Goal: Task Accomplishment & Management: Complete application form

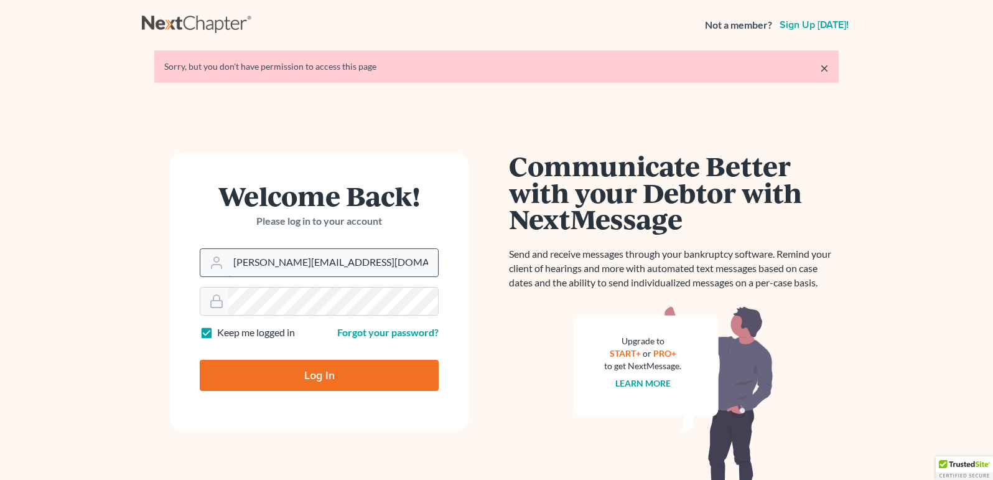
type input "Jacob.caddas@gmail.com"
click at [319, 374] on input "Log In" at bounding box center [319, 375] width 239 height 31
type input "Thinking..."
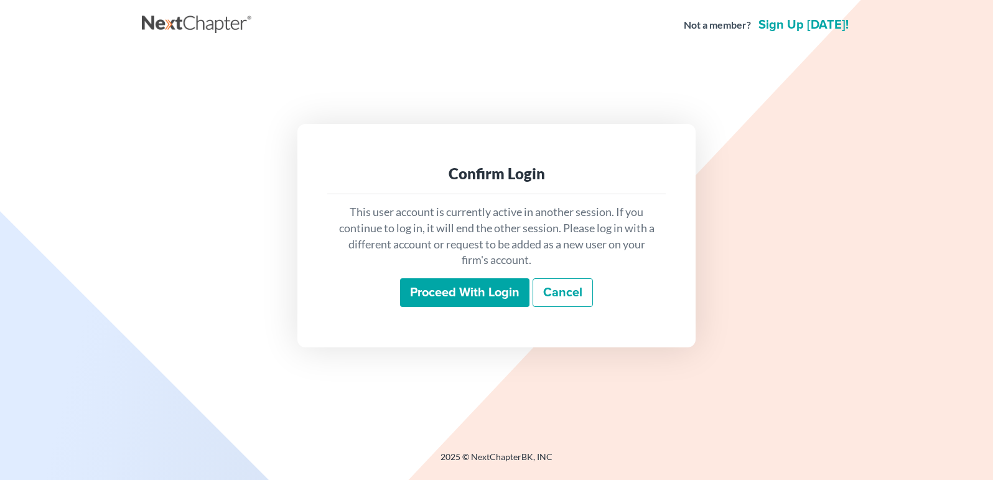
click at [439, 302] on input "Proceed with login" at bounding box center [464, 292] width 129 height 29
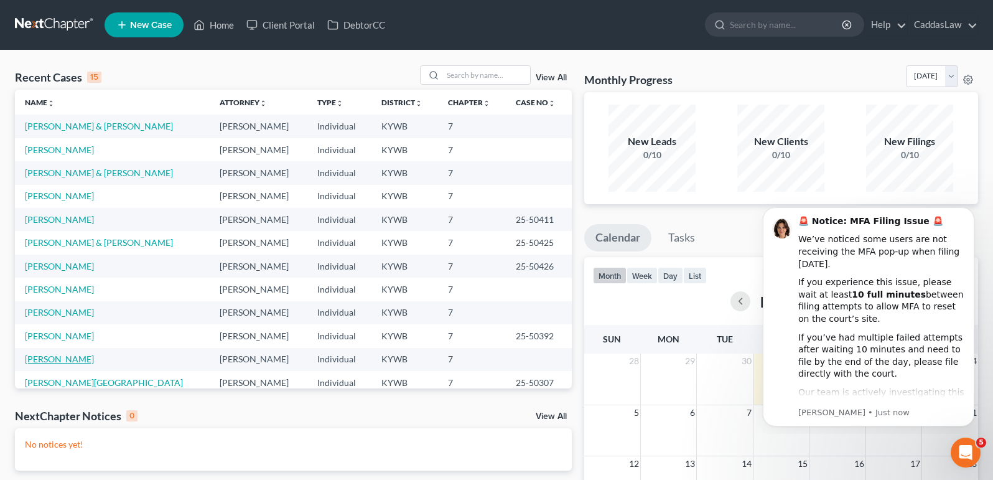
click at [45, 356] on link "[PERSON_NAME]" at bounding box center [59, 358] width 69 height 11
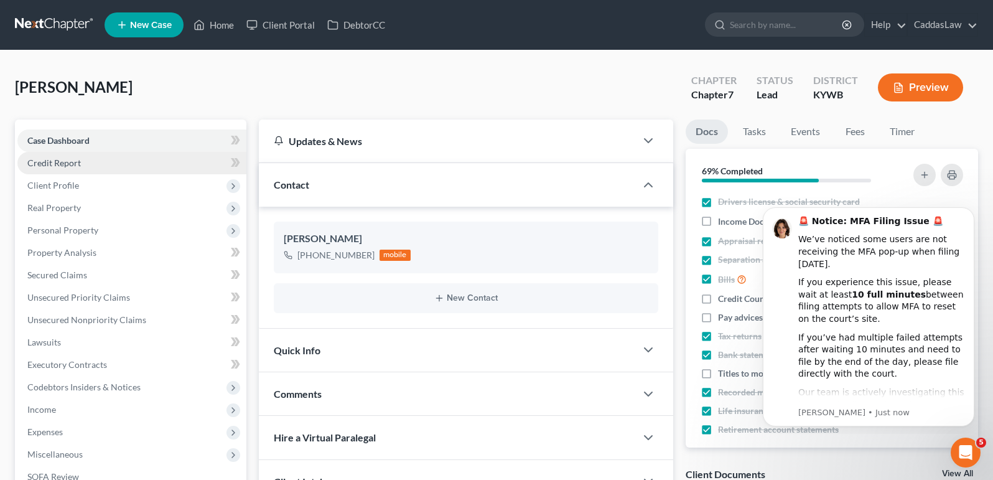
click at [102, 162] on link "Credit Report" at bounding box center [131, 163] width 229 height 22
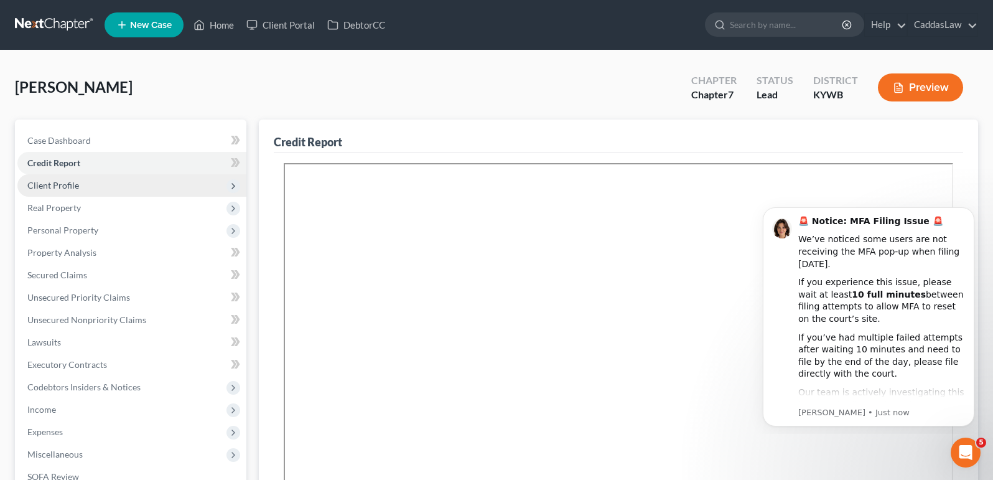
click at [73, 182] on span "Client Profile" at bounding box center [53, 185] width 52 height 11
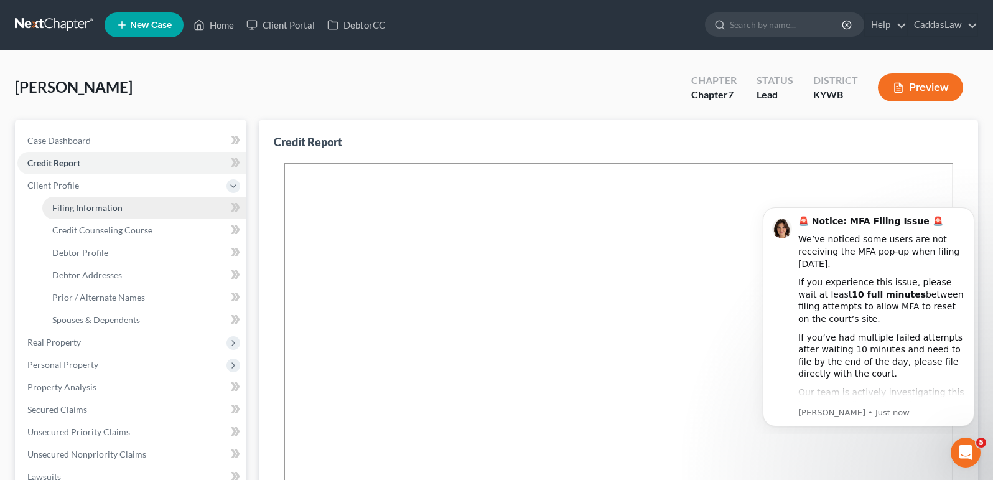
click at [86, 204] on span "Filing Information" at bounding box center [87, 207] width 70 height 11
select select "1"
select select "0"
select select "33"
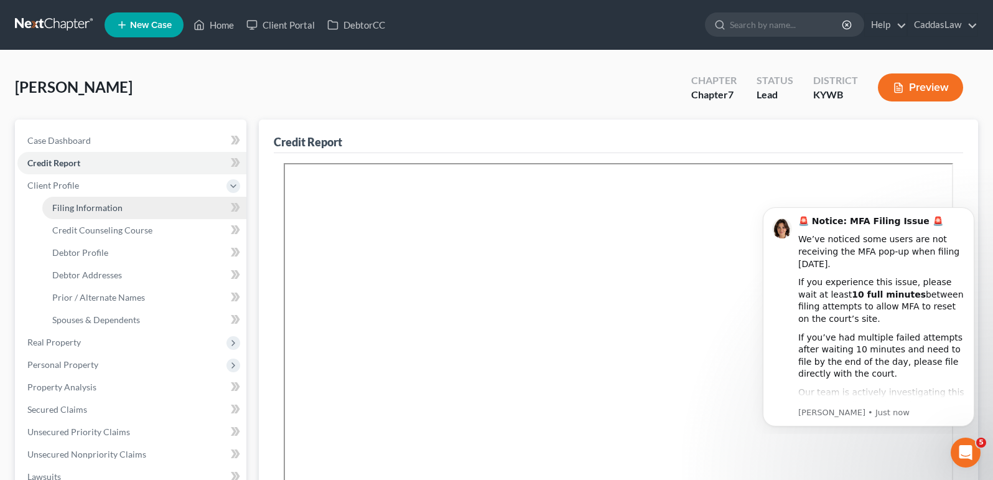
select select "0"
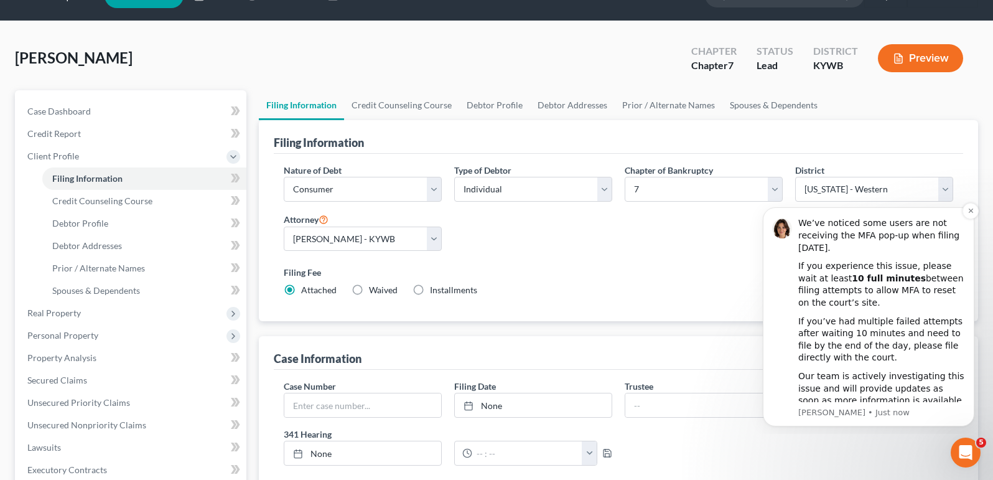
scroll to position [16, 0]
click at [968, 212] on icon "Dismiss notification" at bounding box center [971, 210] width 7 height 7
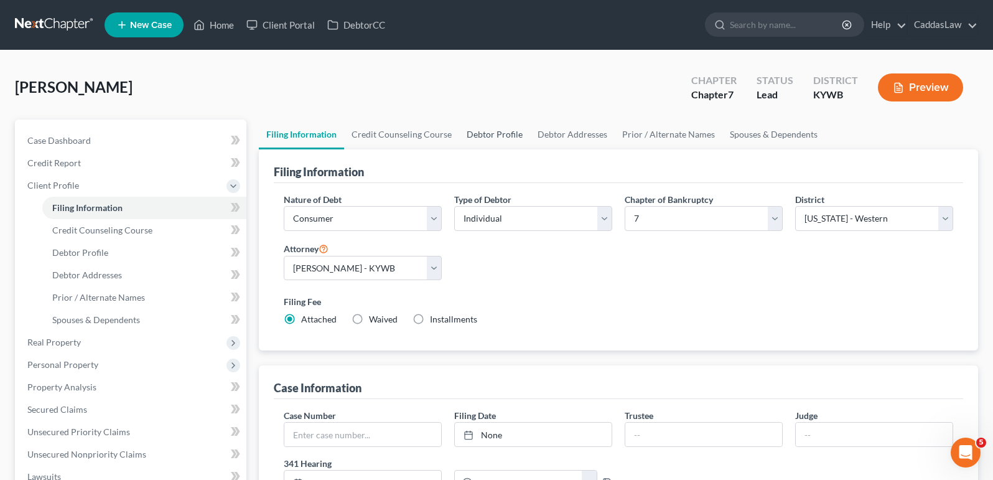
scroll to position [0, 0]
click at [741, 130] on link "Spouses & Dependents" at bounding box center [773, 134] width 103 height 30
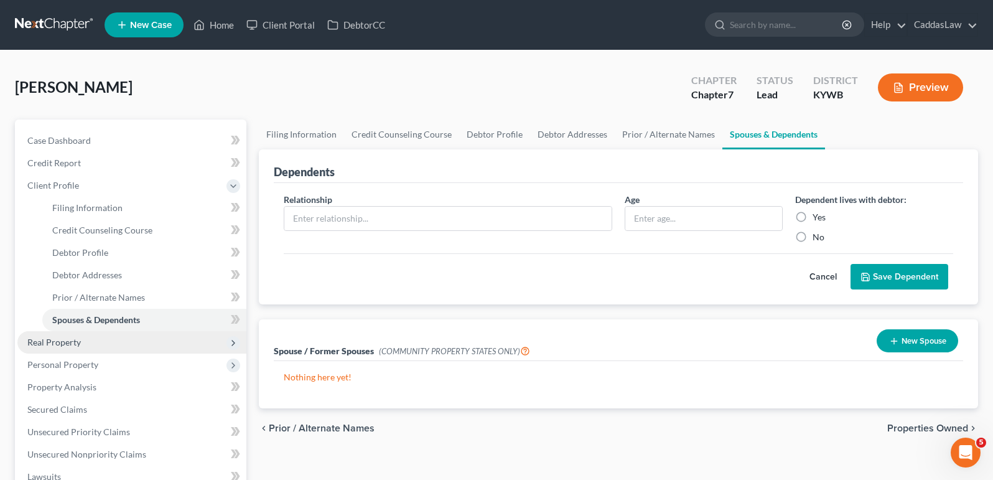
click at [95, 338] on span "Real Property" at bounding box center [131, 342] width 229 height 22
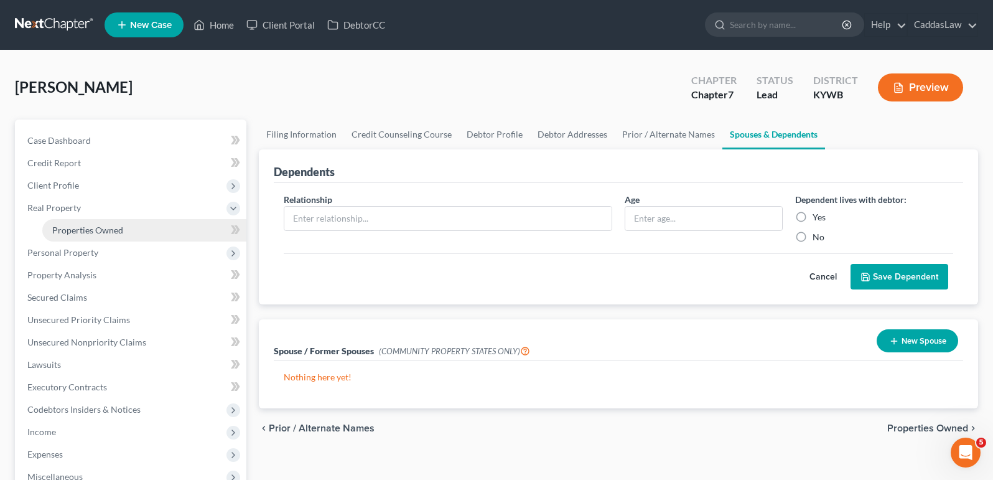
click at [91, 231] on span "Properties Owned" at bounding box center [87, 230] width 71 height 11
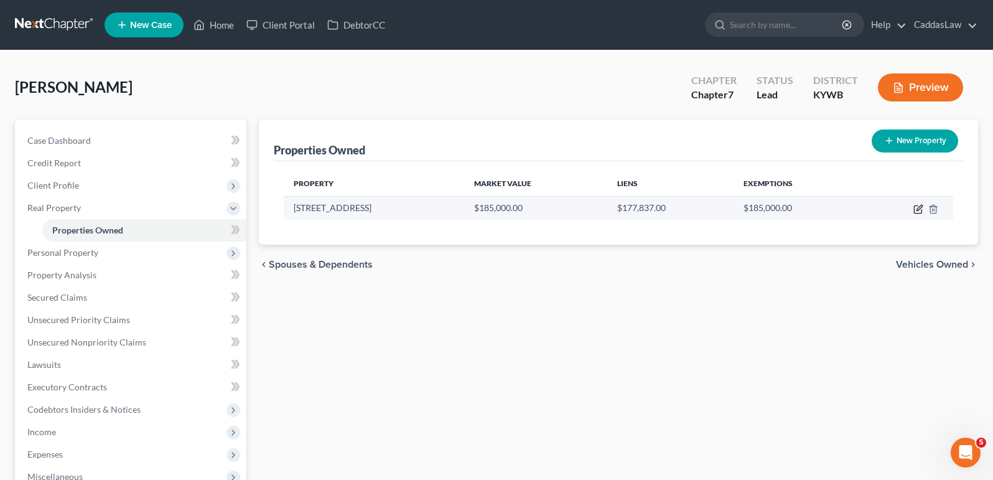
click at [920, 209] on icon "button" at bounding box center [919, 209] width 10 height 10
select select "18"
select select "0"
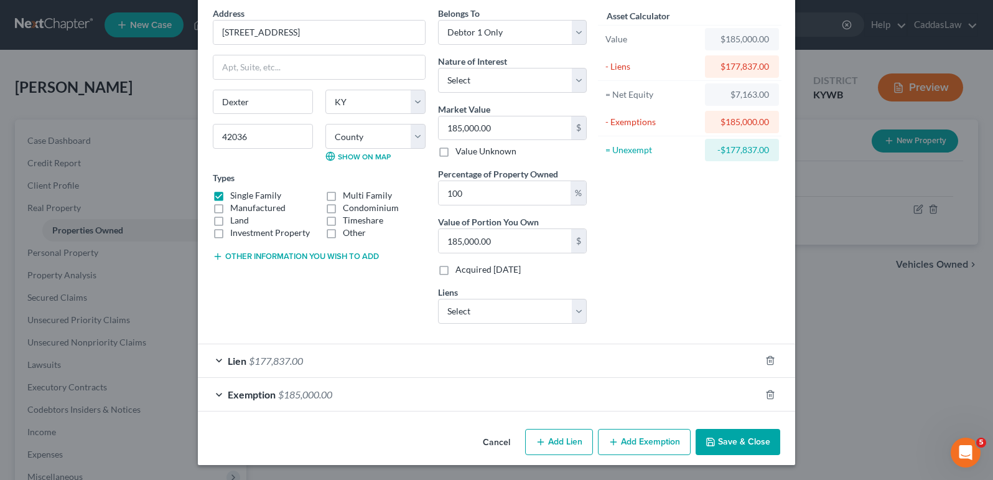
scroll to position [50, 0]
click at [624, 390] on div "Exemption $185,000.00" at bounding box center [479, 394] width 563 height 33
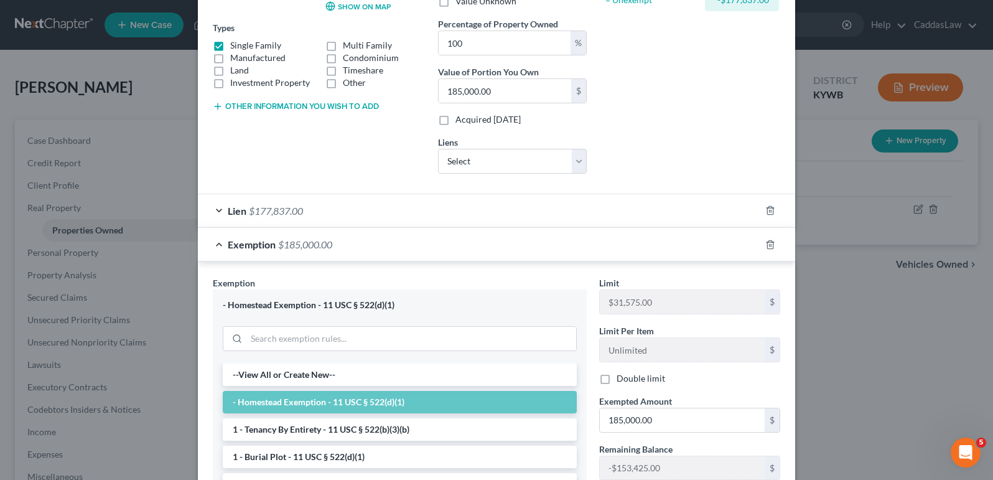
scroll to position [211, 0]
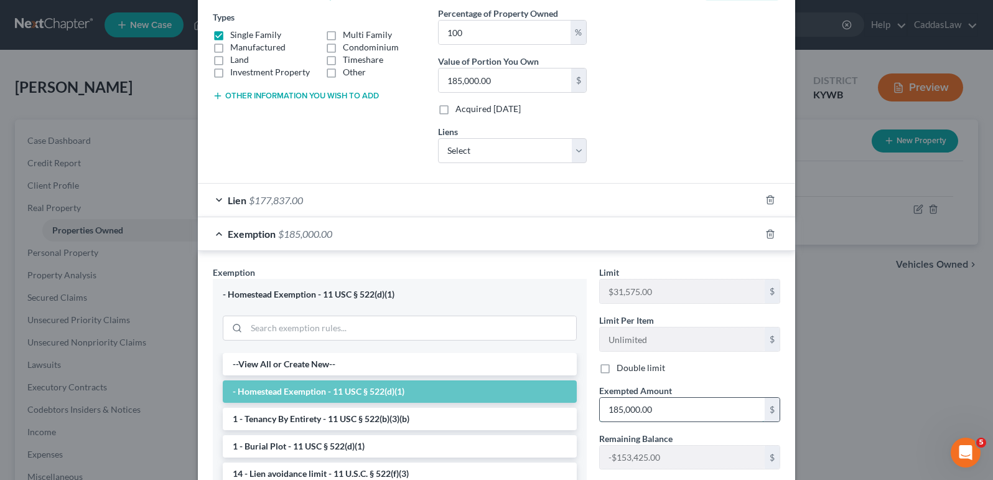
click at [666, 406] on input "185,000.00" at bounding box center [682, 410] width 165 height 24
type input "8,000"
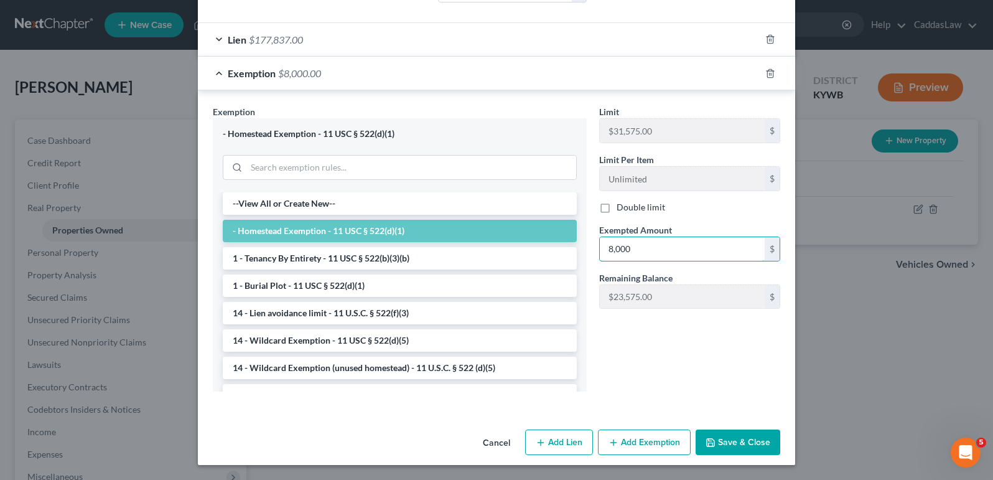
scroll to position [371, 0]
click at [734, 444] on button "Save & Close" at bounding box center [738, 443] width 85 height 26
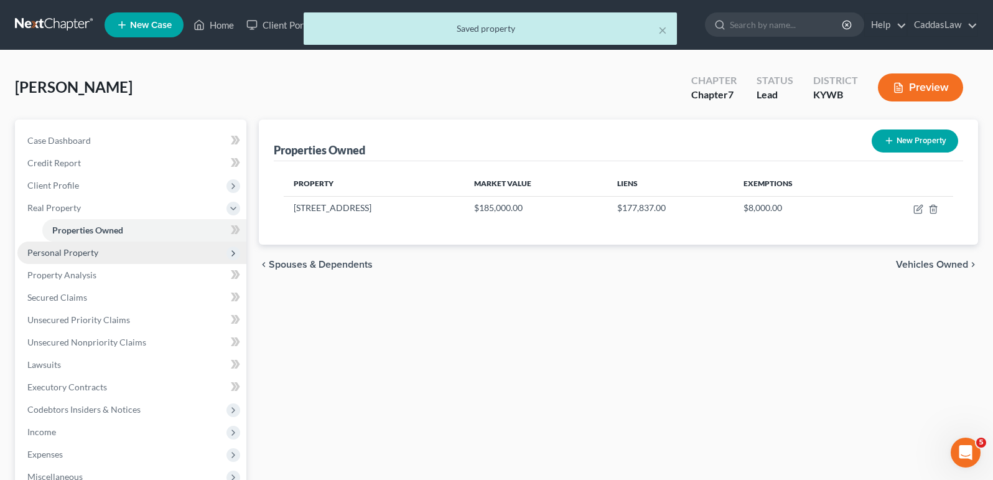
click at [82, 250] on span "Personal Property" at bounding box center [62, 252] width 71 height 11
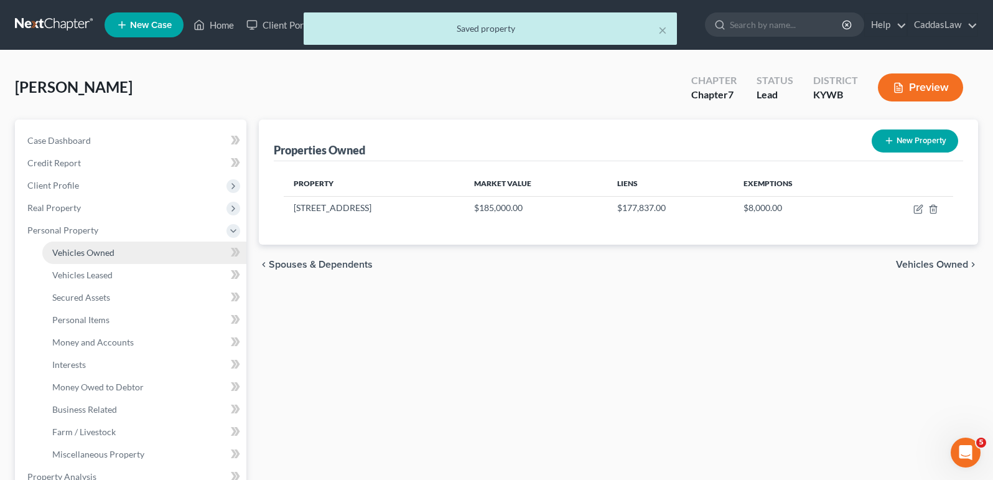
click at [82, 257] on span "Vehicles Owned" at bounding box center [83, 252] width 62 height 11
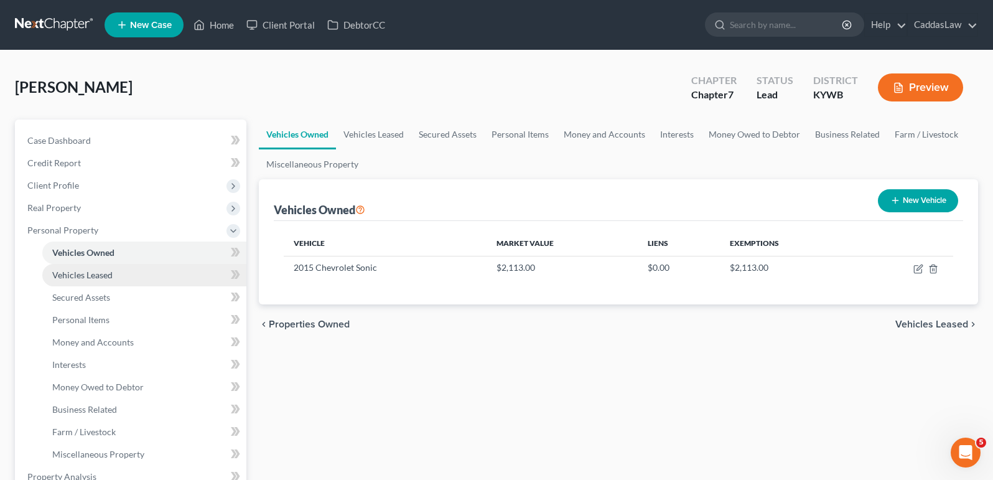
click at [90, 278] on span "Vehicles Leased" at bounding box center [82, 274] width 60 height 11
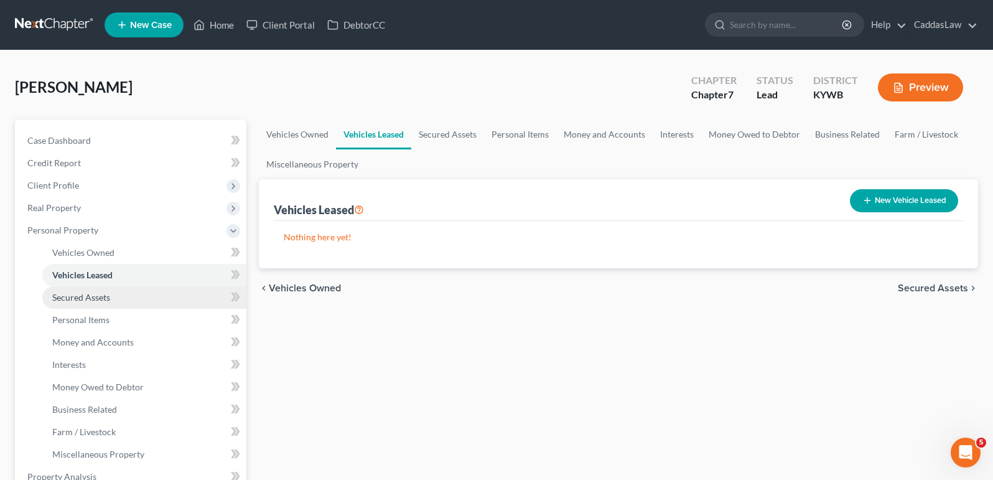
click at [88, 295] on span "Secured Assets" at bounding box center [81, 297] width 58 height 11
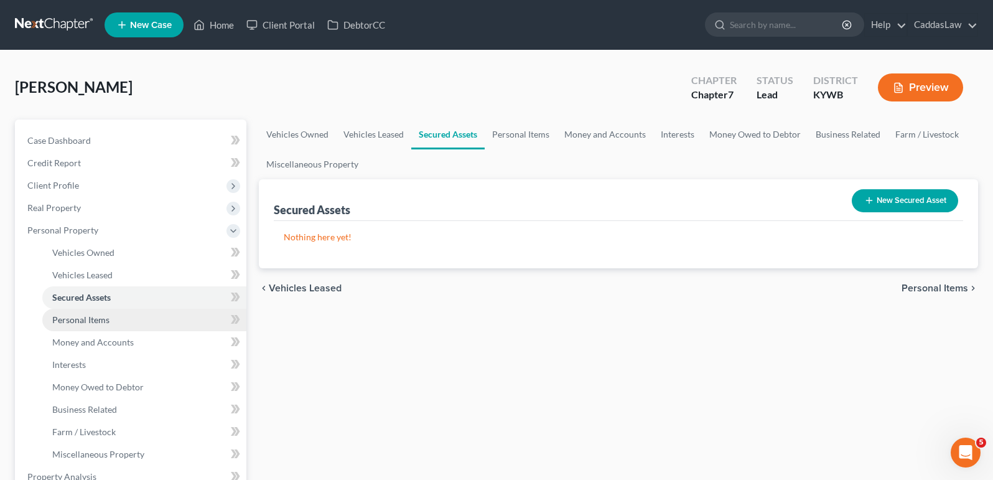
click at [86, 319] on span "Personal Items" at bounding box center [80, 319] width 57 height 11
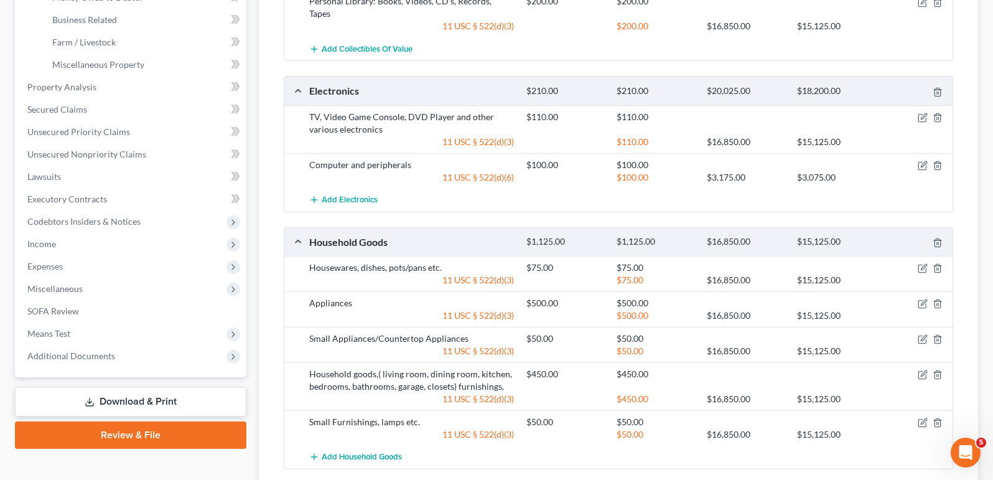
scroll to position [390, 0]
click at [923, 369] on icon "button" at bounding box center [923, 374] width 10 height 10
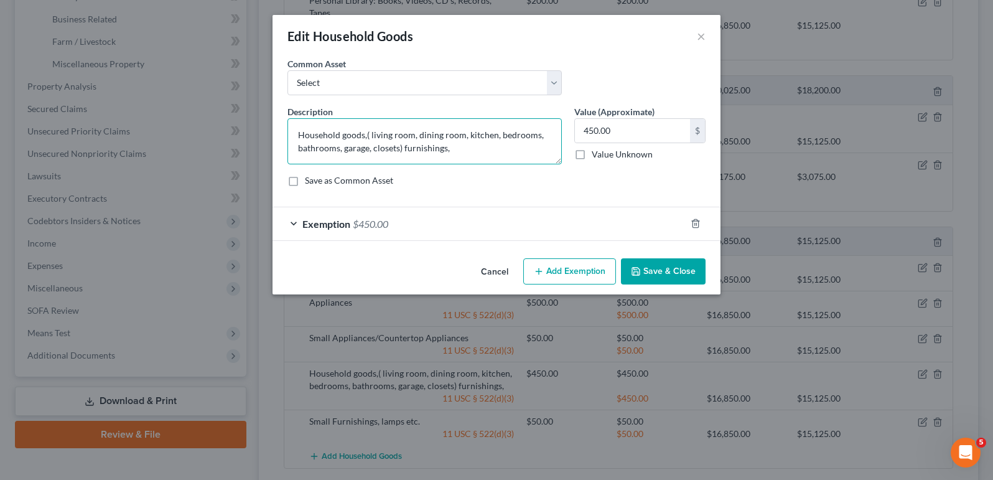
drag, startPoint x: 403, startPoint y: 149, endPoint x: 342, endPoint y: 138, distance: 61.4
click at [342, 138] on textarea "Household goods,( living room, dining room, kitchen, bedrooms, bathrooms, garag…" at bounding box center [425, 141] width 274 height 46
click at [403, 132] on textarea "Household furnishings," at bounding box center [425, 141] width 274 height 46
type textarea "Household furnishings"
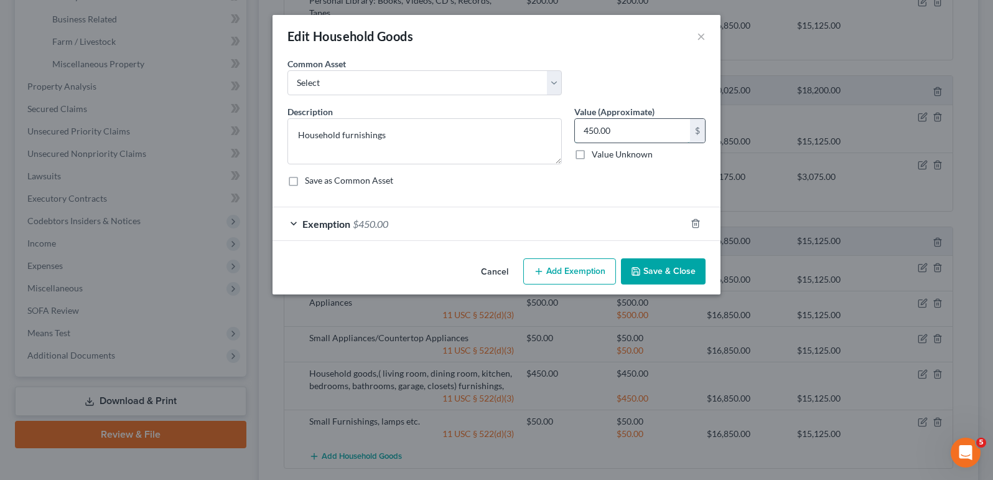
drag, startPoint x: 605, startPoint y: 131, endPoint x: 579, endPoint y: 131, distance: 26.1
click at [579, 131] on input "450.00" at bounding box center [632, 131] width 115 height 24
type input "1,000"
click at [556, 220] on div "Exemption $450.00" at bounding box center [479, 223] width 413 height 33
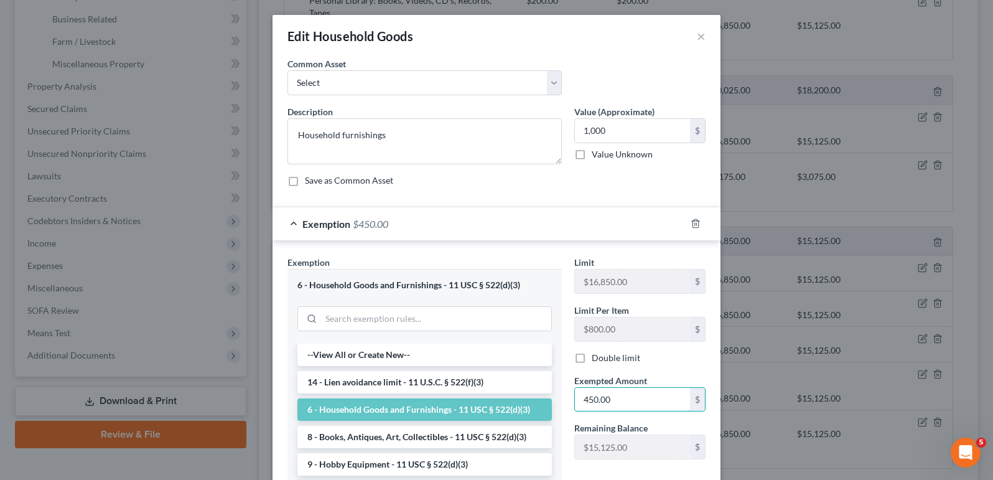
drag, startPoint x: 624, startPoint y: 397, endPoint x: 554, endPoint y: 397, distance: 69.1
click at [554, 397] on div "Exemption Set must be selected for CA. Exemption * 6 - Household Goods and Furn…" at bounding box center [496, 404] width 431 height 297
type input "1,000"
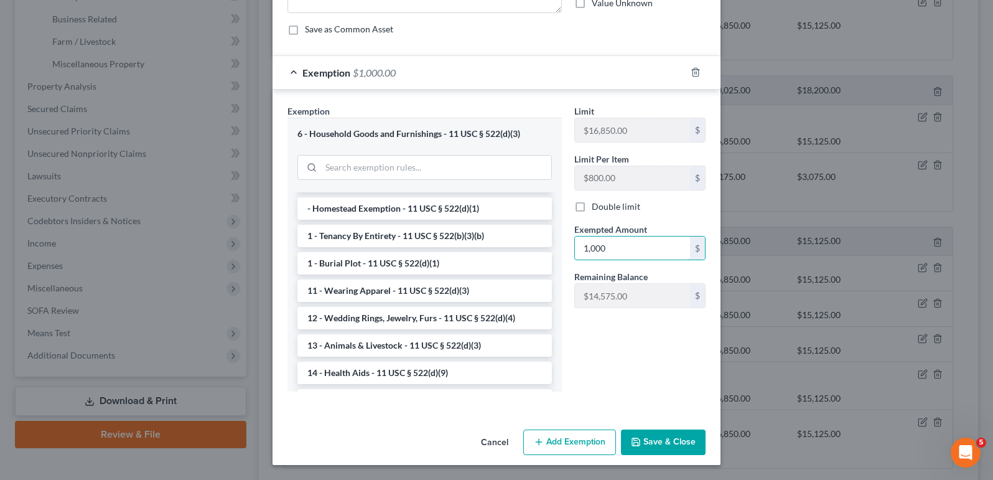
scroll to position [151, 0]
click at [676, 444] on button "Save & Close" at bounding box center [663, 443] width 85 height 26
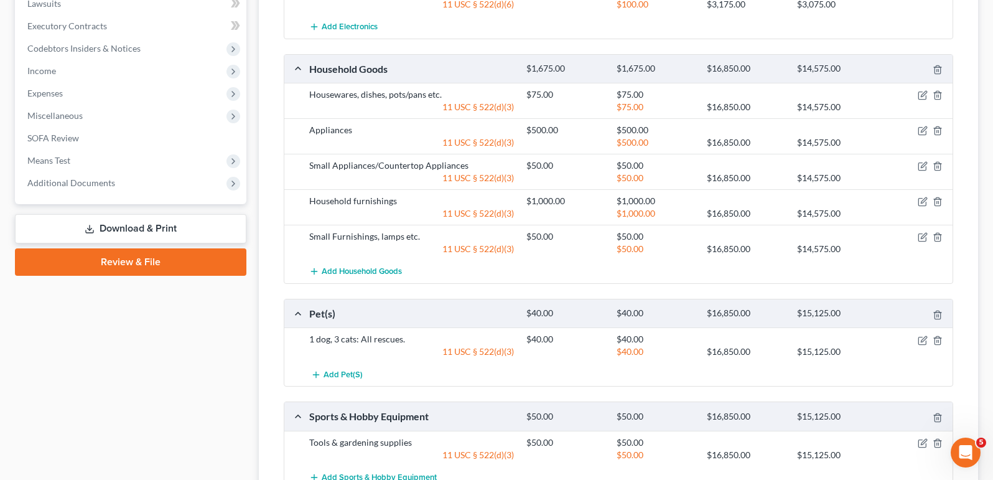
scroll to position [563, 0]
click at [940, 335] on icon "button" at bounding box center [938, 340] width 10 height 10
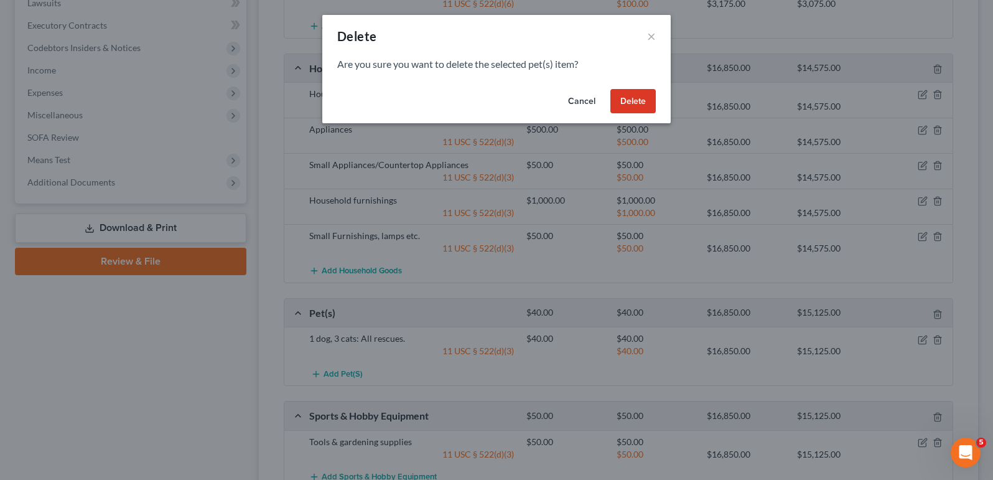
click at [641, 101] on button "Delete" at bounding box center [632, 101] width 45 height 25
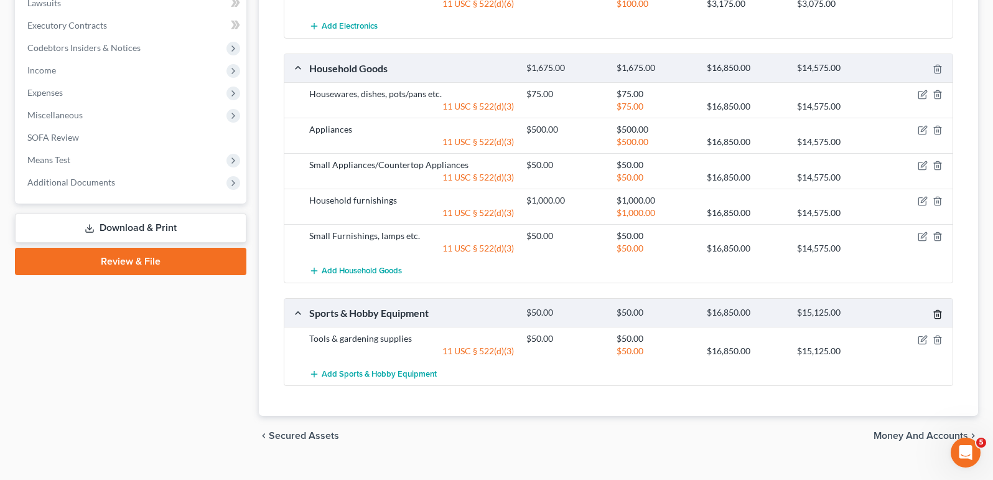
click at [939, 309] on icon "button" at bounding box center [938, 314] width 10 height 10
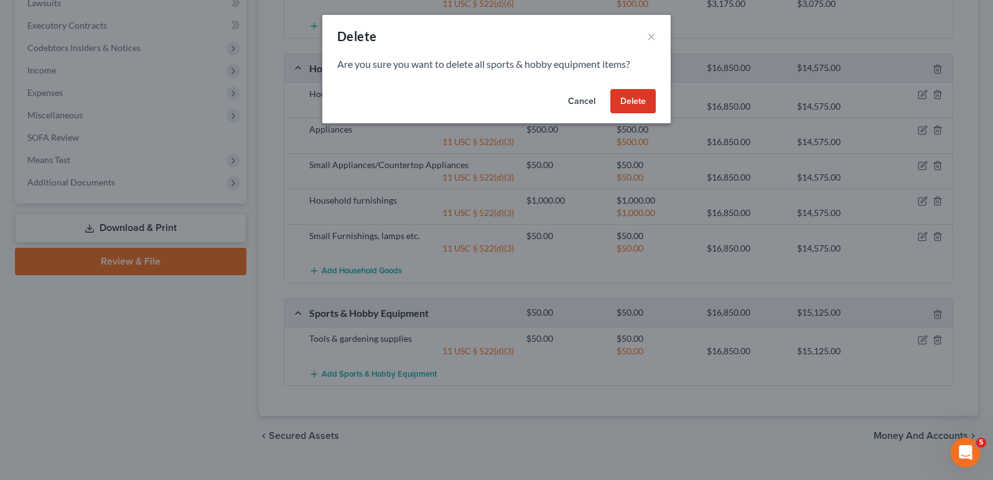
click at [630, 104] on button "Delete" at bounding box center [632, 101] width 45 height 25
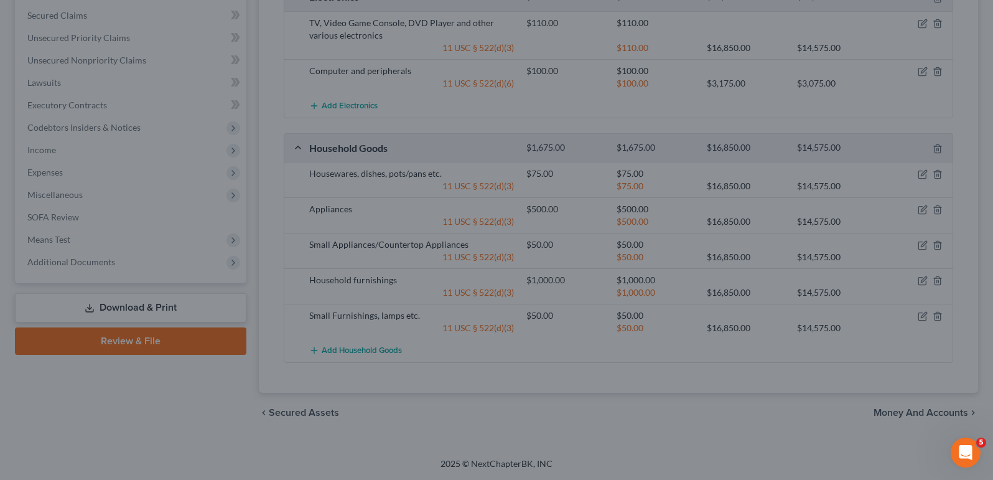
scroll to position [470, 0]
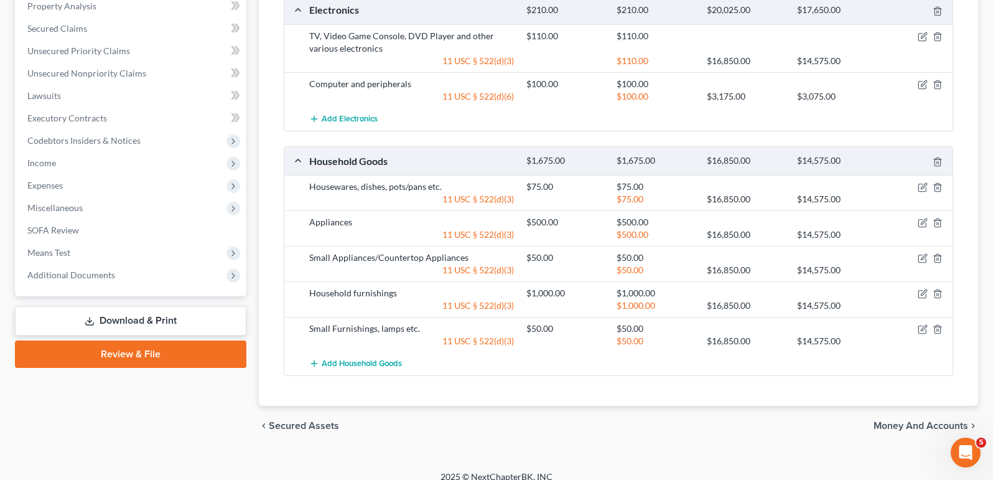
click at [904, 154] on div at bounding box center [918, 160] width 72 height 13
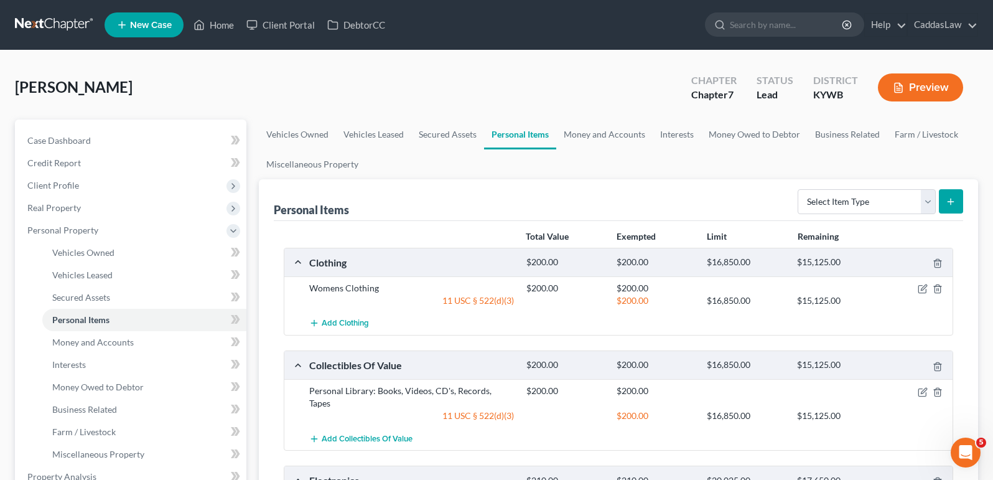
scroll to position [0, 0]
select select "household_goods"
click at [949, 205] on icon "submit" at bounding box center [951, 202] width 10 height 10
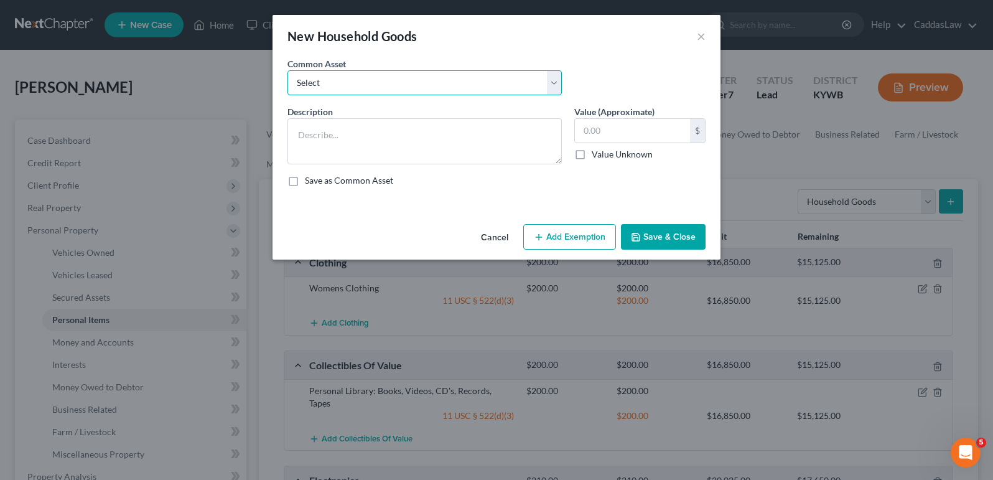
select select "0"
type textarea "Gardening tools, outdoor maintenance equipment"
type input "200.00"
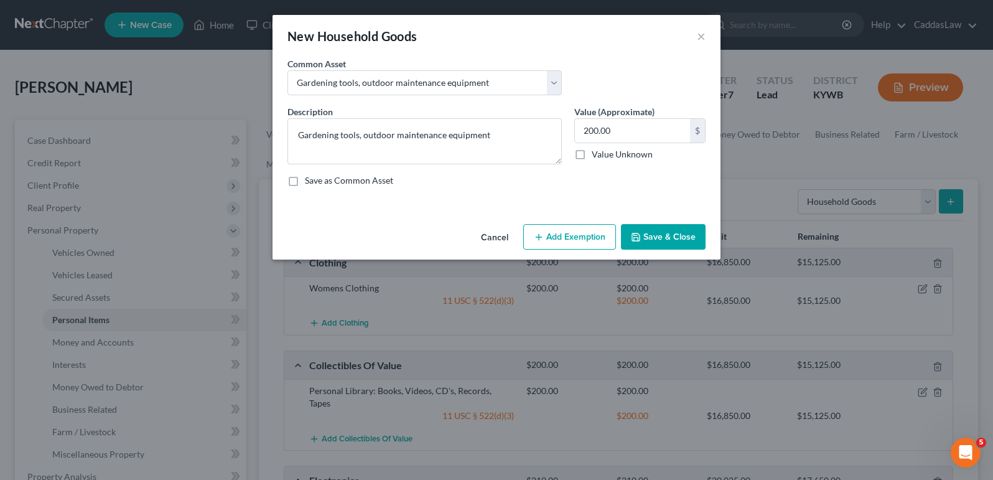
click at [576, 239] on button "Add Exemption" at bounding box center [569, 237] width 93 height 26
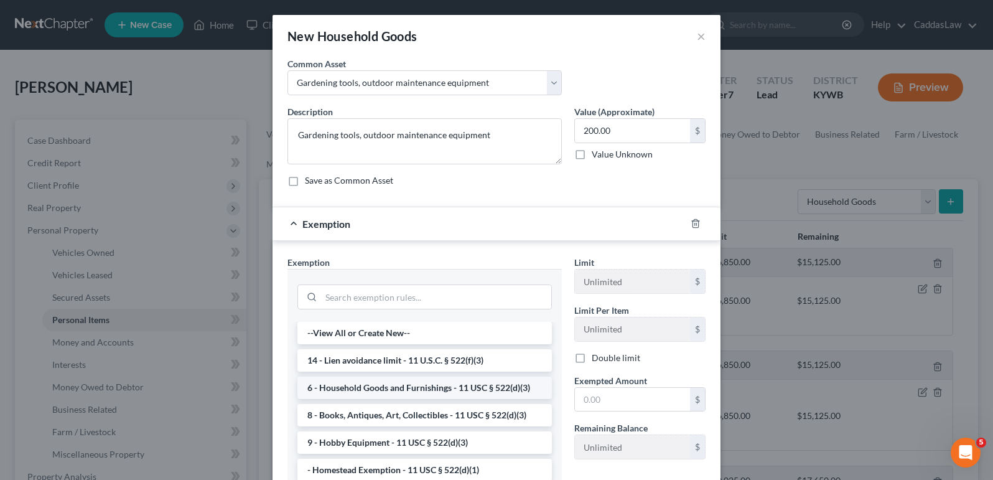
click at [400, 391] on li "6 - Household Goods and Furnishings - 11 USC § 522(d)(3)" at bounding box center [424, 387] width 255 height 22
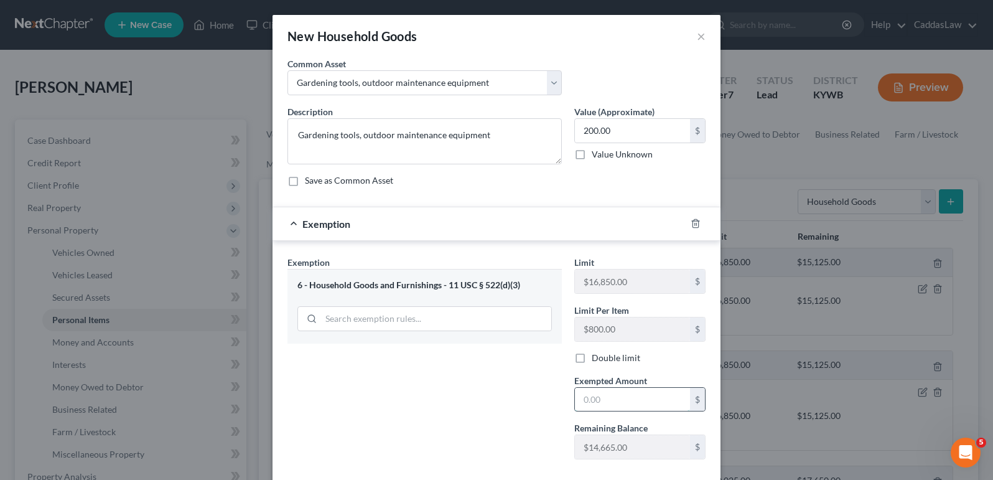
click at [648, 394] on input "text" at bounding box center [632, 400] width 115 height 24
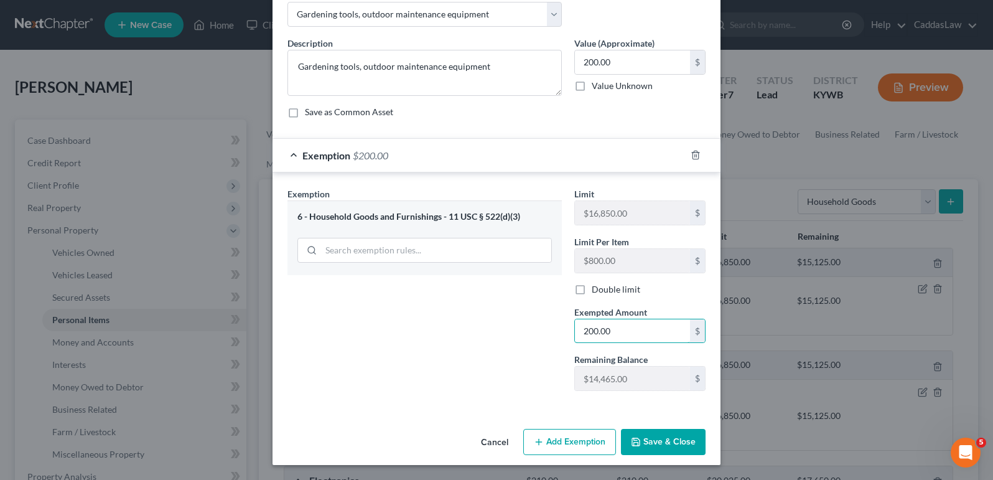
type input "200.00"
click at [656, 439] on button "Save & Close" at bounding box center [663, 442] width 85 height 26
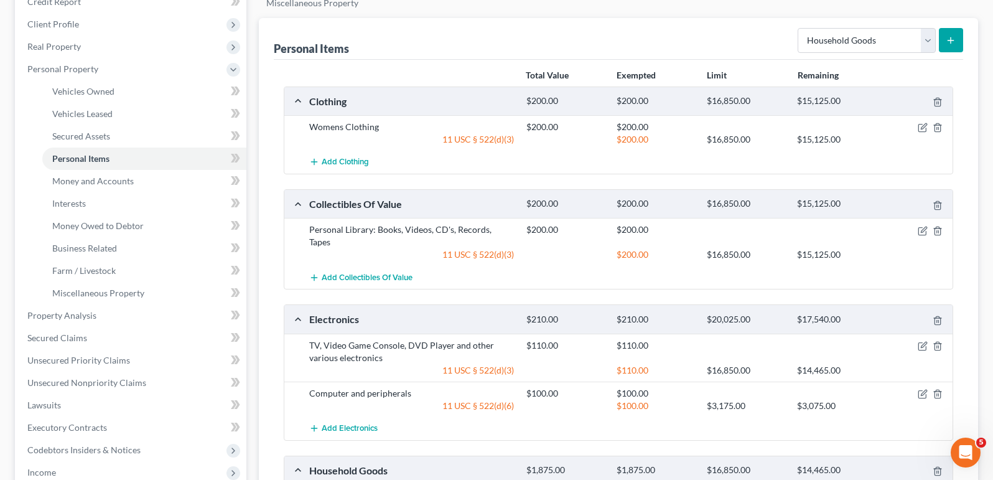
scroll to position [163, 0]
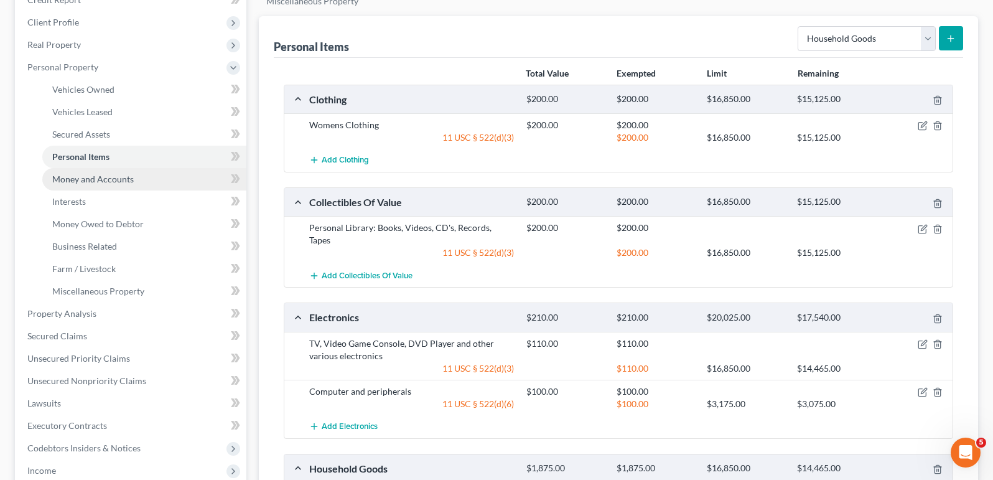
click at [93, 180] on span "Money and Accounts" at bounding box center [93, 179] width 82 height 11
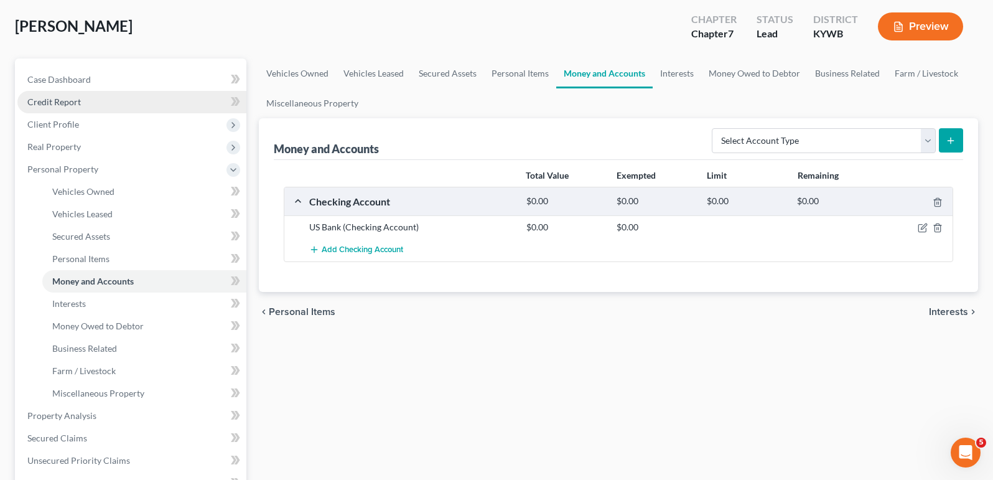
scroll to position [82, 0]
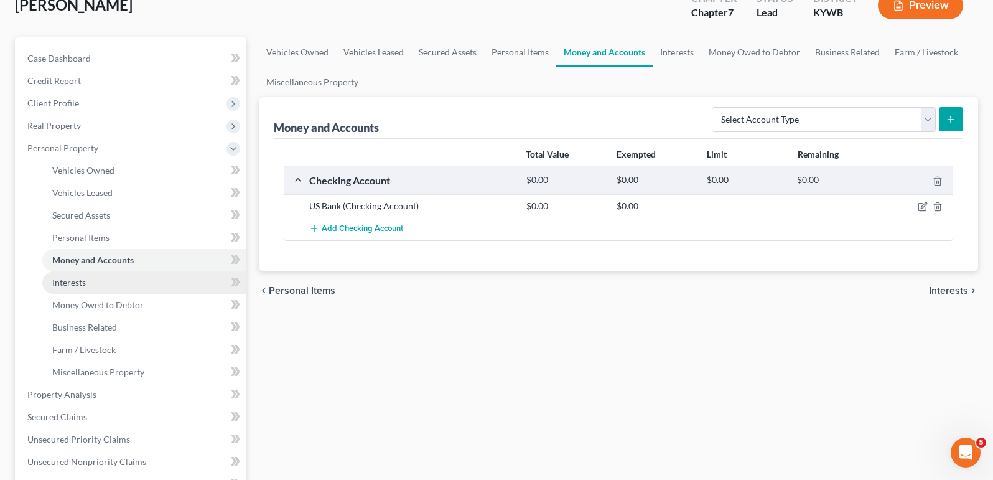
click at [80, 281] on span "Interests" at bounding box center [69, 282] width 34 height 11
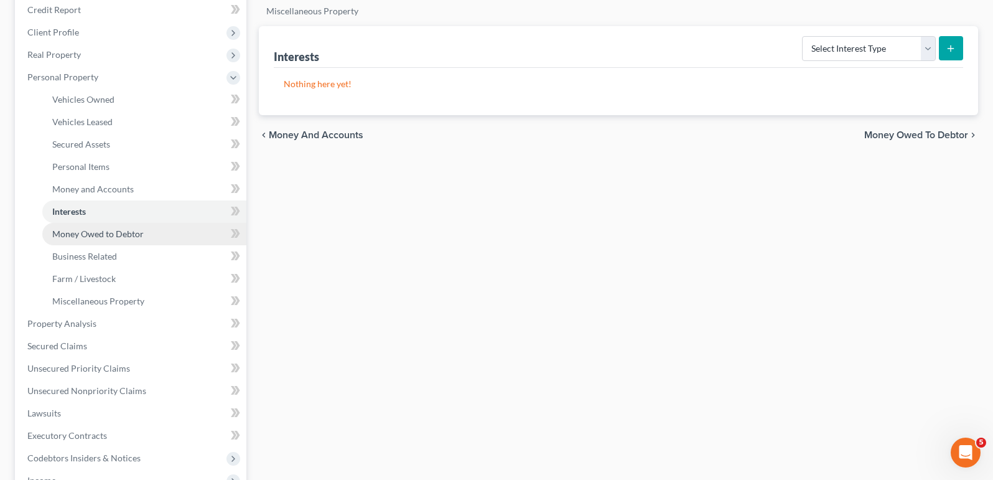
click at [84, 229] on span "Money Owed to Debtor" at bounding box center [97, 233] width 91 height 11
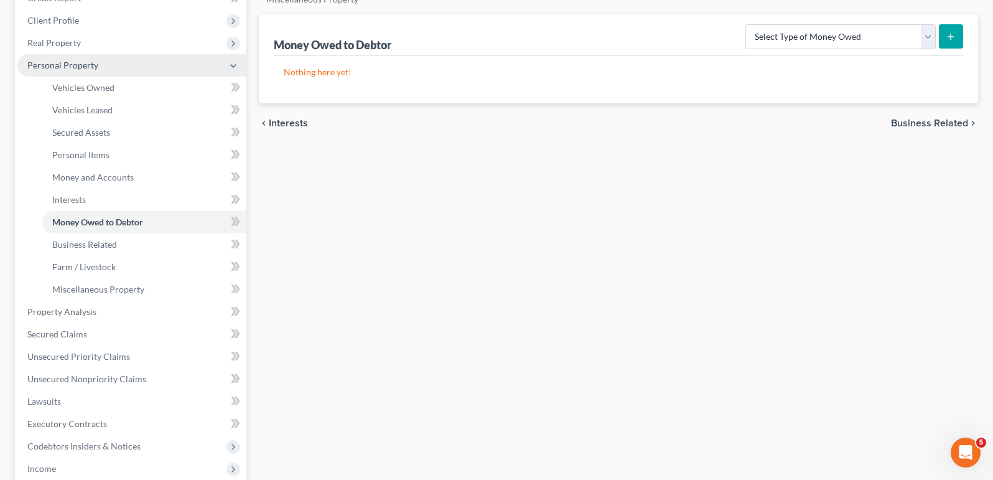
scroll to position [181, 0]
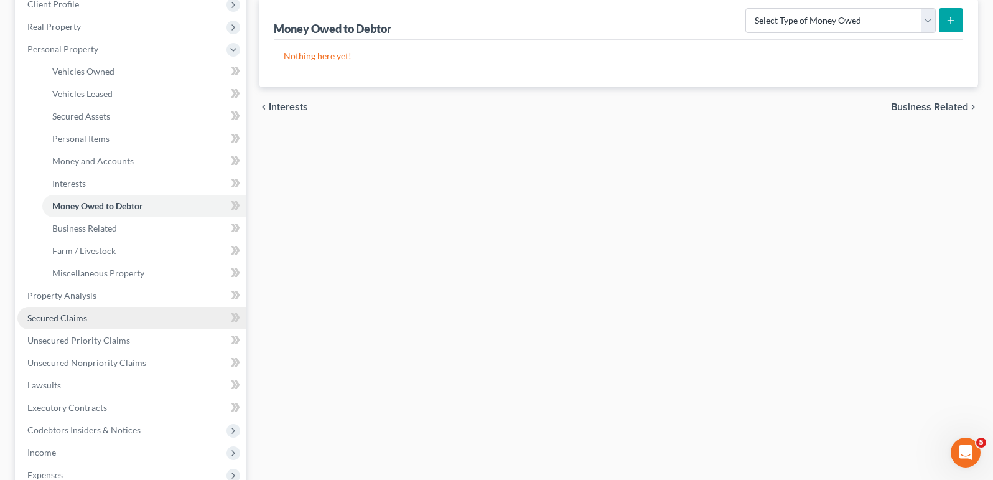
click at [67, 320] on span "Secured Claims" at bounding box center [57, 317] width 60 height 11
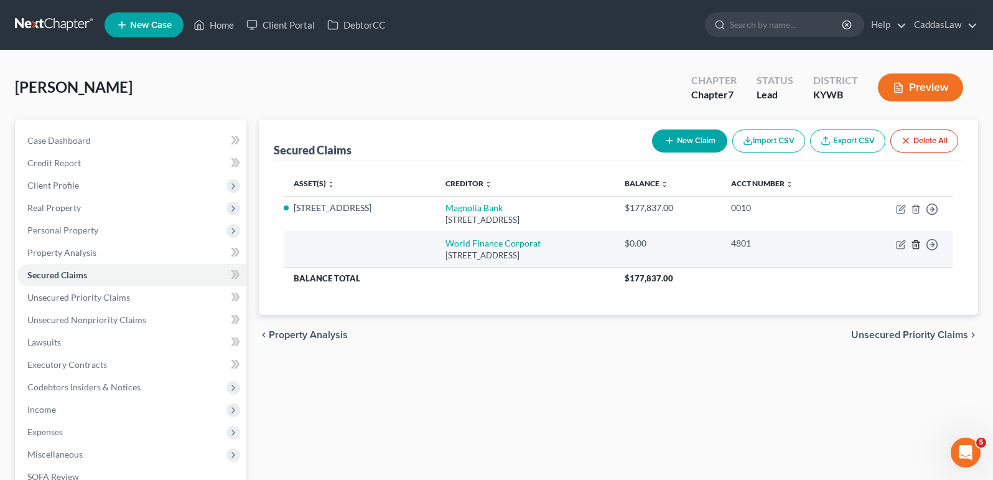
click at [917, 246] on line "button" at bounding box center [917, 245] width 0 height 2
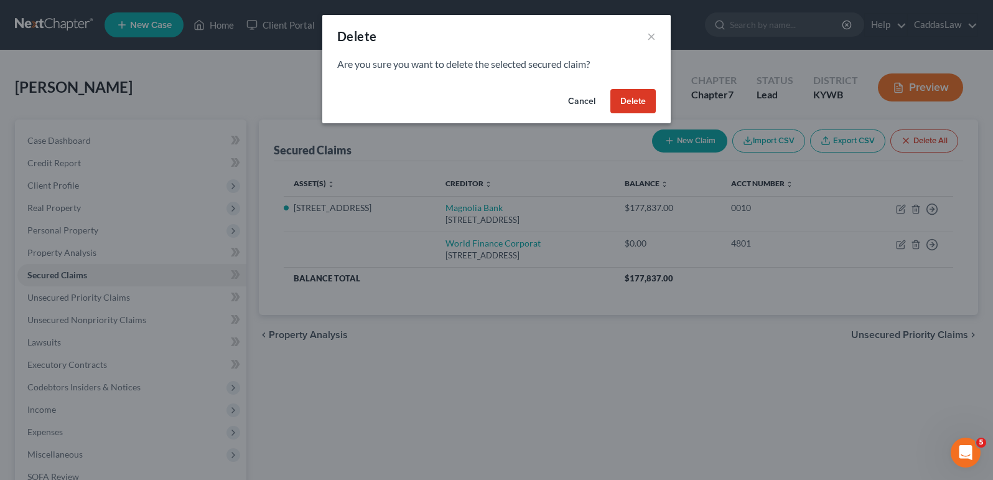
click at [634, 106] on button "Delete" at bounding box center [632, 101] width 45 height 25
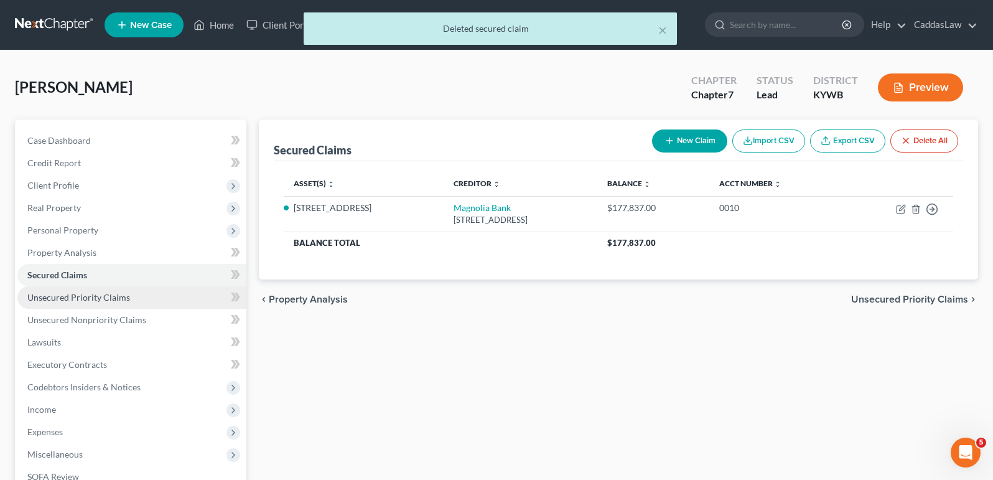
click at [108, 299] on span "Unsecured Priority Claims" at bounding box center [78, 297] width 103 height 11
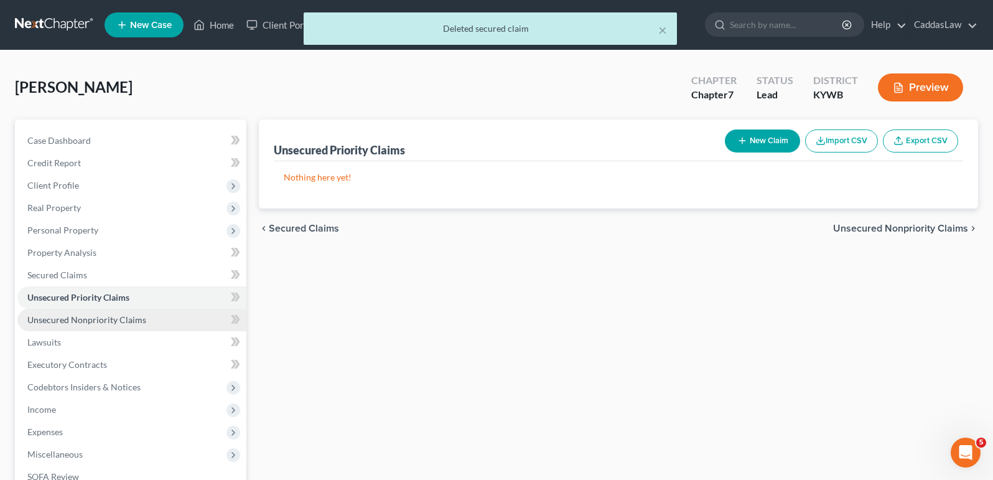
click at [107, 316] on span "Unsecured Nonpriority Claims" at bounding box center [86, 319] width 119 height 11
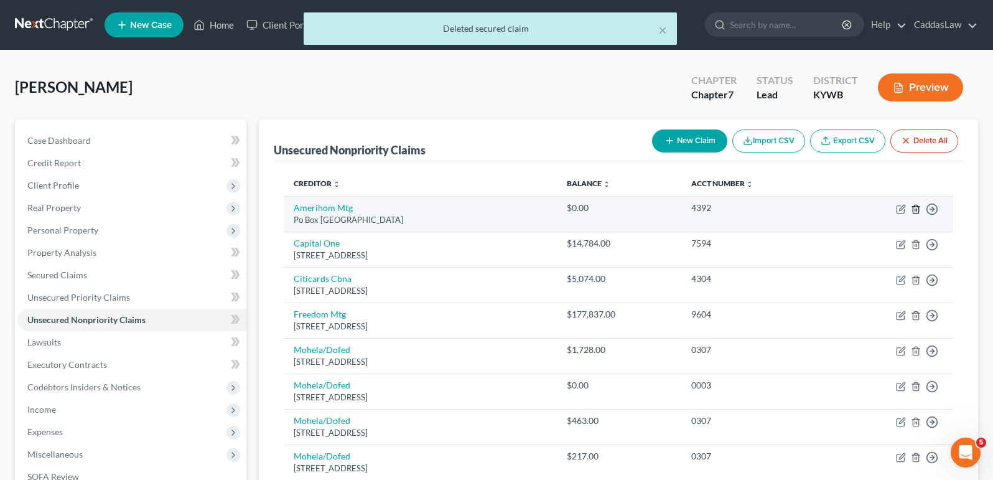
click at [915, 208] on icon "button" at bounding box center [916, 209] width 10 height 10
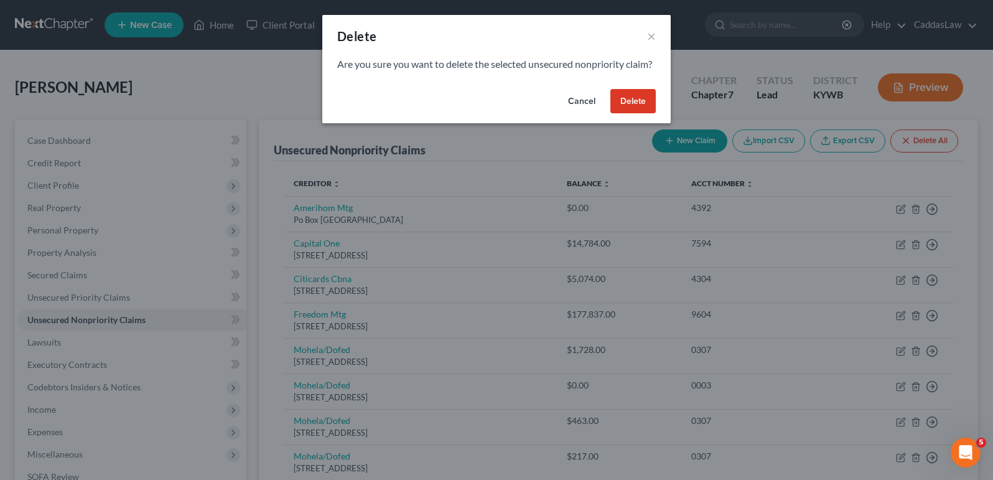
click at [625, 114] on button "Delete" at bounding box center [632, 101] width 45 height 25
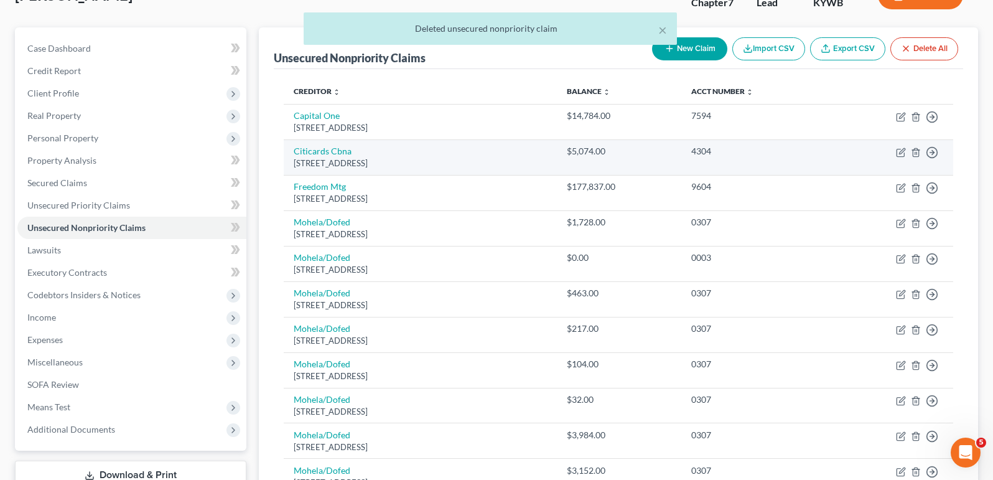
scroll to position [130, 0]
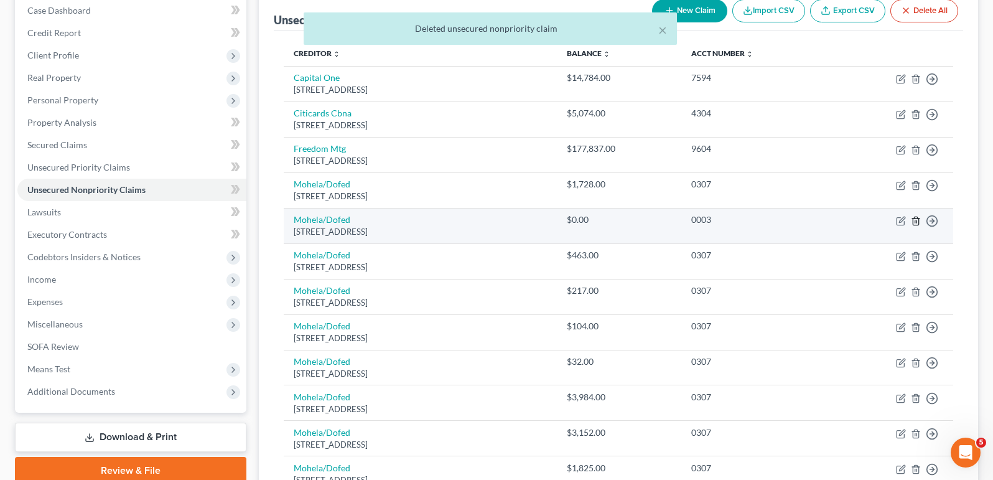
click at [916, 218] on polyline "button" at bounding box center [915, 218] width 7 height 0
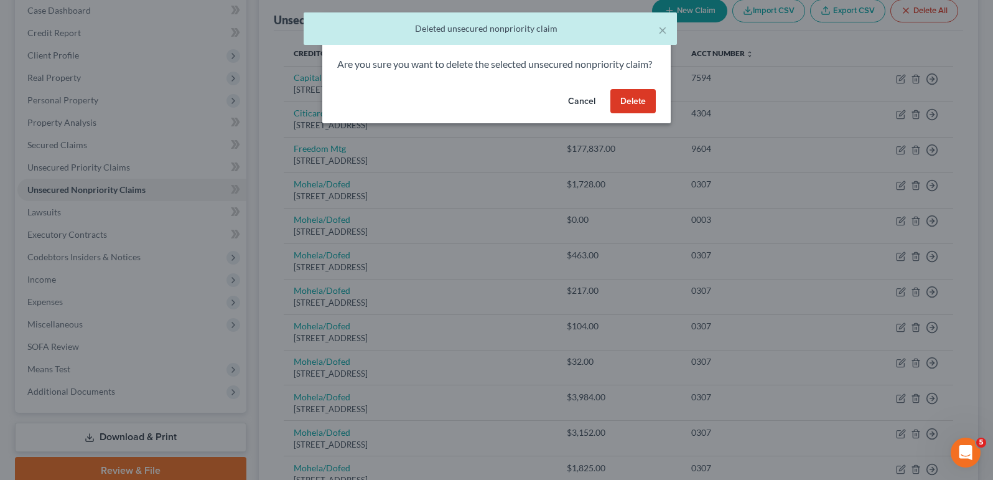
click at [626, 111] on button "Delete" at bounding box center [632, 101] width 45 height 25
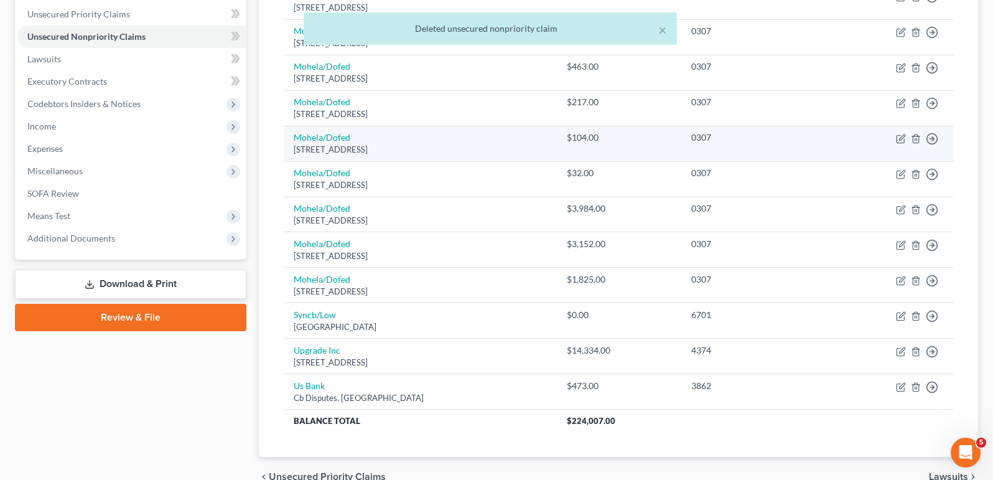
scroll to position [286, 0]
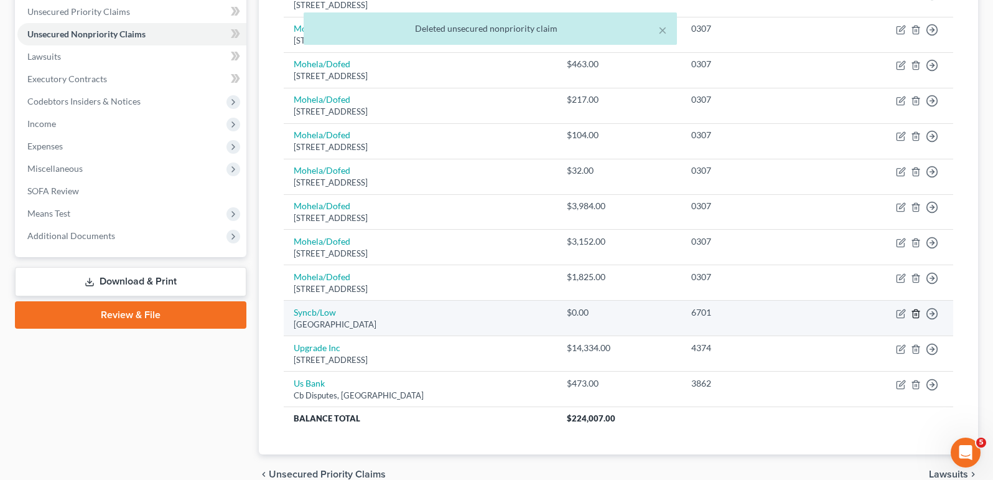
click at [915, 313] on line "button" at bounding box center [915, 314] width 0 height 2
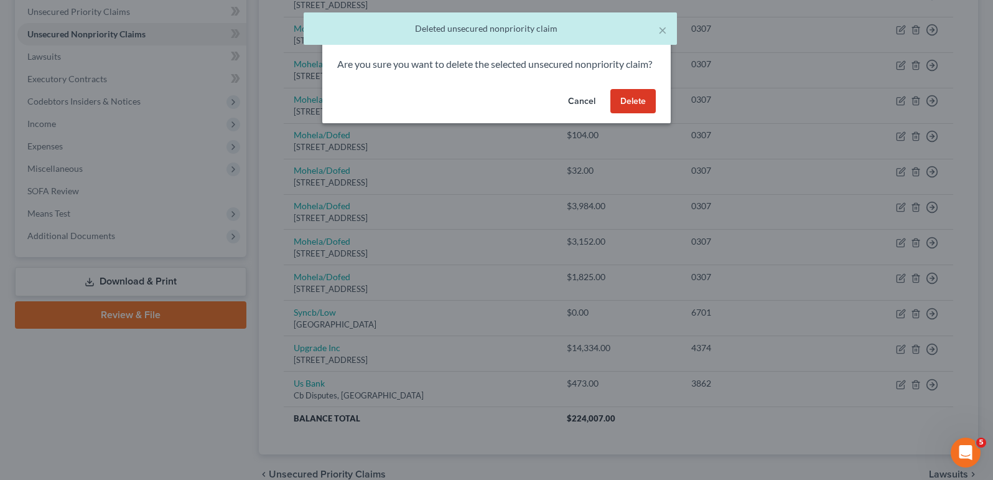
click at [632, 113] on button "Delete" at bounding box center [632, 101] width 45 height 25
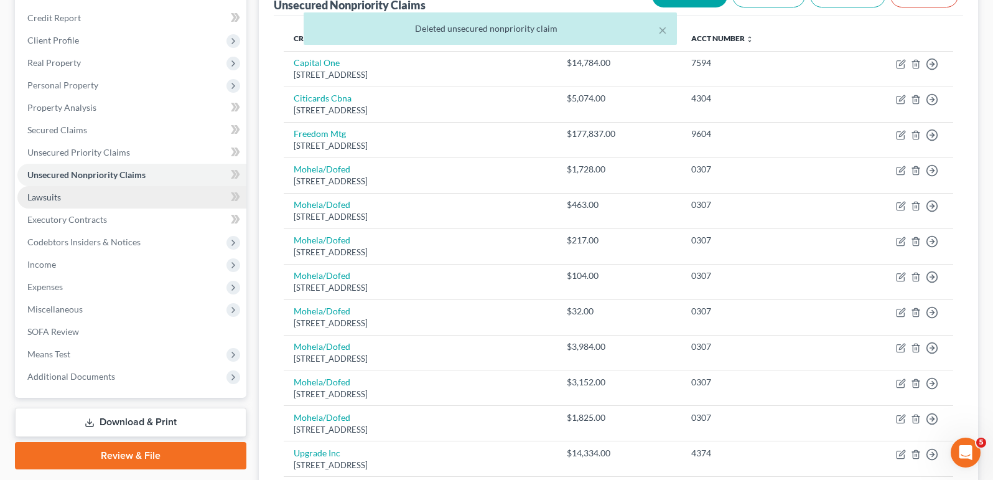
click at [157, 194] on link "Lawsuits" at bounding box center [131, 197] width 229 height 22
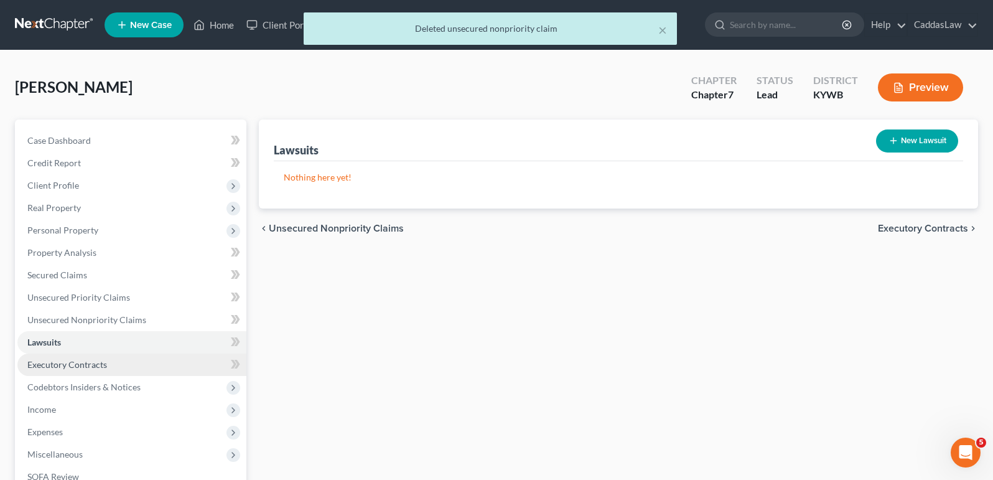
click at [76, 373] on link "Executory Contracts" at bounding box center [131, 364] width 229 height 22
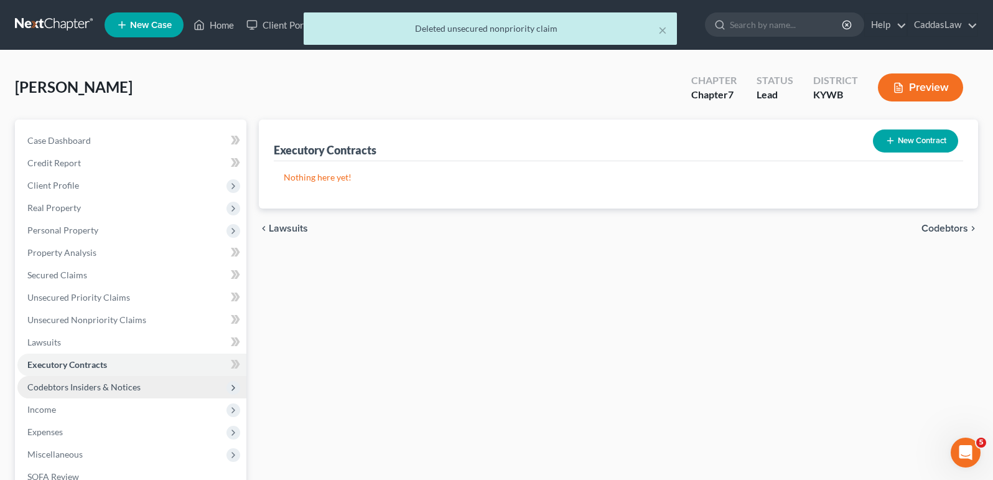
click at [77, 389] on span "Codebtors Insiders & Notices" at bounding box center [83, 386] width 113 height 11
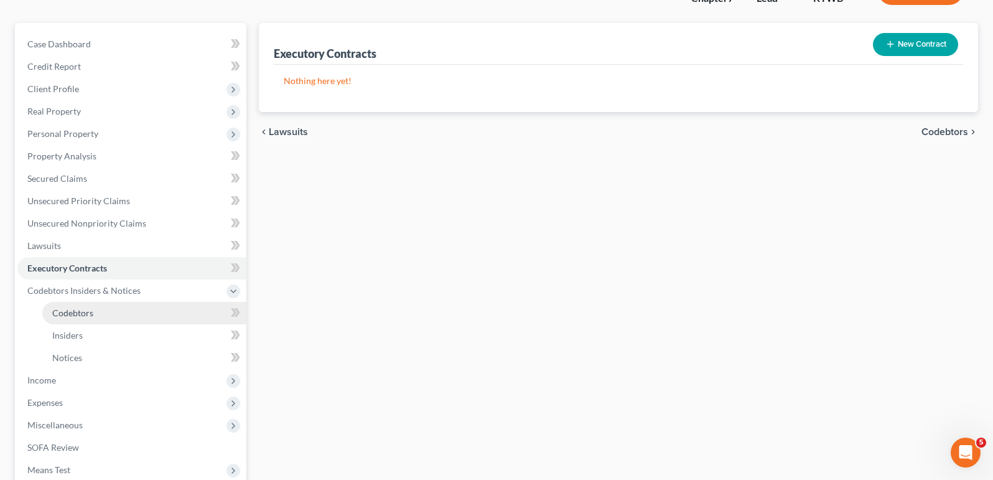
scroll to position [105, 0]
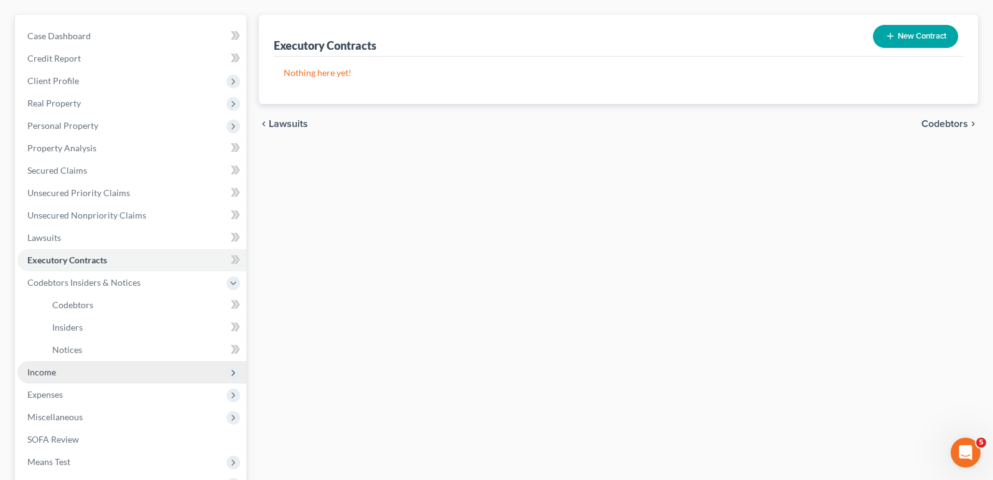
click at [58, 373] on span "Income" at bounding box center [131, 372] width 229 height 22
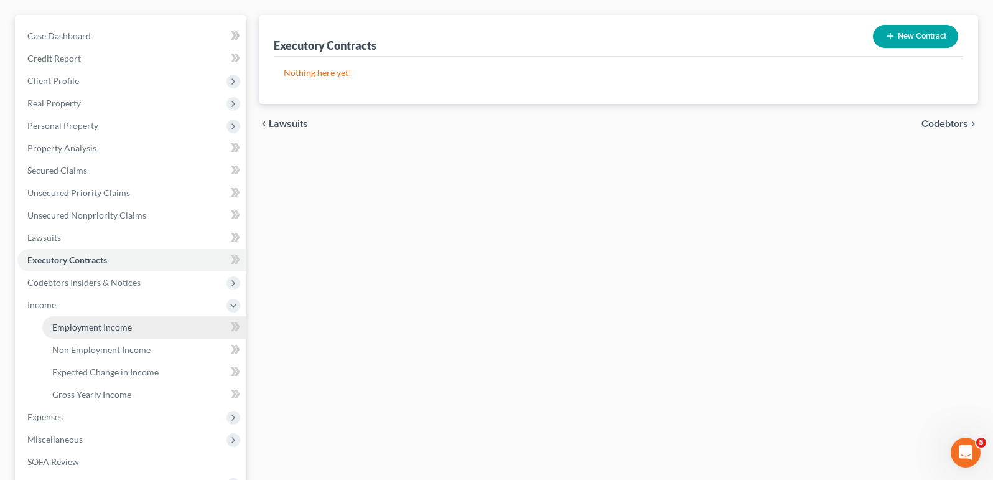
click at [85, 328] on span "Employment Income" at bounding box center [92, 327] width 80 height 11
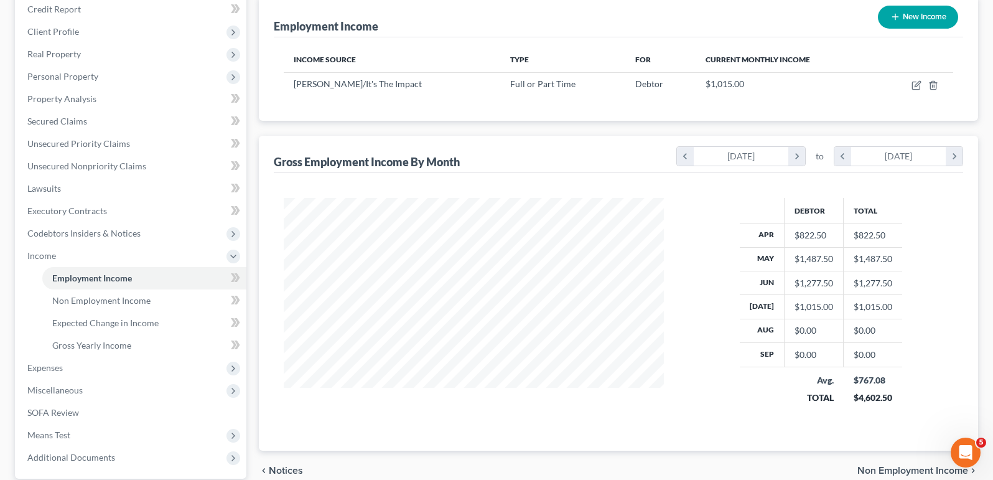
scroll to position [165, 0]
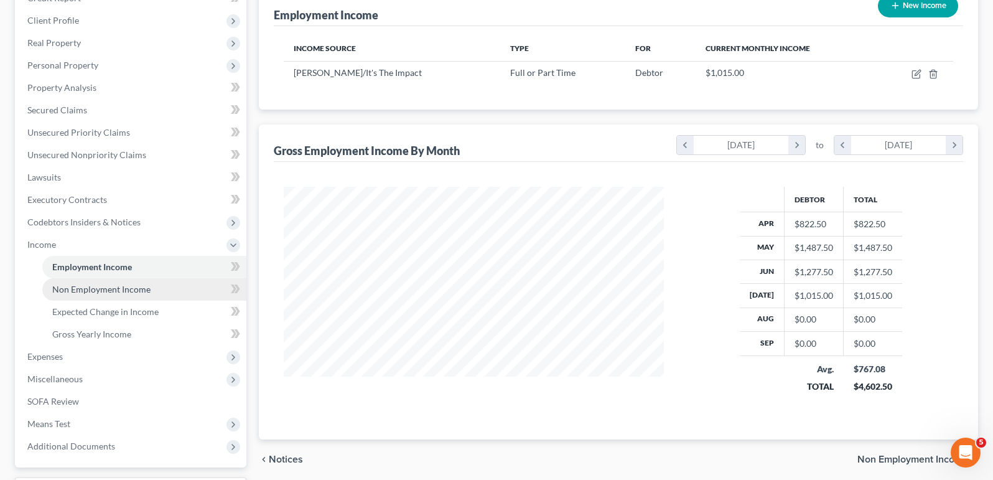
click at [101, 292] on span "Non Employment Income" at bounding box center [101, 289] width 98 height 11
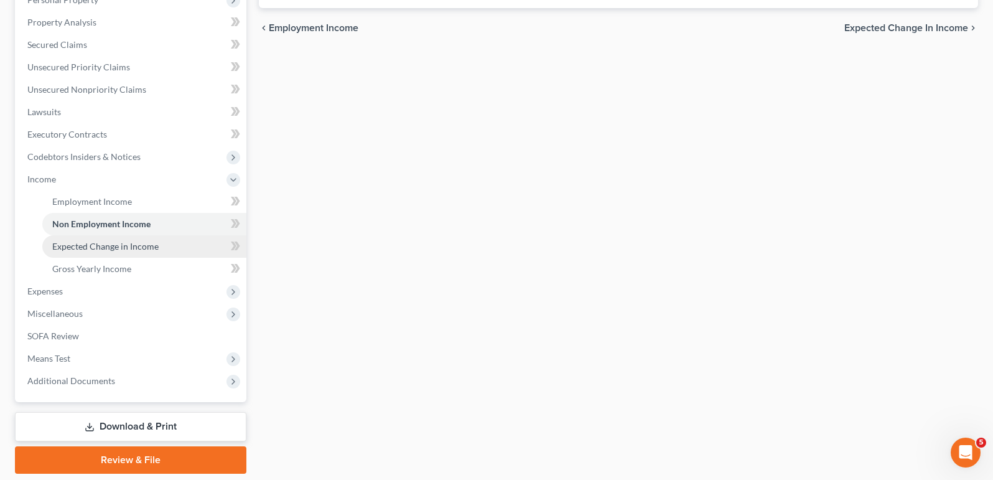
click at [87, 251] on span "Expected Change in Income" at bounding box center [105, 246] width 106 height 11
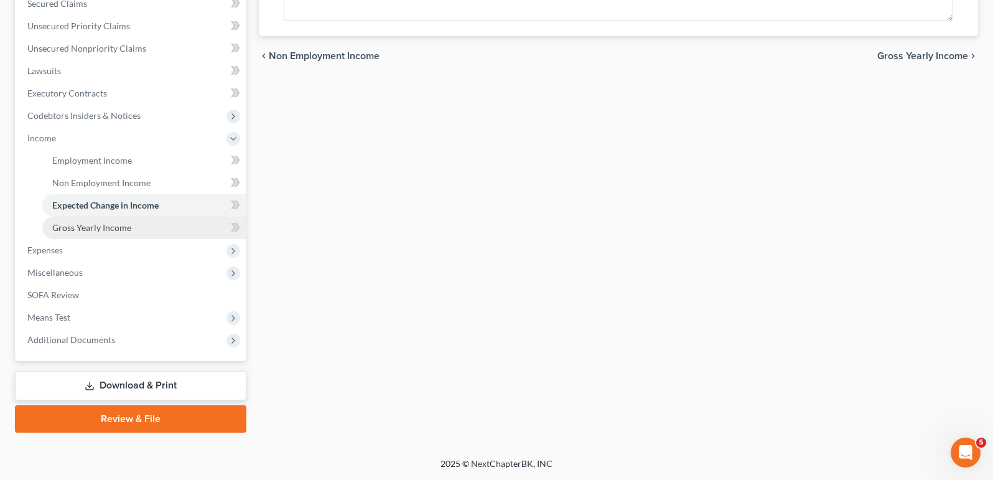
click at [86, 224] on span "Gross Yearly Income" at bounding box center [91, 227] width 79 height 11
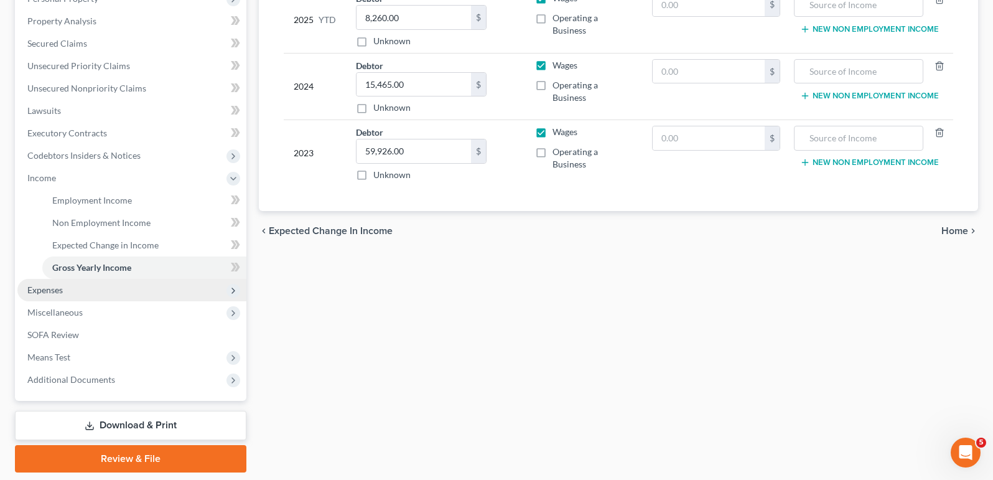
click at [60, 288] on span "Expenses" at bounding box center [44, 289] width 35 height 11
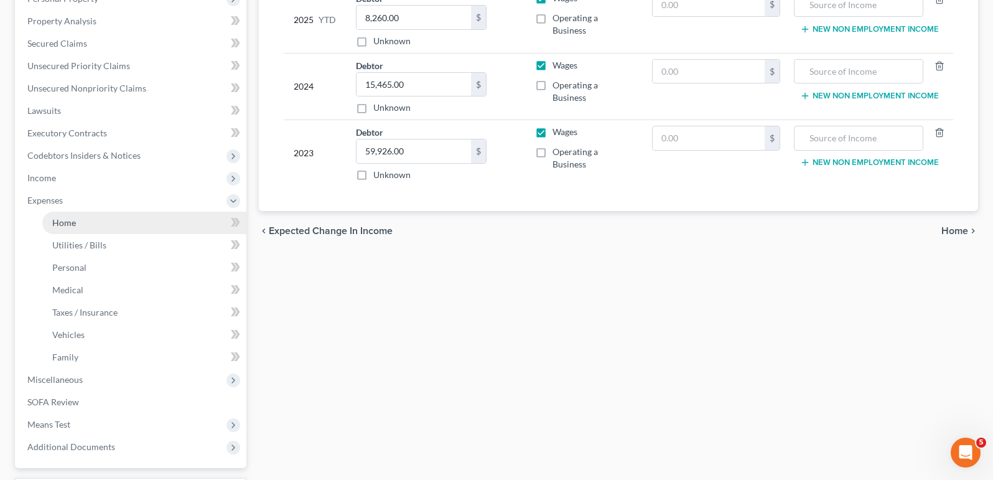
click at [77, 225] on link "Home" at bounding box center [144, 223] width 204 height 22
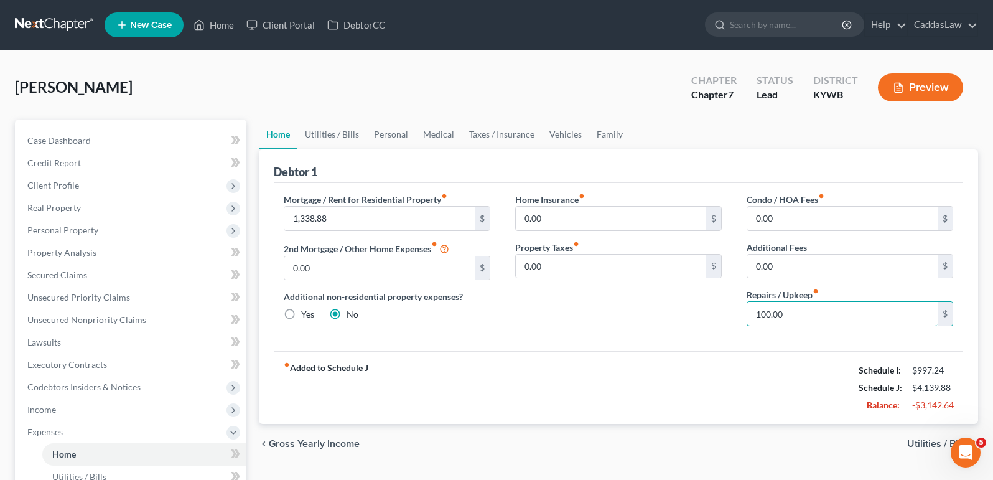
drag, startPoint x: 792, startPoint y: 312, endPoint x: 699, endPoint y: 318, distance: 92.9
click at [698, 318] on div "Mortgage / Rent for Residential Property fiber_manual_record 1,338.88 $ 2nd Mor…" at bounding box center [618, 264] width 694 height 143
click at [347, 135] on link "Utilities / Bills" at bounding box center [331, 134] width 69 height 30
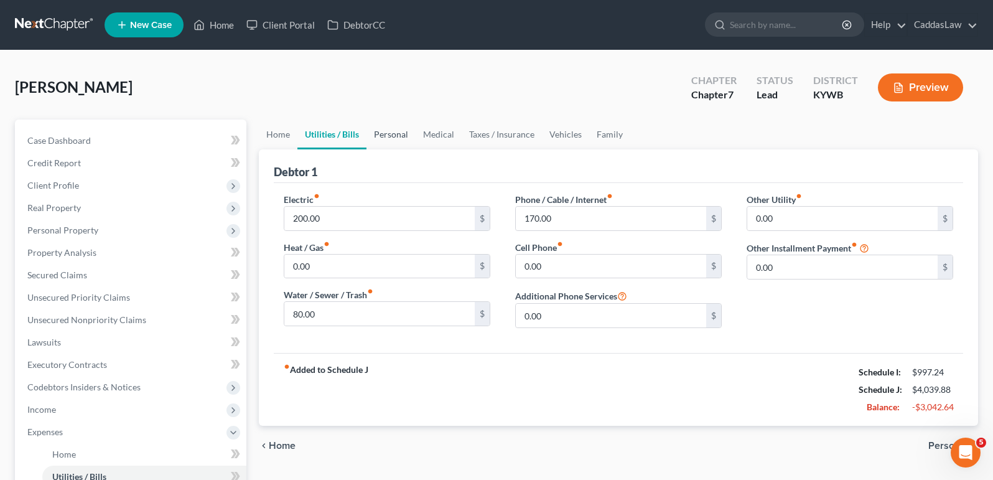
click at [390, 133] on link "Personal" at bounding box center [391, 134] width 49 height 30
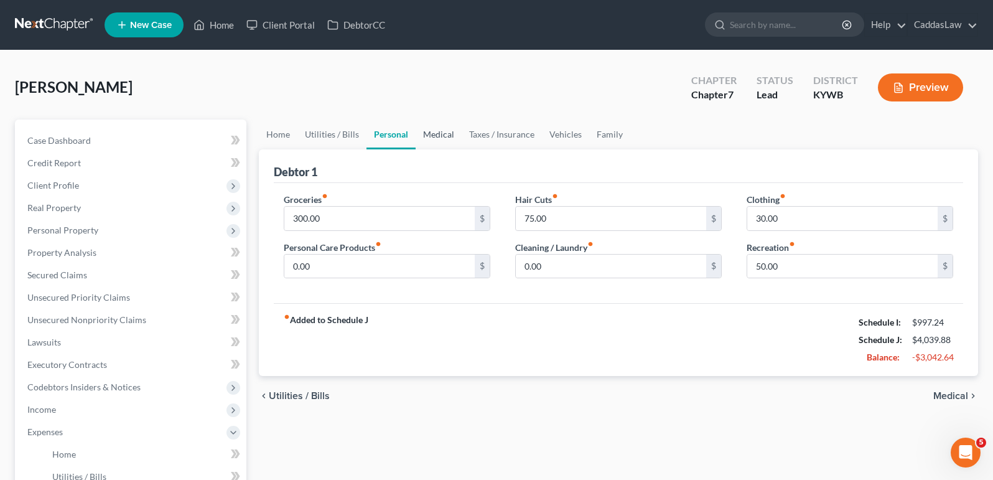
click at [444, 138] on link "Medical" at bounding box center [439, 134] width 46 height 30
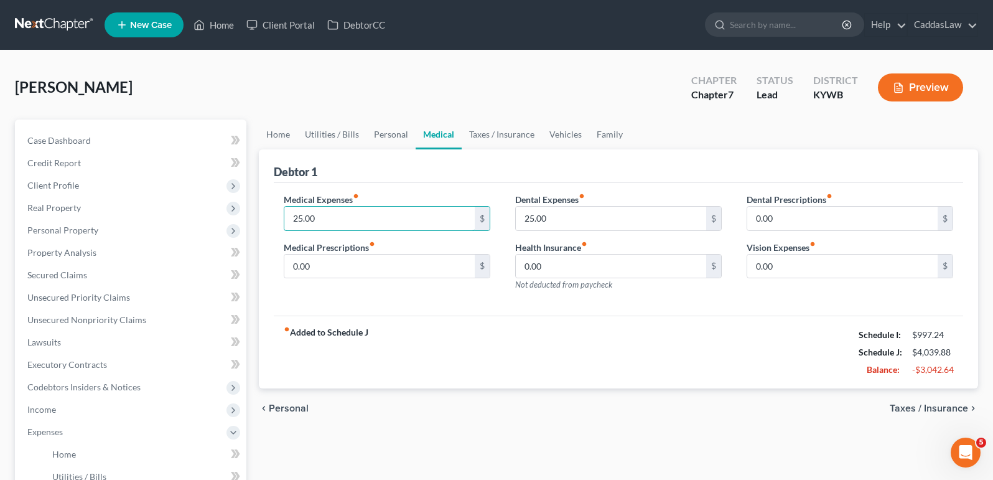
drag, startPoint x: 320, startPoint y: 218, endPoint x: 274, endPoint y: 216, distance: 46.7
click at [274, 217] on div "Medical Expenses fiber_manual_record 25.00 $ Medical Prescriptions fiber_manual…" at bounding box center [386, 247] width 231 height 108
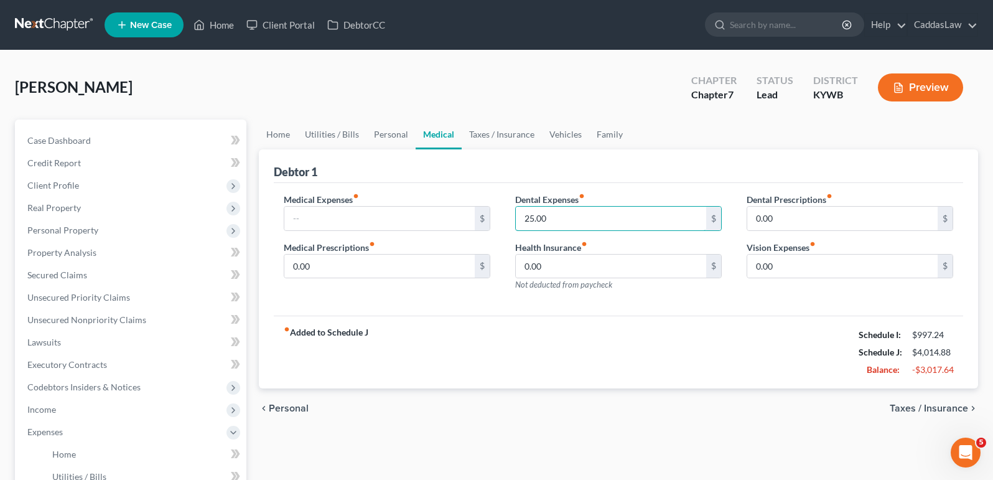
drag, startPoint x: 556, startPoint y: 220, endPoint x: 503, endPoint y: 220, distance: 52.9
click at [503, 220] on div "Dental Expenses fiber_manual_record 25.00 $ Health Insurance fiber_manual_recor…" at bounding box center [618, 247] width 231 height 108
click at [553, 130] on link "Vehicles" at bounding box center [565, 134] width 47 height 30
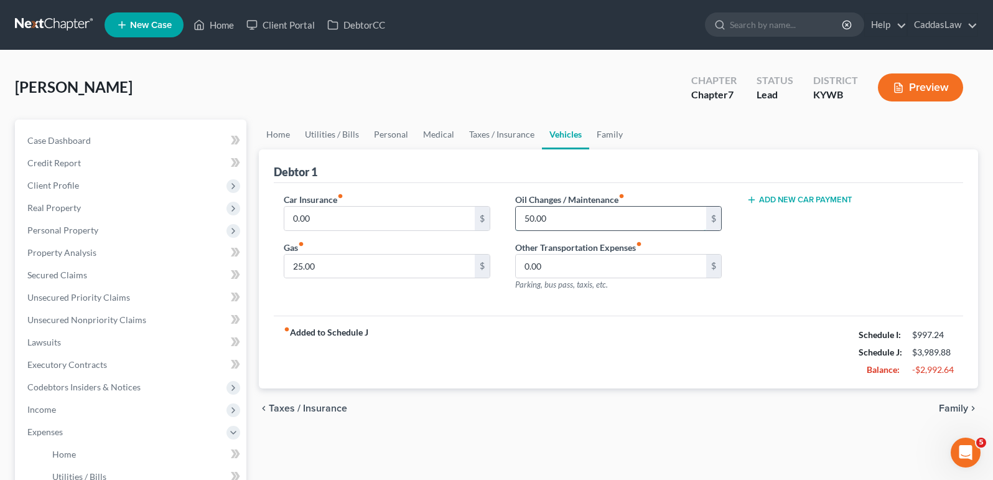
drag, startPoint x: 558, startPoint y: 217, endPoint x: 522, endPoint y: 217, distance: 35.5
click at [521, 217] on input "50.00" at bounding box center [611, 219] width 190 height 24
click at [293, 266] on input "25.00" at bounding box center [379, 267] width 190 height 24
type input "125.00"
click at [599, 135] on link "Family" at bounding box center [609, 134] width 41 height 30
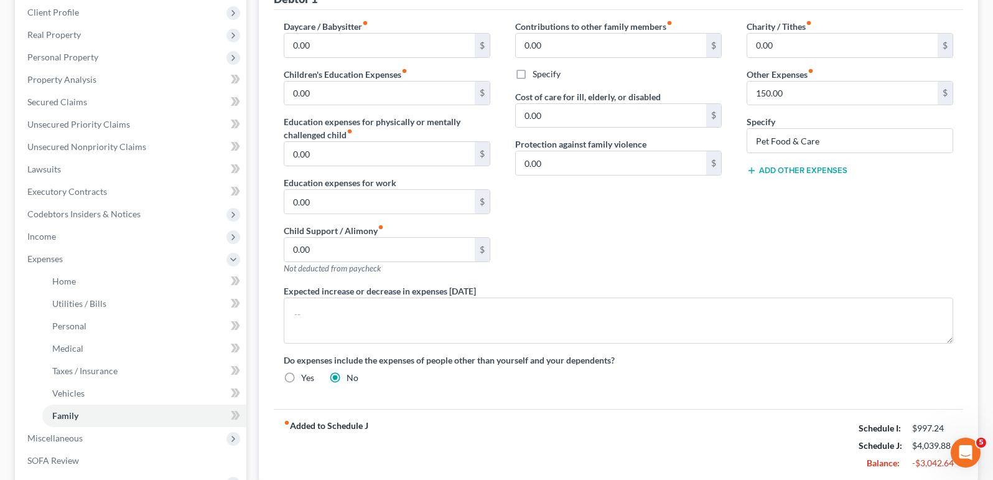
scroll to position [239, 0]
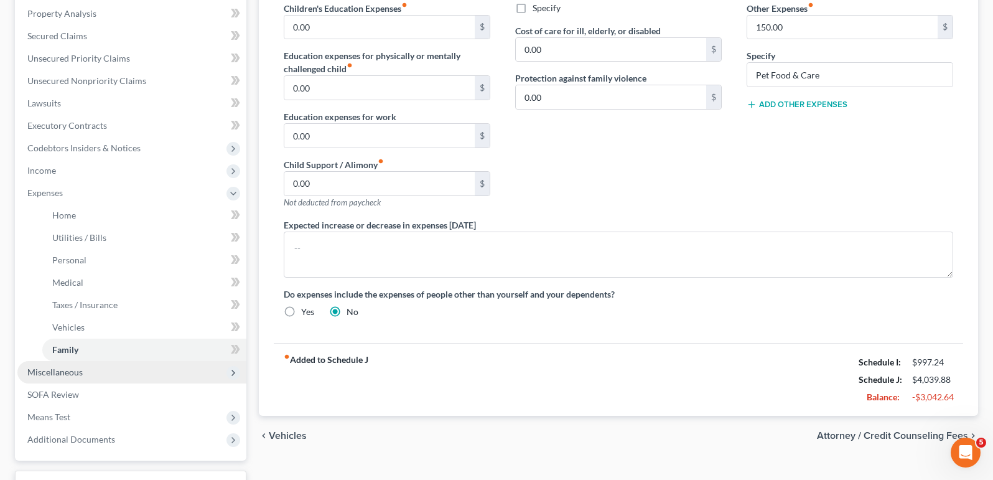
click at [62, 373] on span "Miscellaneous" at bounding box center [54, 372] width 55 height 11
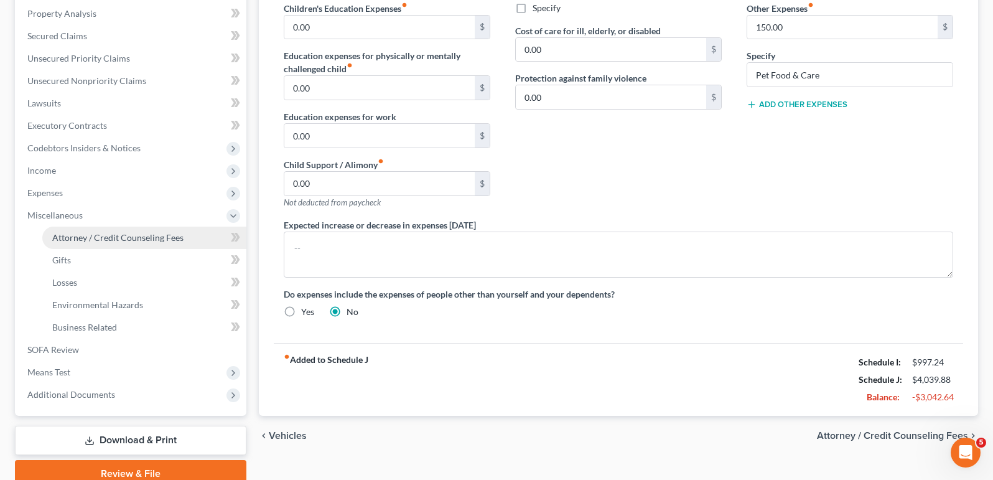
click at [108, 235] on span "Attorney / Credit Counseling Fees" at bounding box center [117, 237] width 131 height 11
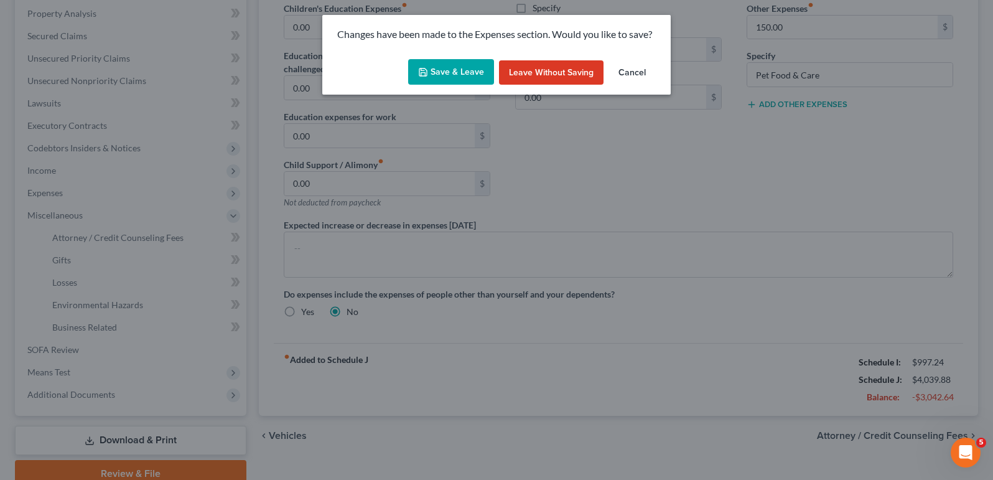
click at [447, 72] on button "Save & Leave" at bounding box center [451, 72] width 86 height 26
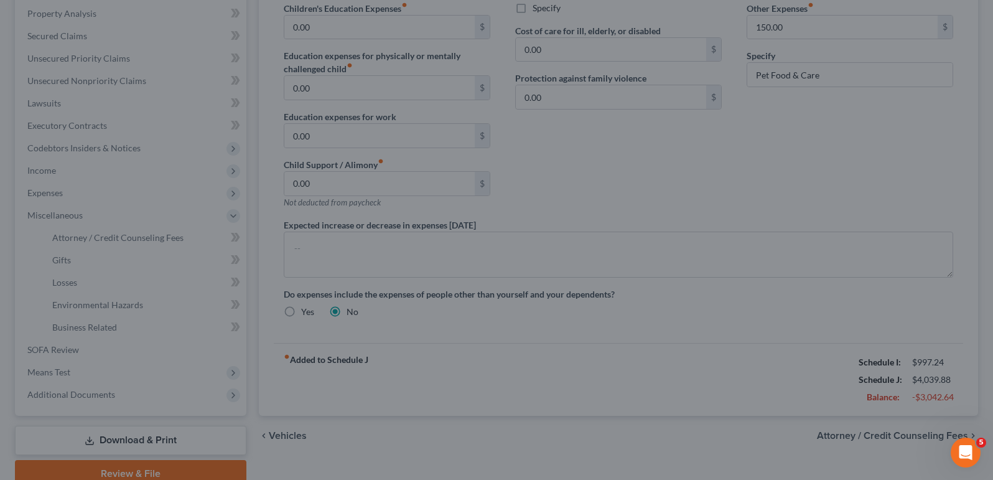
select select "1"
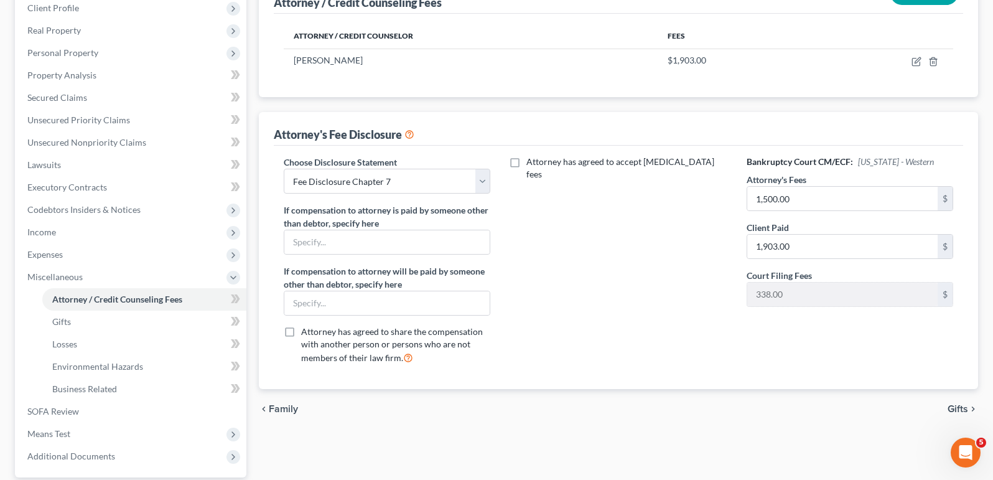
scroll to position [178, 0]
drag, startPoint x: 807, startPoint y: 245, endPoint x: 699, endPoint y: 243, distance: 107.7
click at [699, 243] on div "Choose Disclosure Statement Select Attorney Fee Disclosure for Chapter 13 Stand…" at bounding box center [618, 264] width 694 height 218
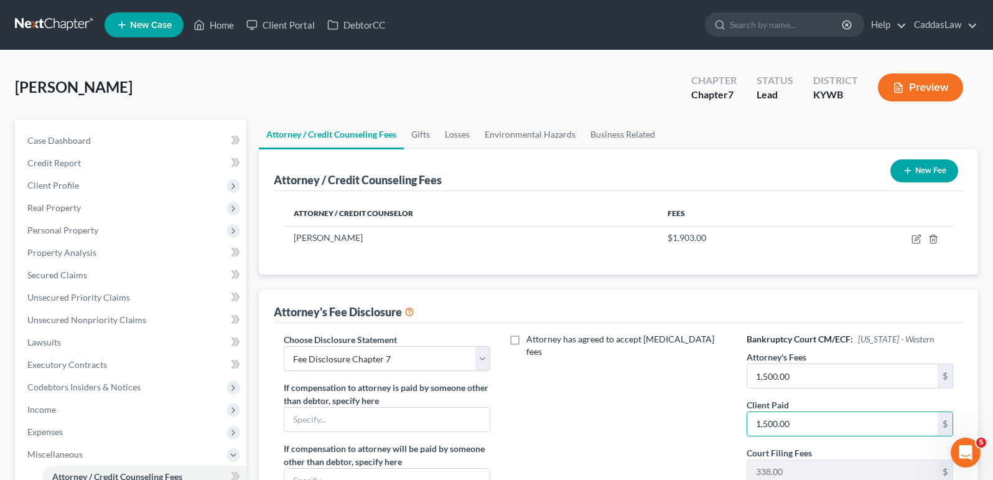
scroll to position [0, 0]
type input "1,500.00"
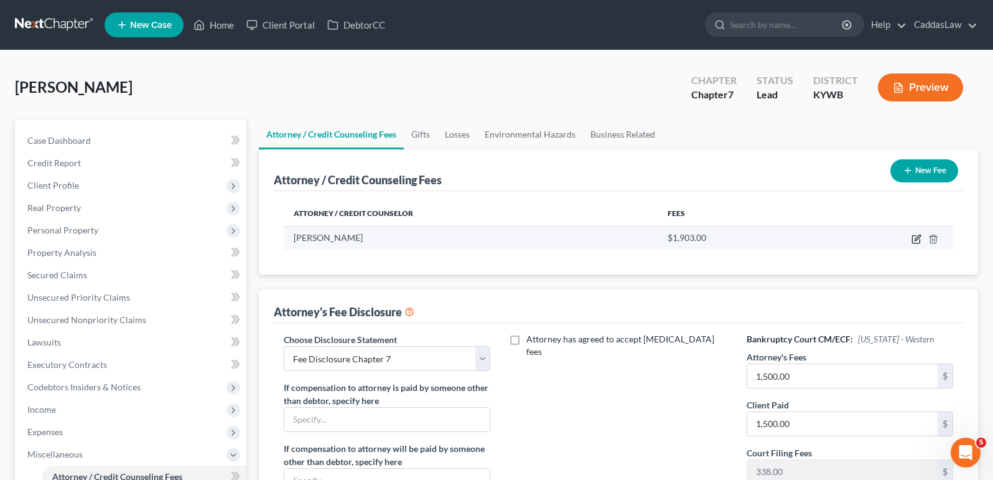
click at [919, 238] on icon "button" at bounding box center [918, 238] width 6 height 6
select select "18"
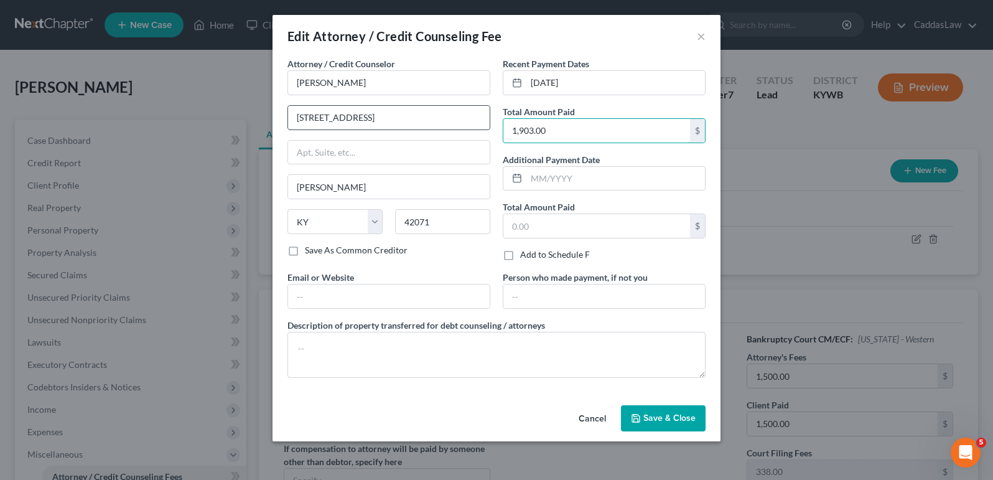
drag, startPoint x: 565, startPoint y: 131, endPoint x: 470, endPoint y: 128, distance: 95.3
click at [470, 128] on div "Attorney / Credit Counselor * [PERSON_NAME] [STREET_ADDRESS][PERSON_NAME] [US_S…" at bounding box center [496, 222] width 431 height 330
type input "1,500.00"
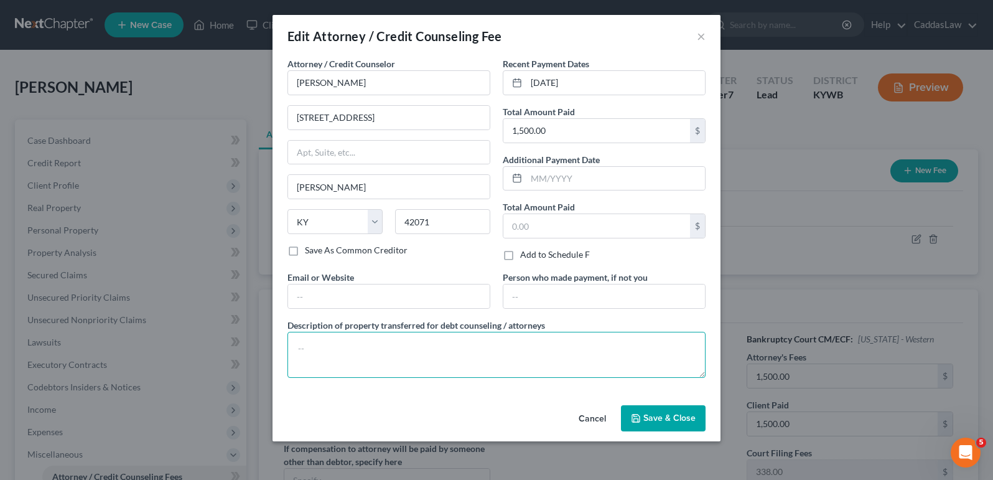
click at [353, 343] on textarea at bounding box center [497, 355] width 418 height 46
type textarea "Chapter 7 prep fees"
click at [637, 414] on icon "button" at bounding box center [635, 417] width 7 height 7
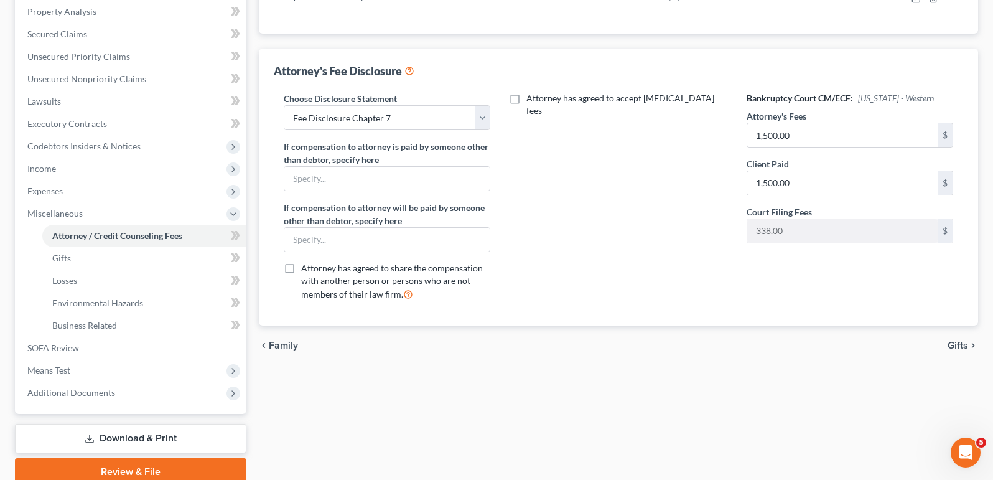
scroll to position [241, 0]
click at [62, 396] on span "Additional Documents" at bounding box center [71, 392] width 88 height 11
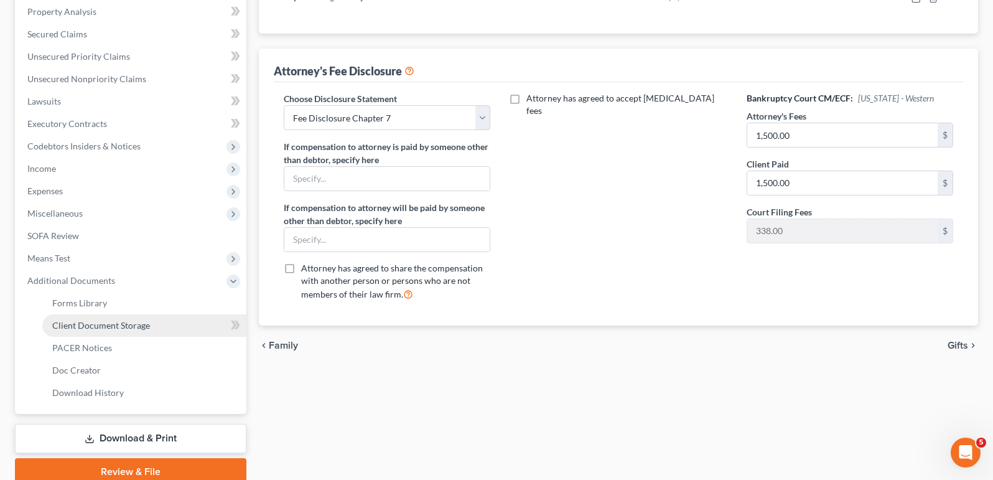
click at [106, 332] on link "Client Document Storage" at bounding box center [144, 325] width 204 height 22
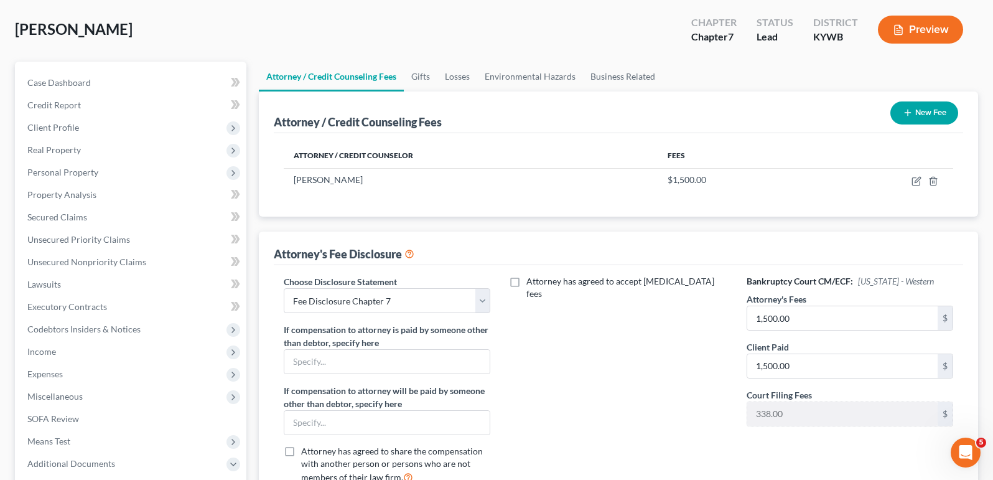
select select "7"
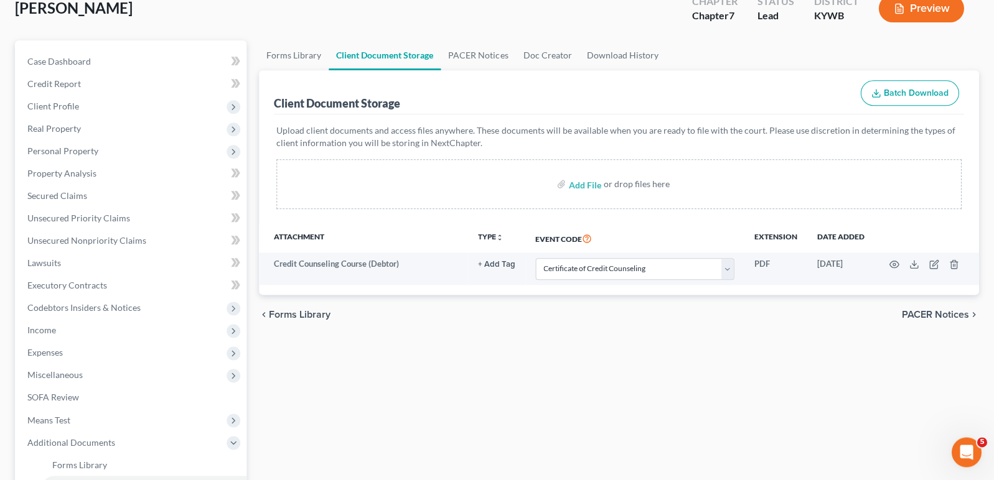
scroll to position [78, 0]
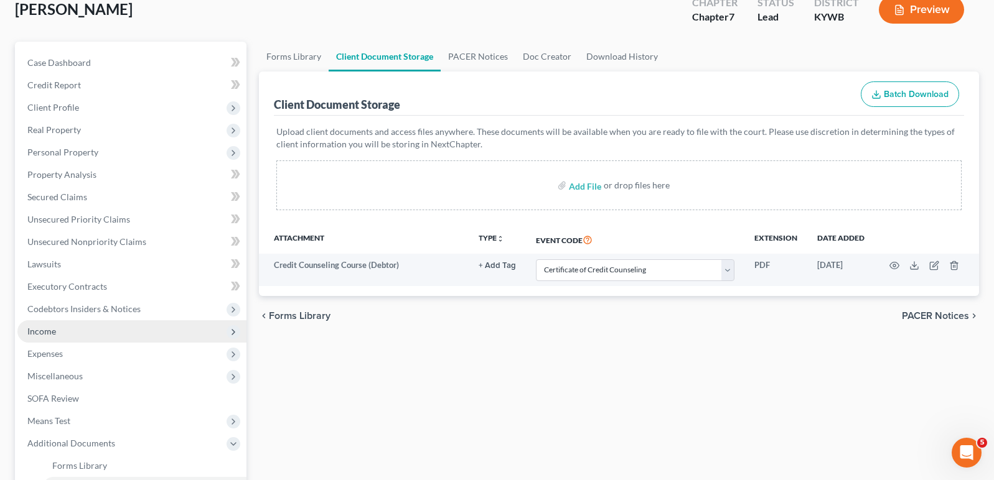
click at [105, 333] on span "Income" at bounding box center [131, 331] width 229 height 22
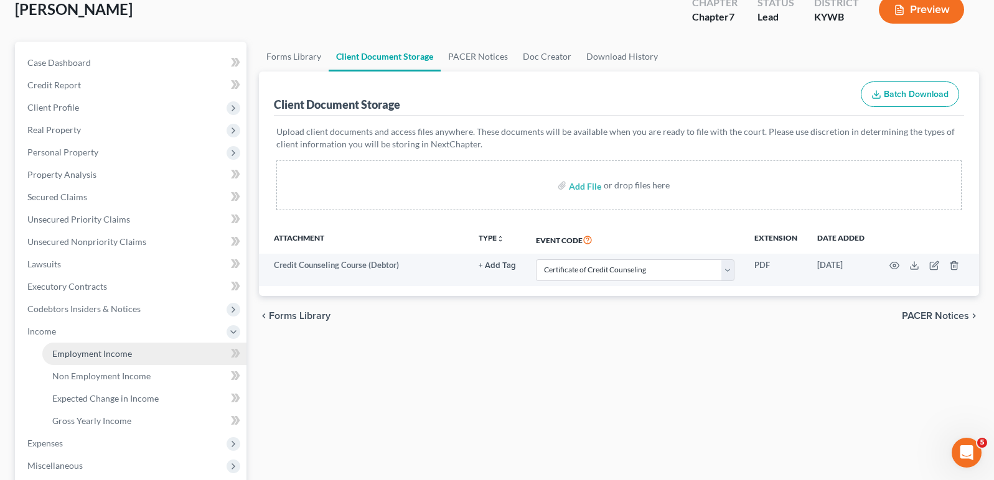
click at [106, 359] on link "Employment Income" at bounding box center [144, 354] width 204 height 22
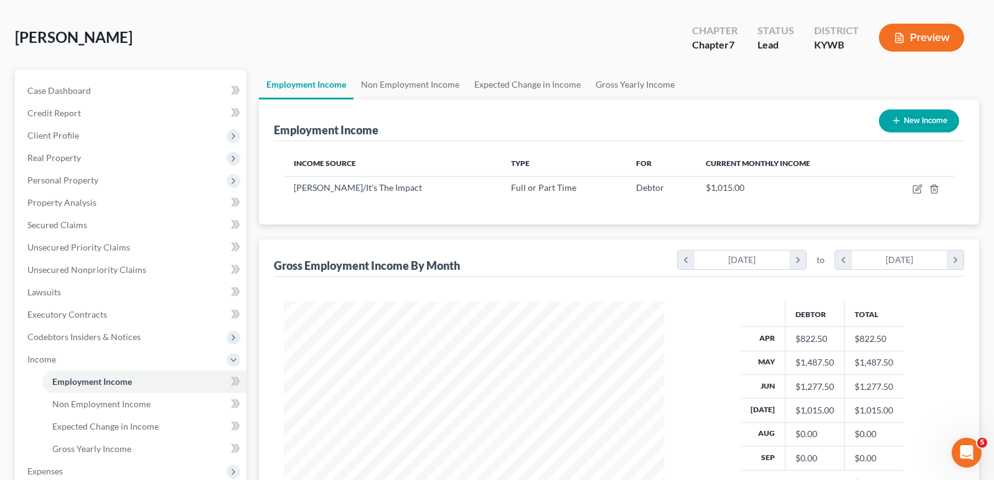
scroll to position [49, 0]
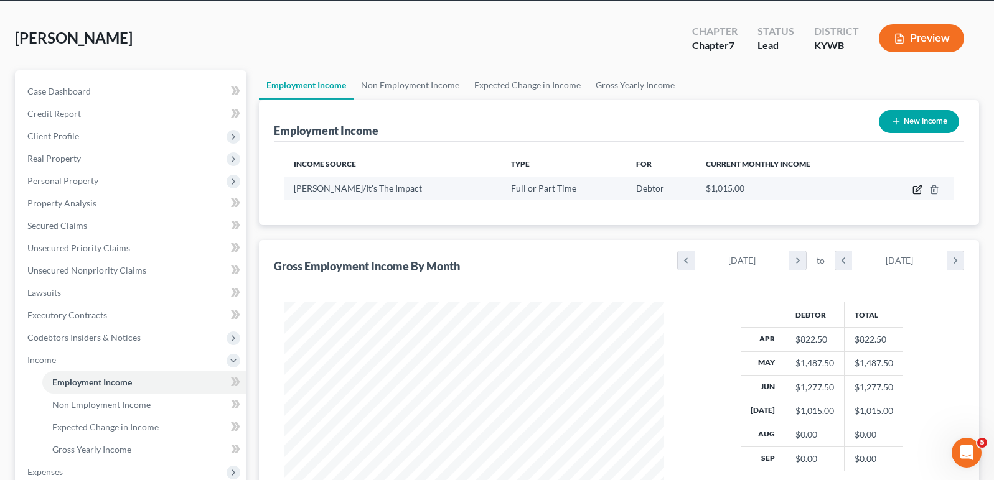
click at [917, 190] on icon "button" at bounding box center [917, 190] width 10 height 10
select select "0"
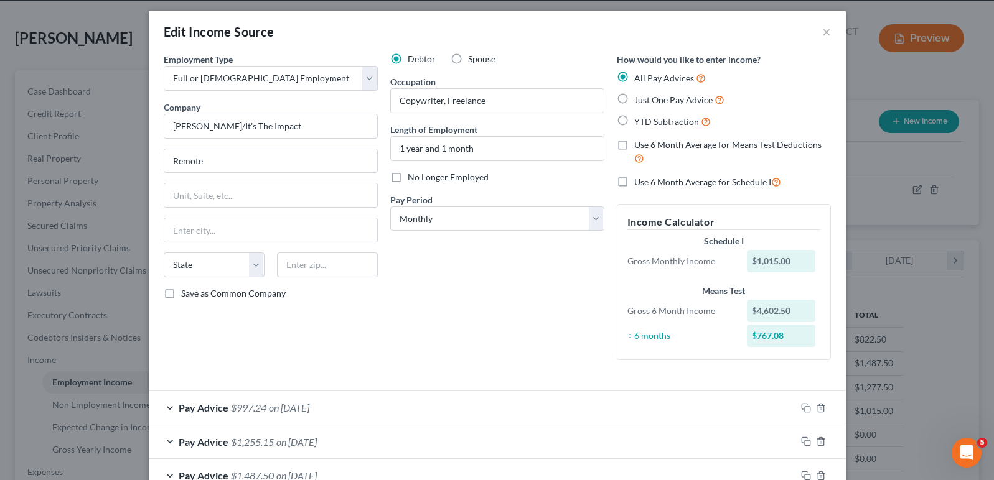
scroll to position [5, 0]
click at [825, 30] on button "×" at bounding box center [826, 31] width 9 height 15
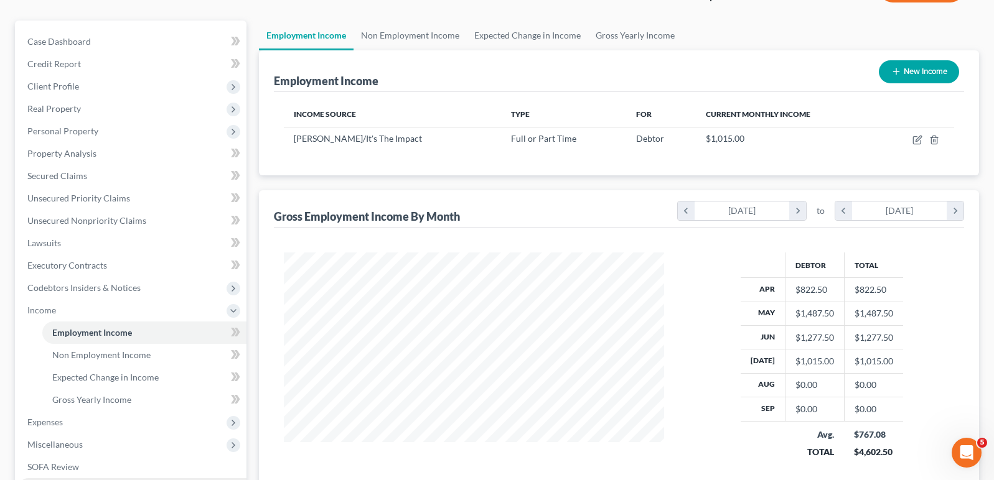
scroll to position [99, 0]
click at [69, 311] on span "Income" at bounding box center [131, 310] width 229 height 22
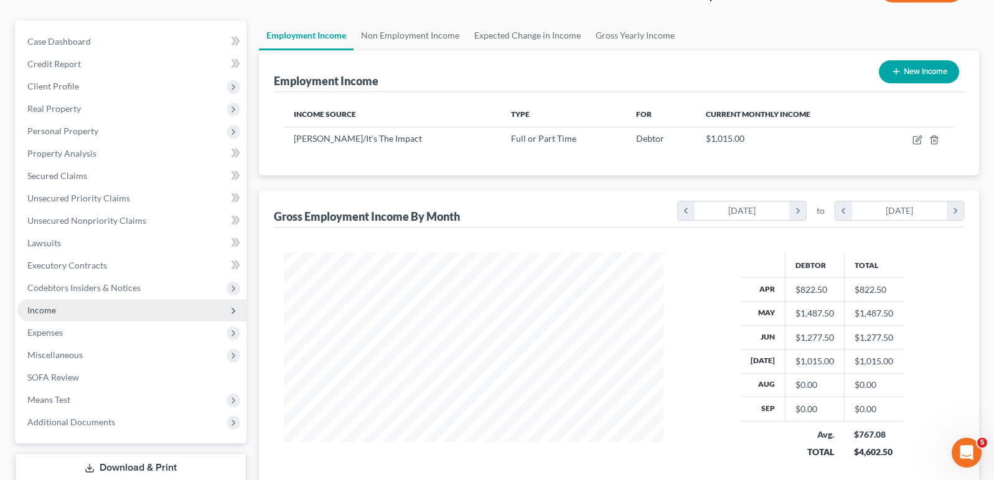
click at [46, 315] on span "Income" at bounding box center [41, 310] width 29 height 11
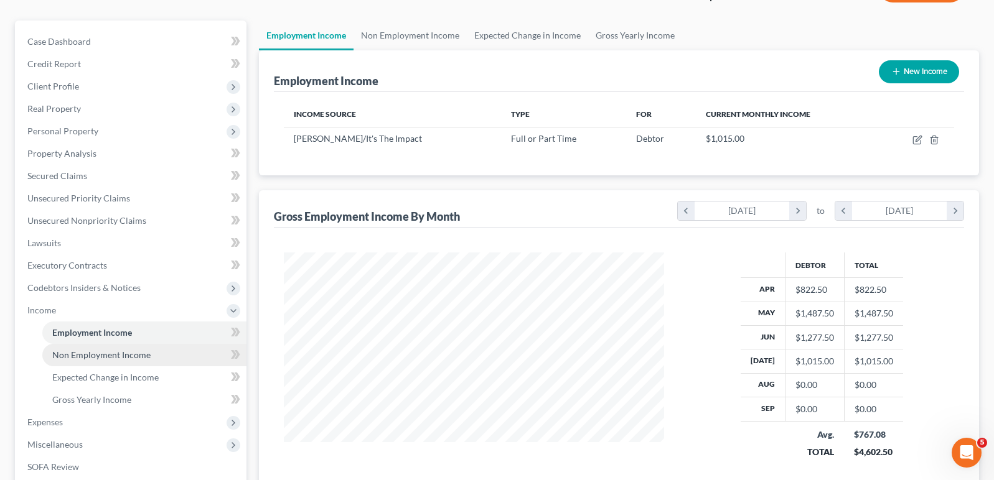
click at [83, 353] on span "Non Employment Income" at bounding box center [101, 355] width 98 height 11
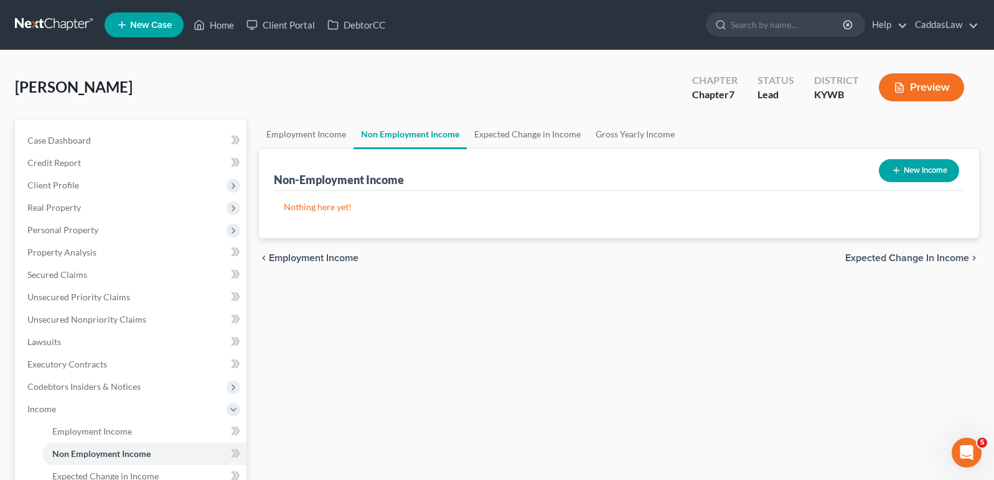
click at [909, 175] on button "New Income" at bounding box center [919, 170] width 80 height 23
select select "0"
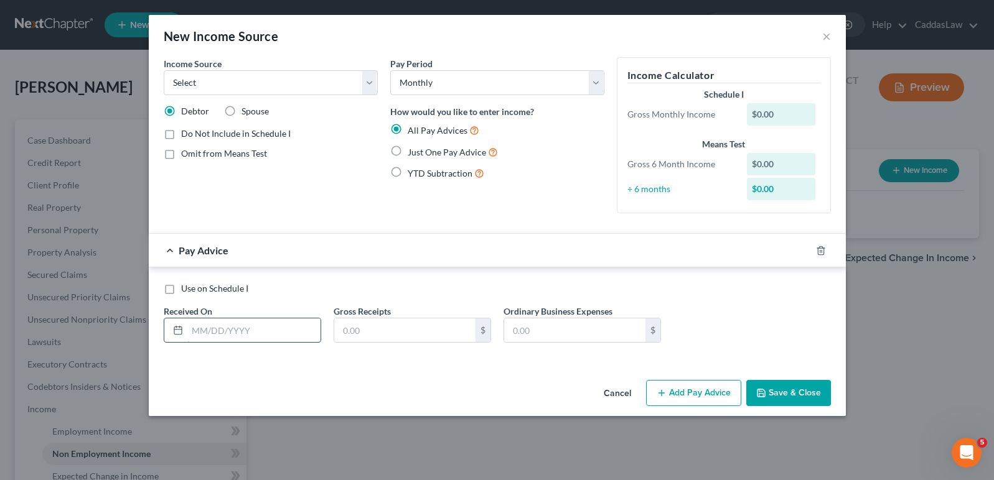
click at [274, 328] on input "text" at bounding box center [253, 331] width 133 height 24
type input "0"
type input "[DATE]"
click at [413, 335] on input "text" at bounding box center [404, 331] width 141 height 24
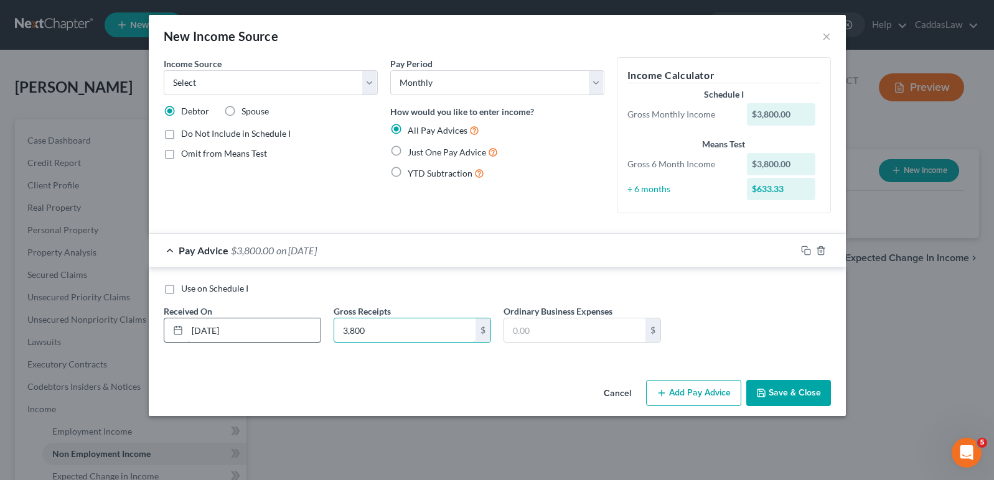
drag, startPoint x: 380, startPoint y: 332, endPoint x: 307, endPoint y: 331, distance: 72.8
click at [307, 331] on div "Use on Schedule I Received On * [DATE] Gross Receipts 3,800 $ Ordinary Business…" at bounding box center [497, 318] width 680 height 70
type input "1,388.00"
click at [408, 149] on label "Just One Pay Advice" at bounding box center [453, 152] width 90 height 14
click at [413, 149] on input "Just One Pay Advice" at bounding box center [417, 149] width 8 height 8
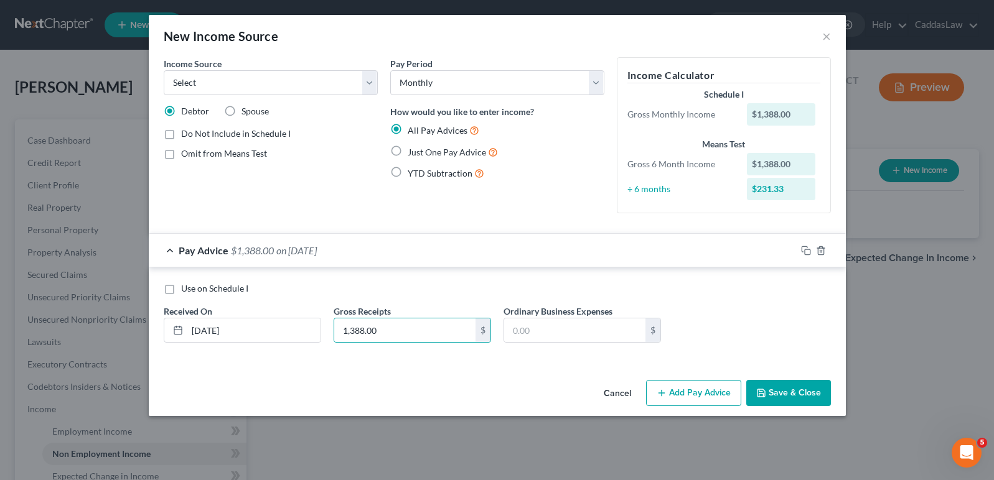
radio input "true"
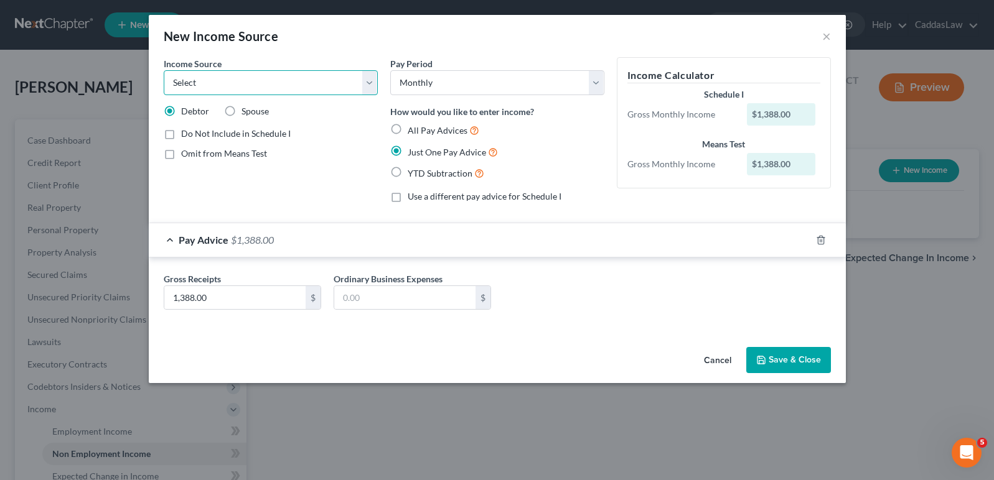
select select "13"
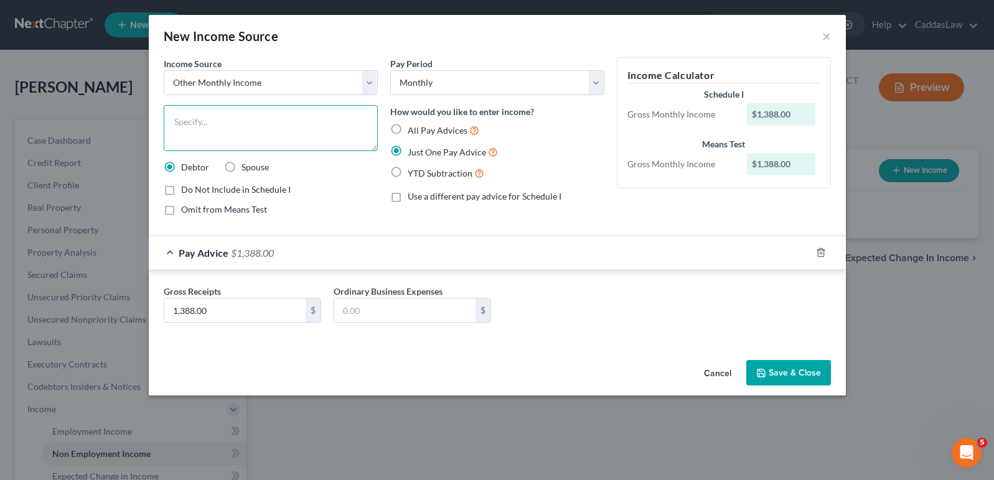
click at [236, 128] on textarea at bounding box center [271, 128] width 214 height 46
type textarea "Rent from Roommate"
click at [810, 368] on button "Save & Close" at bounding box center [788, 373] width 85 height 26
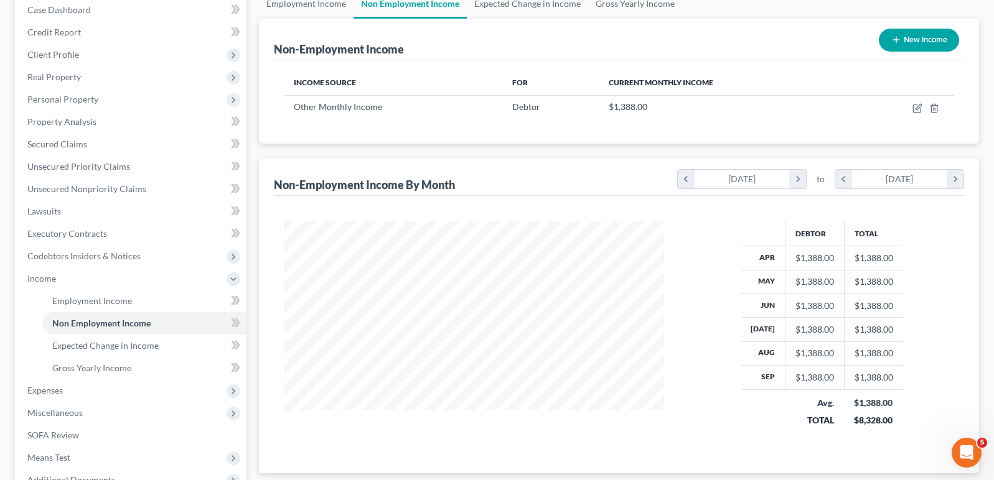
scroll to position [130, 1]
click at [85, 303] on span "Employment Income" at bounding box center [92, 301] width 80 height 11
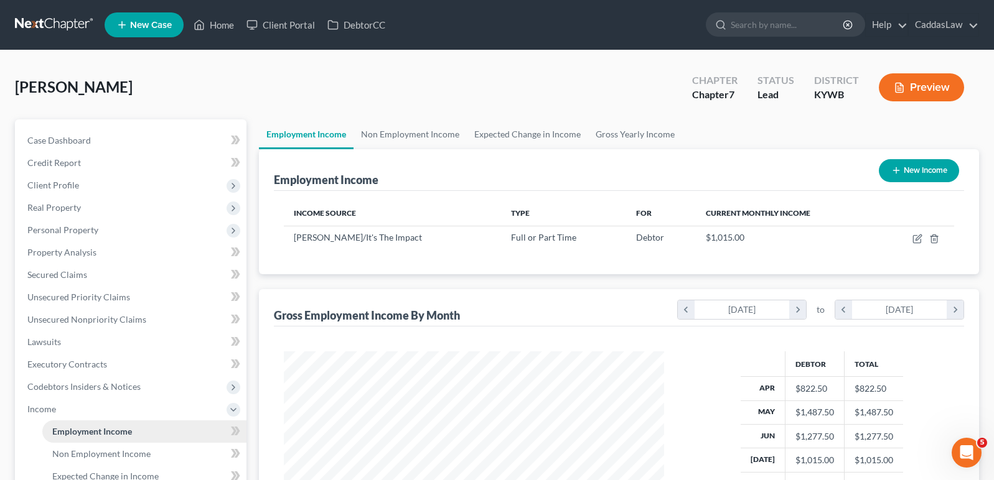
scroll to position [223, 406]
click at [918, 239] on icon "button" at bounding box center [917, 239] width 10 height 10
select select "0"
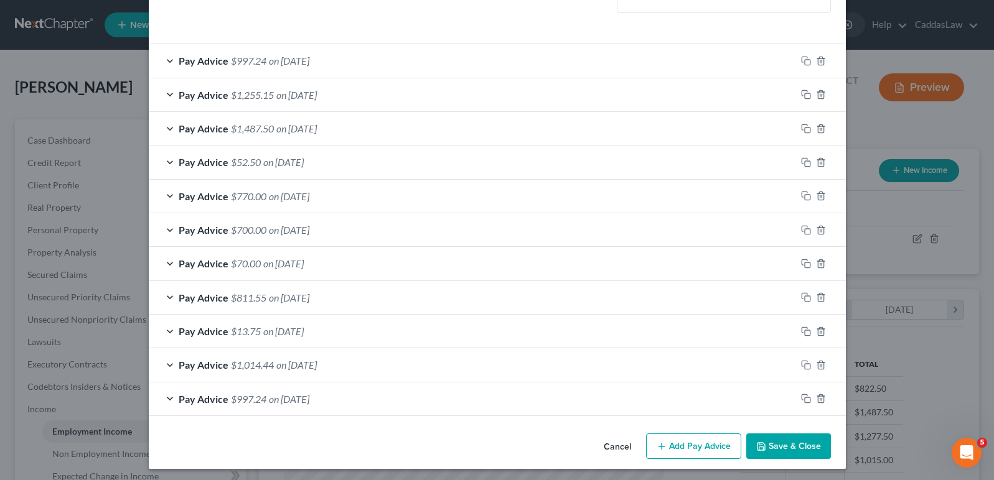
scroll to position [351, 0]
click at [822, 395] on icon "button" at bounding box center [821, 400] width 10 height 10
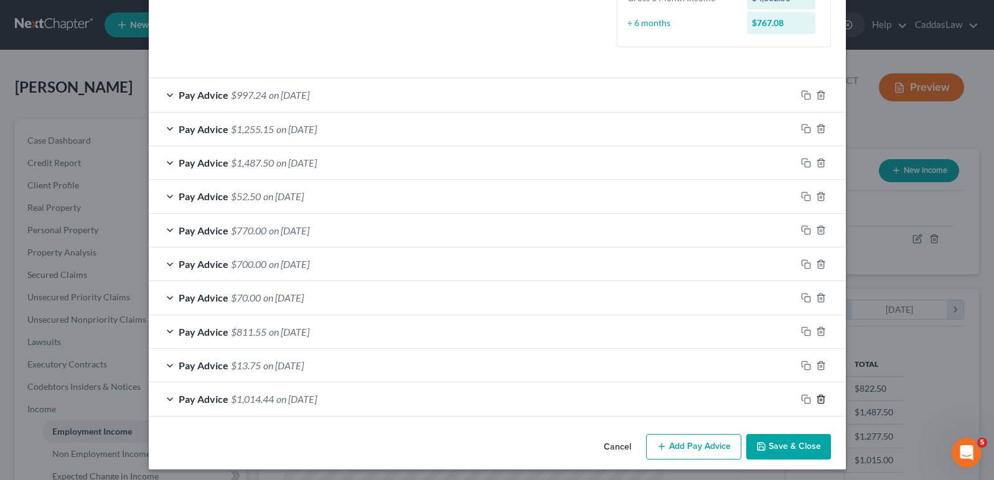
click at [822, 395] on icon "button" at bounding box center [821, 400] width 10 height 10
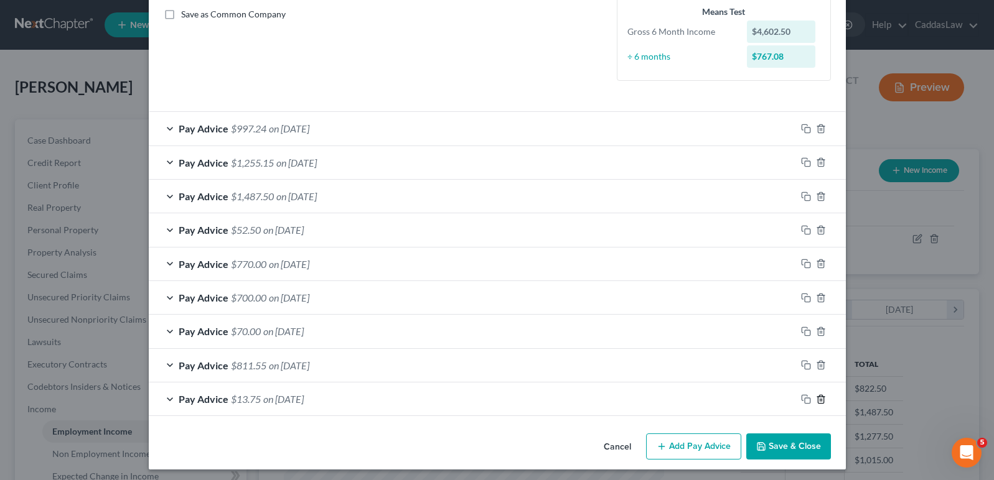
click at [822, 395] on icon "button" at bounding box center [821, 400] width 10 height 10
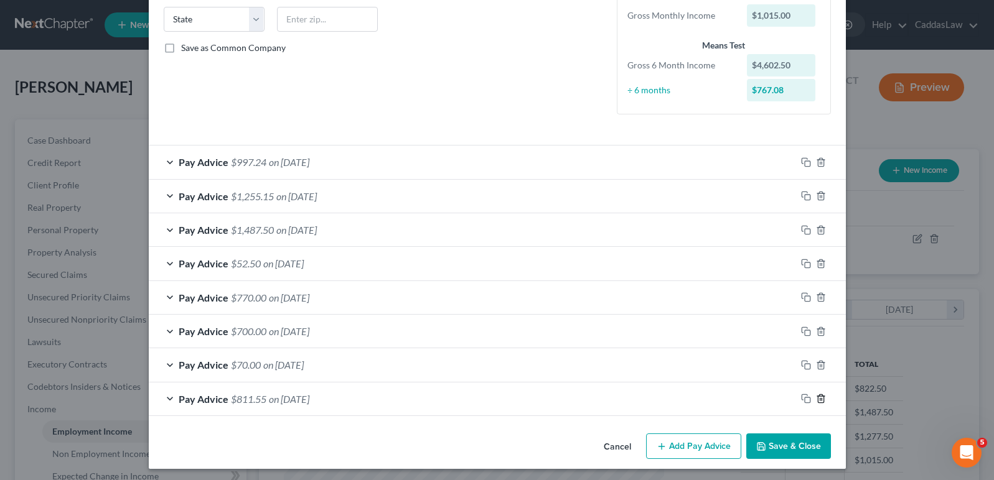
click at [822, 395] on icon "button" at bounding box center [821, 399] width 6 height 8
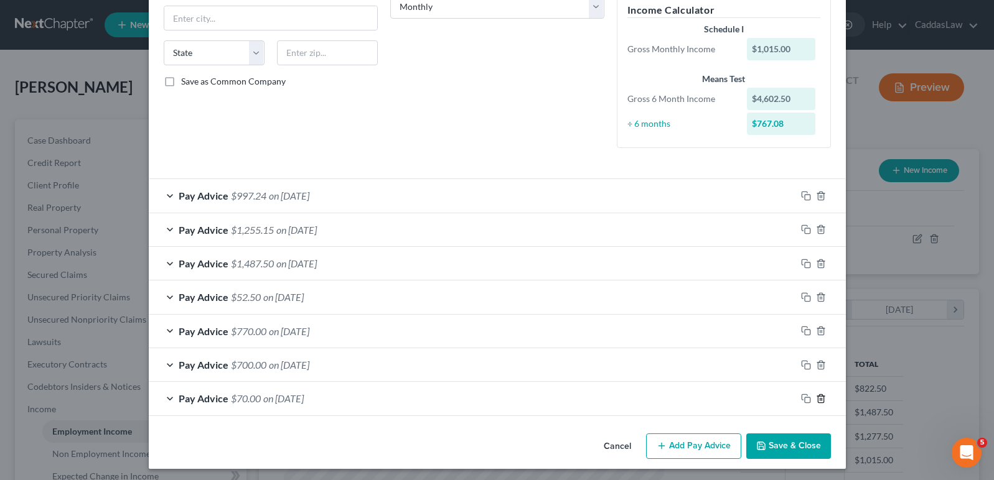
click at [822, 395] on icon "button" at bounding box center [821, 399] width 6 height 8
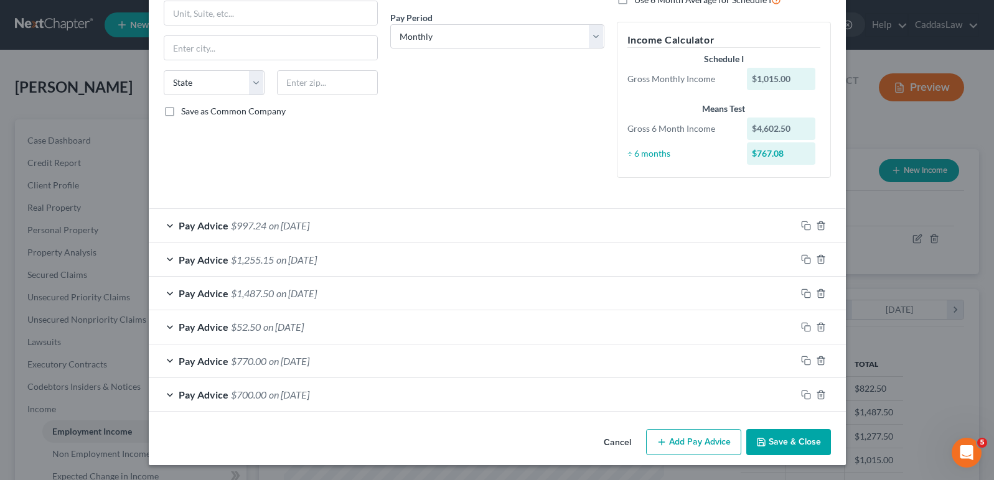
scroll to position [183, 0]
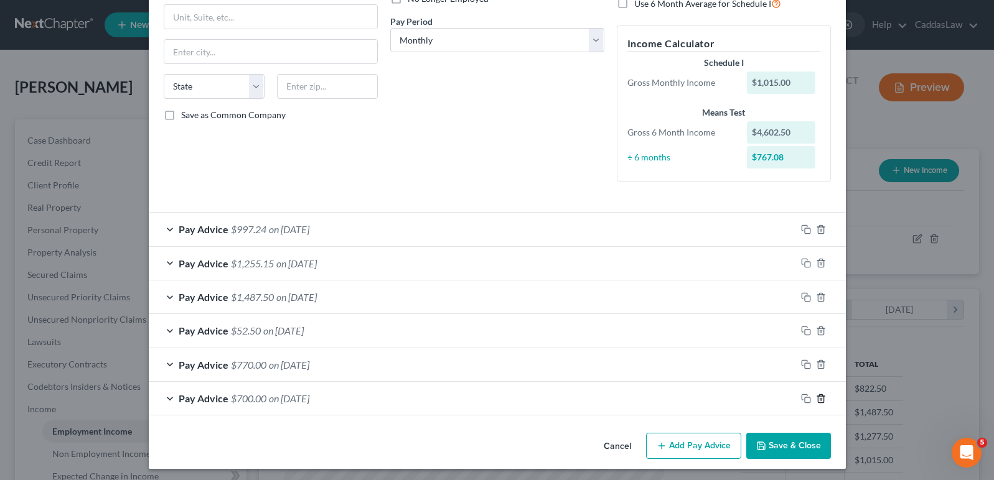
click at [822, 395] on icon "button" at bounding box center [821, 399] width 6 height 8
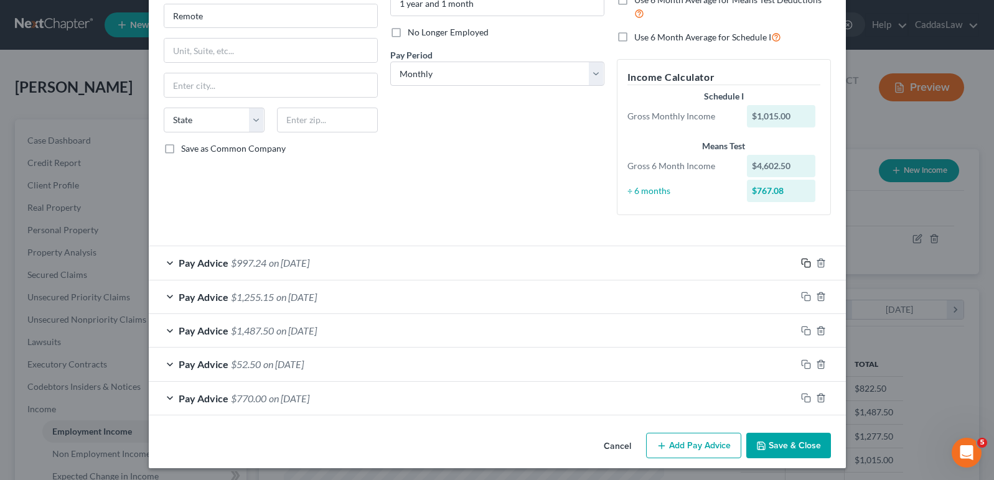
click at [805, 258] on icon "button" at bounding box center [806, 263] width 10 height 10
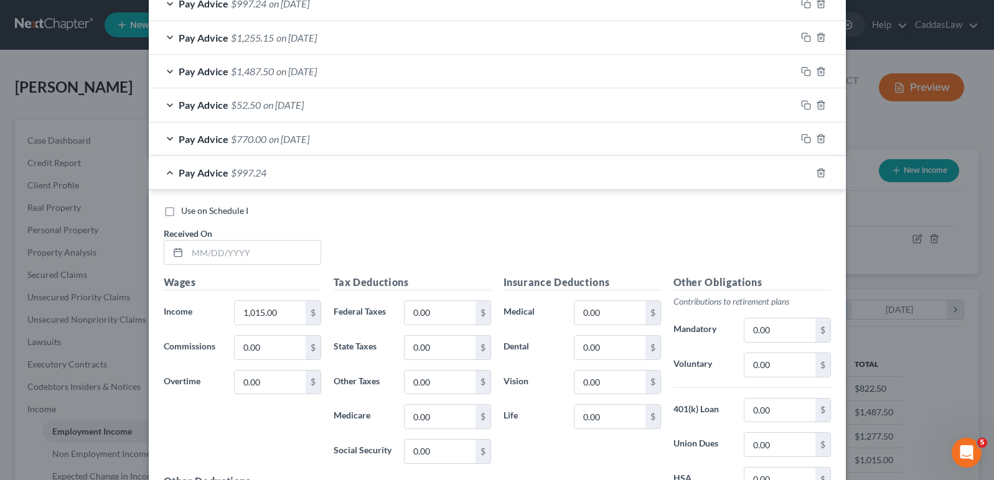
scroll to position [416, 0]
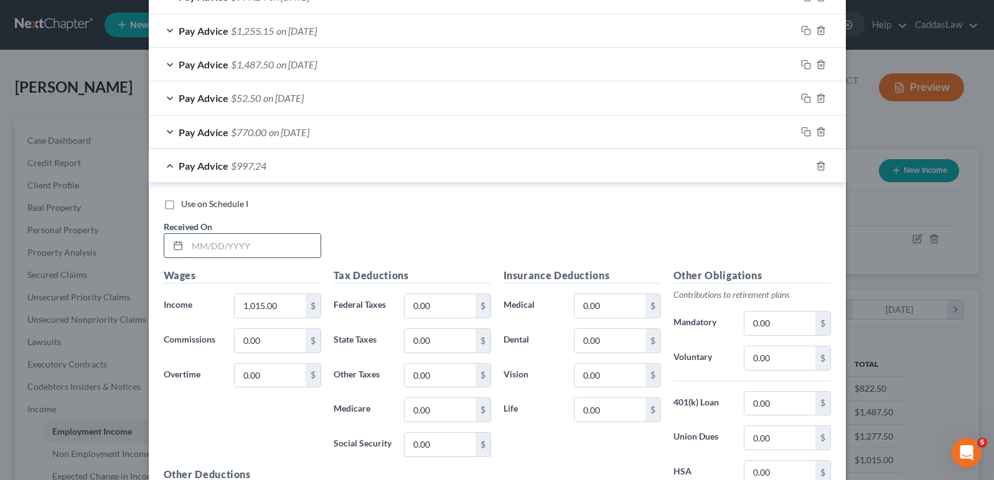
click at [251, 251] on input "text" at bounding box center [253, 246] width 133 height 24
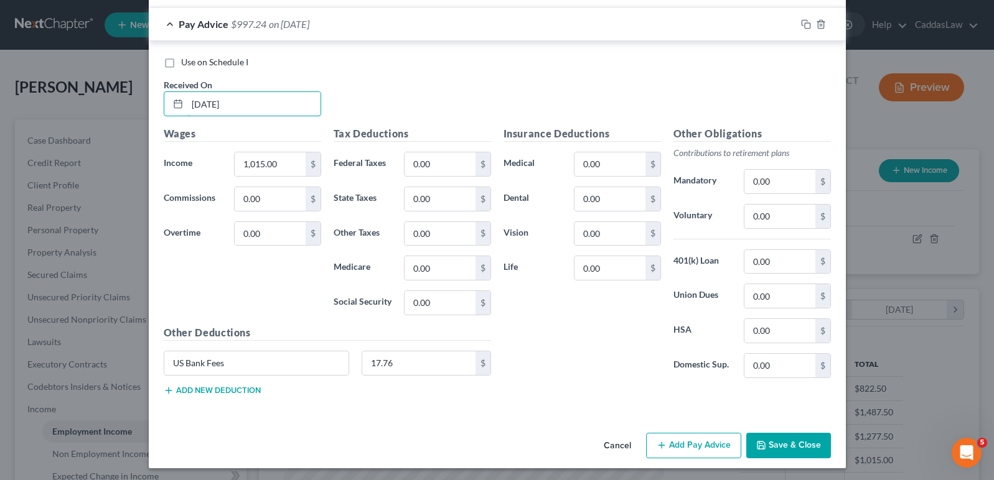
scroll to position [557, 0]
type input "[DATE]"
click at [793, 438] on button "Save & Close" at bounding box center [788, 447] width 85 height 26
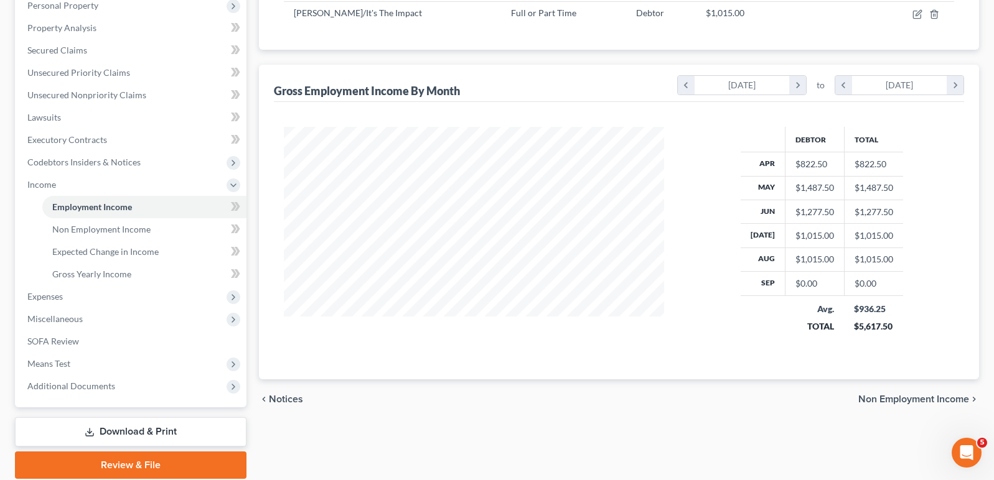
scroll to position [271, 0]
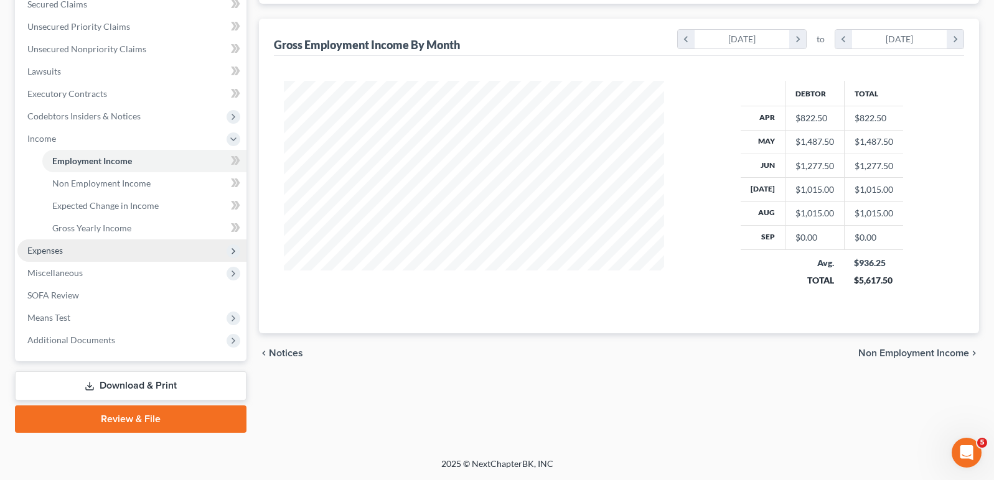
click at [73, 249] on span "Expenses" at bounding box center [131, 251] width 229 height 22
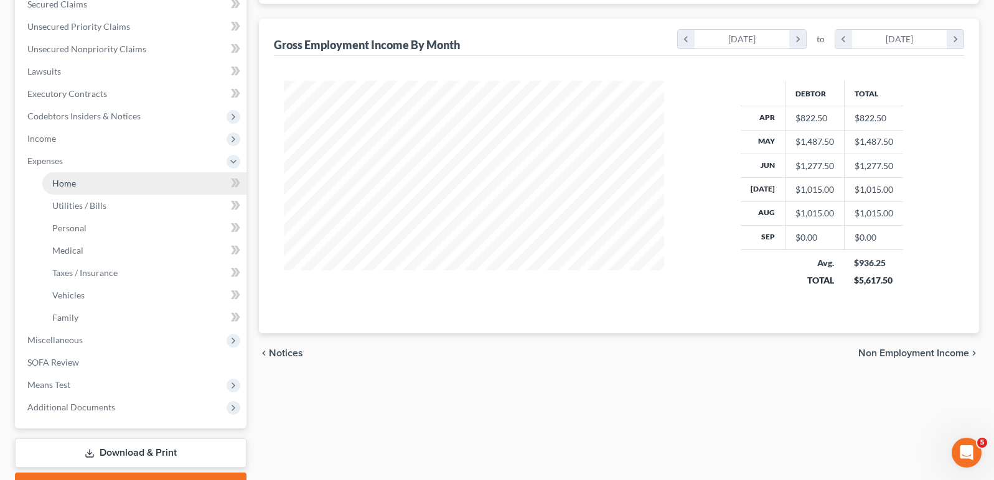
click at [99, 187] on link "Home" at bounding box center [144, 183] width 204 height 22
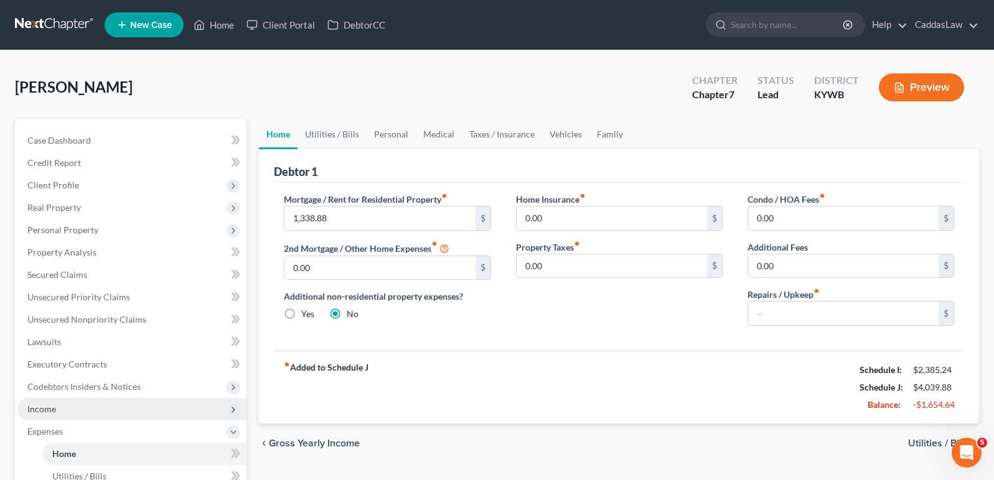
click at [77, 414] on span "Income" at bounding box center [131, 409] width 229 height 22
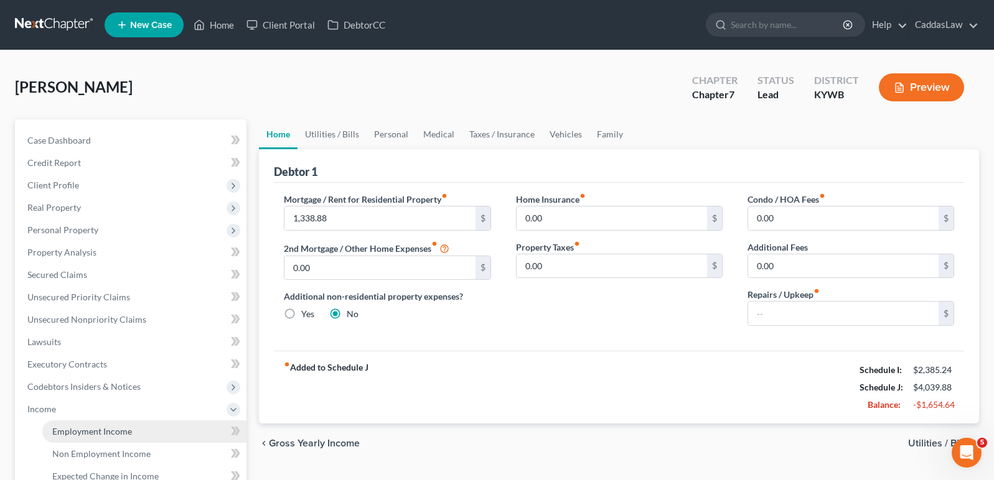
click at [101, 427] on span "Employment Income" at bounding box center [92, 431] width 80 height 11
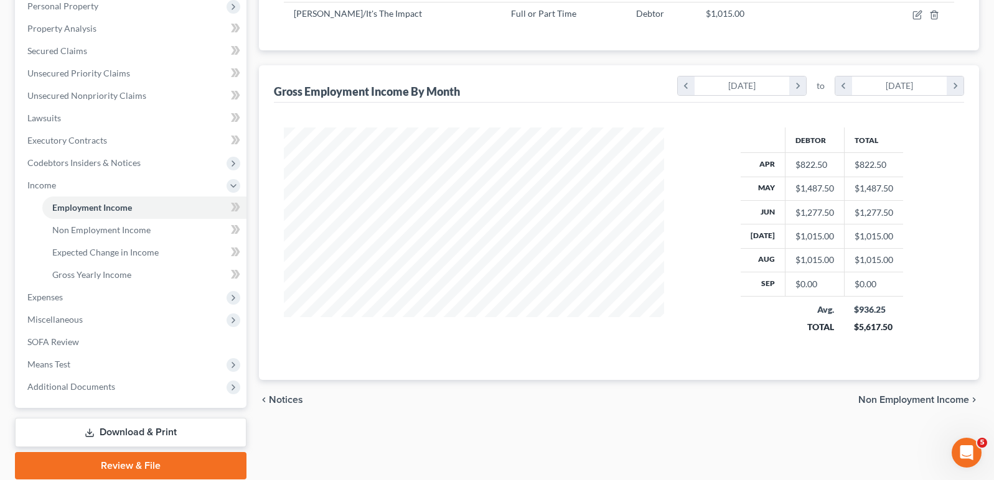
scroll to position [224, 0]
click at [917, 17] on icon "button" at bounding box center [917, 15] width 10 height 10
select select "0"
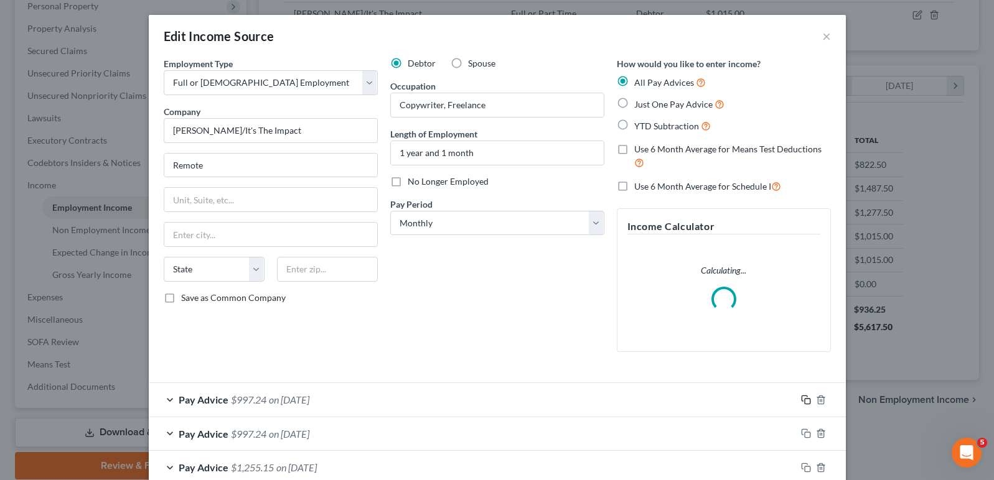
click at [806, 397] on icon "button" at bounding box center [806, 400] width 10 height 10
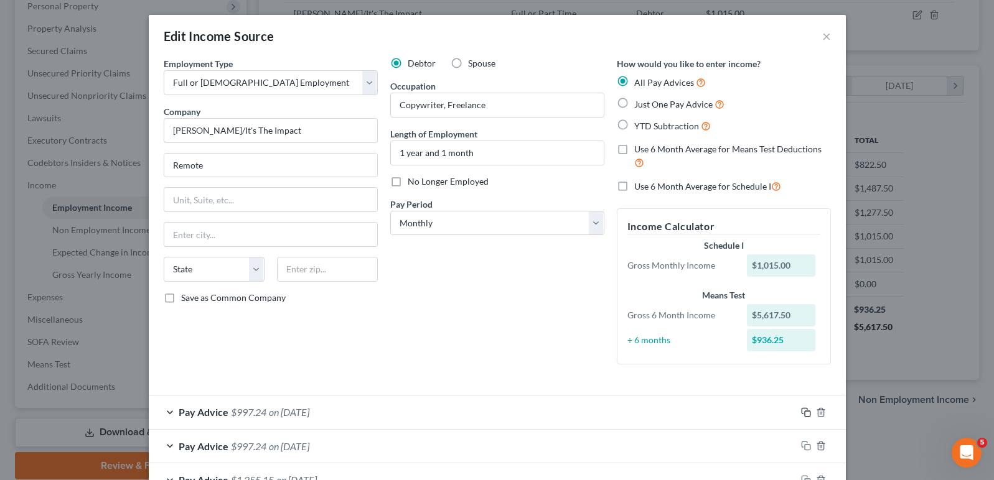
click at [805, 408] on icon "button" at bounding box center [806, 413] width 10 height 10
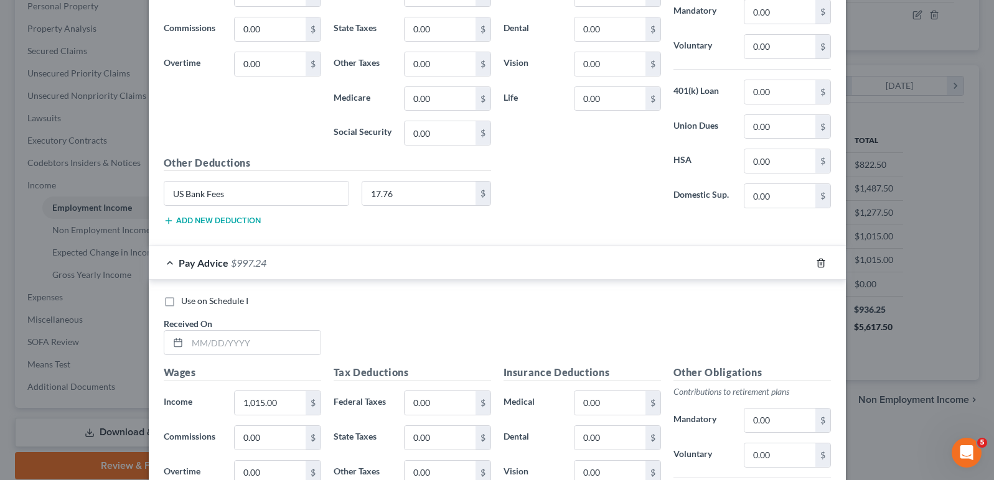
click at [818, 260] on icon "button" at bounding box center [821, 263] width 10 height 10
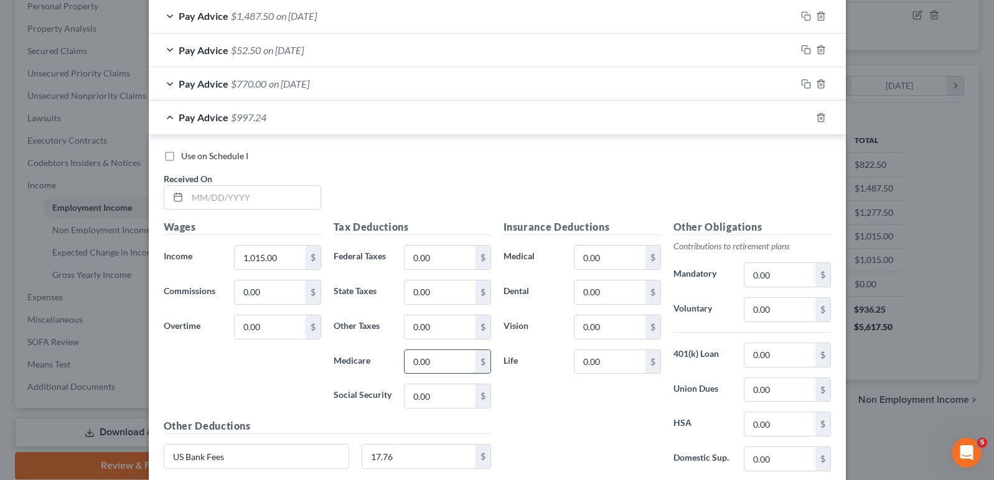
scroll to position [496, 0]
click at [250, 199] on input "text" at bounding box center [253, 200] width 133 height 24
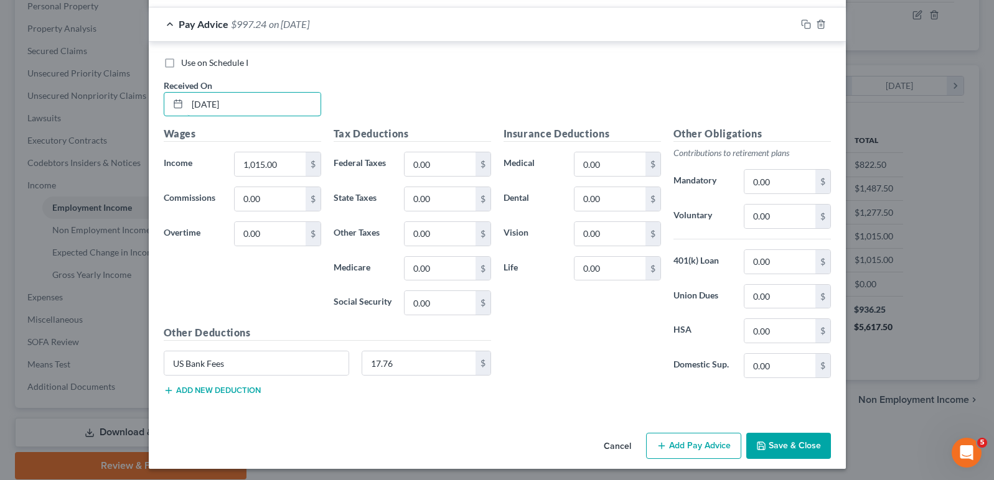
scroll to position [591, 0]
type input "[DATE]"
click at [802, 443] on button "Save & Close" at bounding box center [788, 447] width 85 height 26
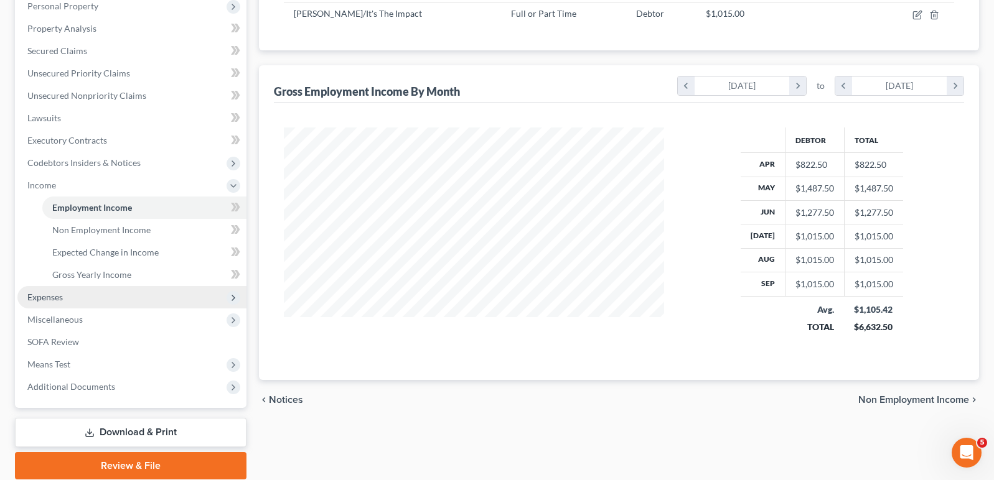
click at [55, 298] on span "Expenses" at bounding box center [44, 297] width 35 height 11
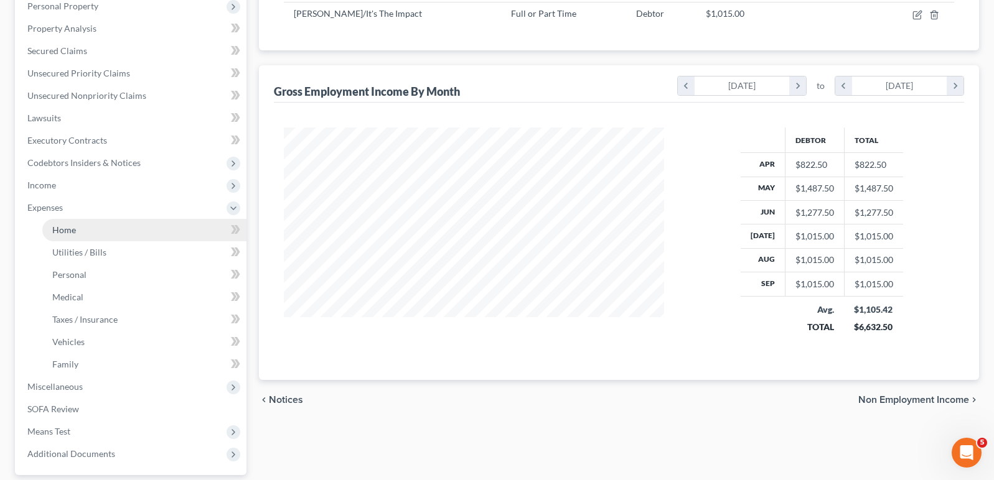
click at [69, 231] on span "Home" at bounding box center [64, 230] width 24 height 11
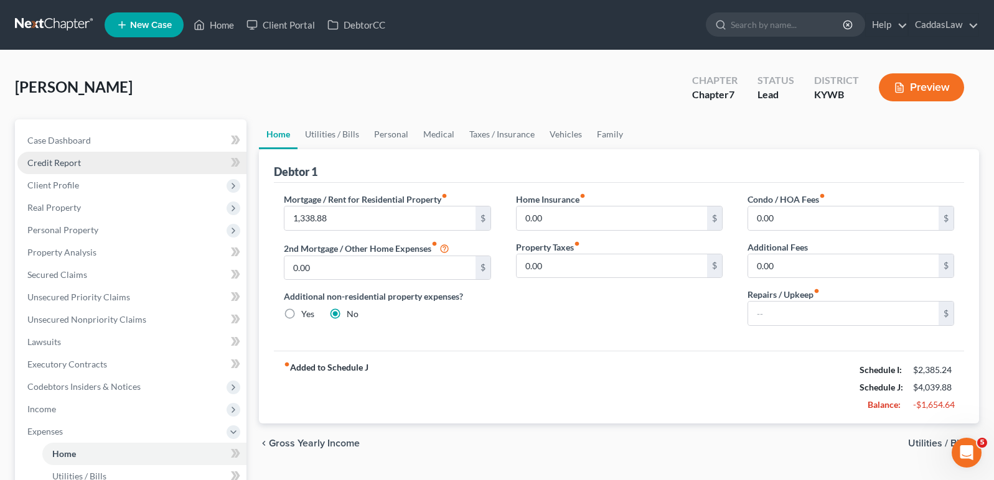
click at [65, 162] on span "Credit Report" at bounding box center [54, 162] width 54 height 11
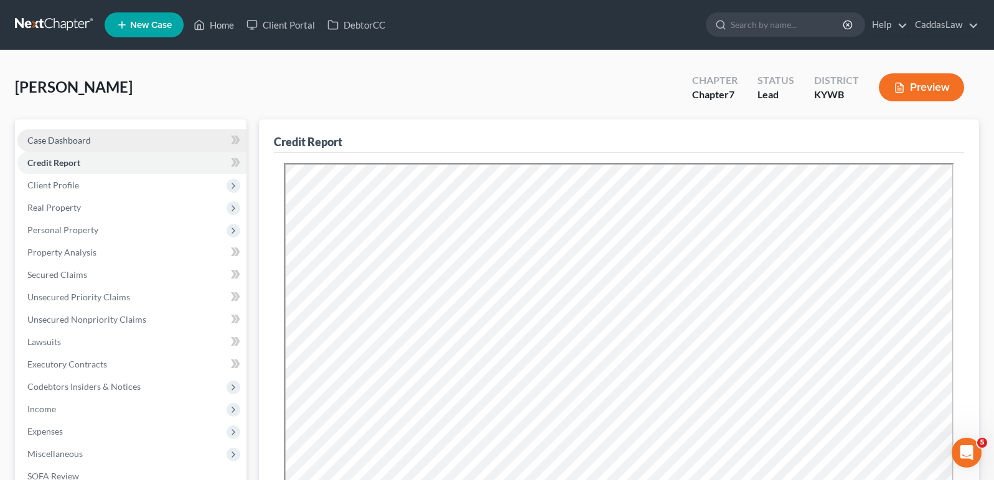
click at [62, 139] on span "Case Dashboard" at bounding box center [58, 140] width 63 height 11
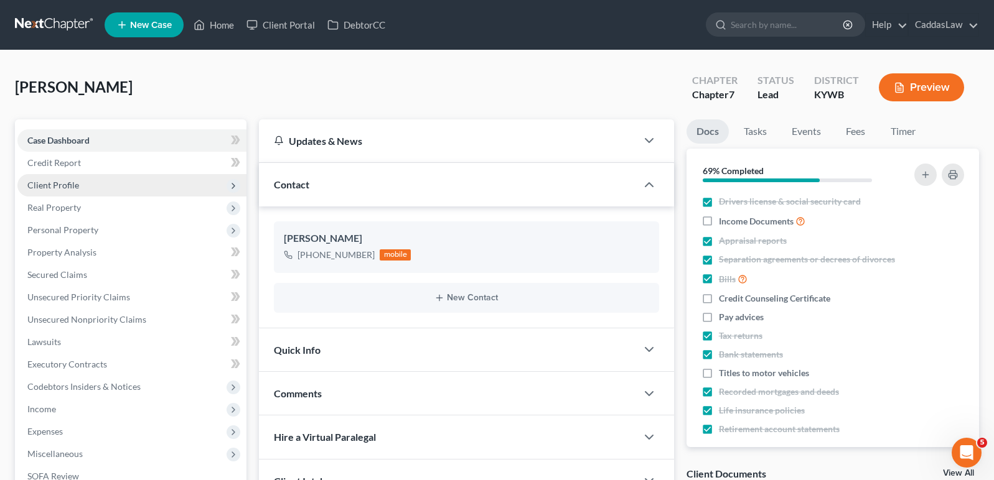
click at [57, 185] on span "Client Profile" at bounding box center [53, 185] width 52 height 11
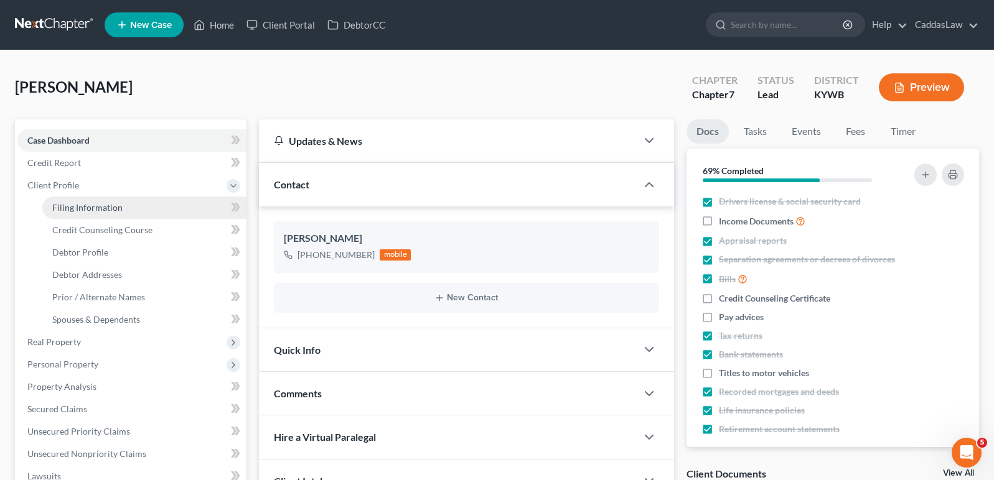
click at [111, 207] on span "Filing Information" at bounding box center [87, 207] width 70 height 11
select select "1"
select select "0"
select select "33"
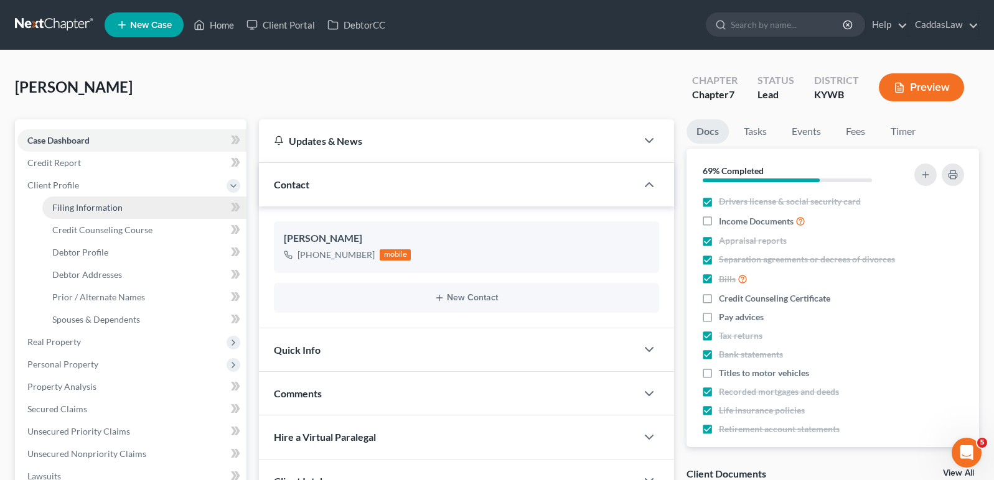
select select "0"
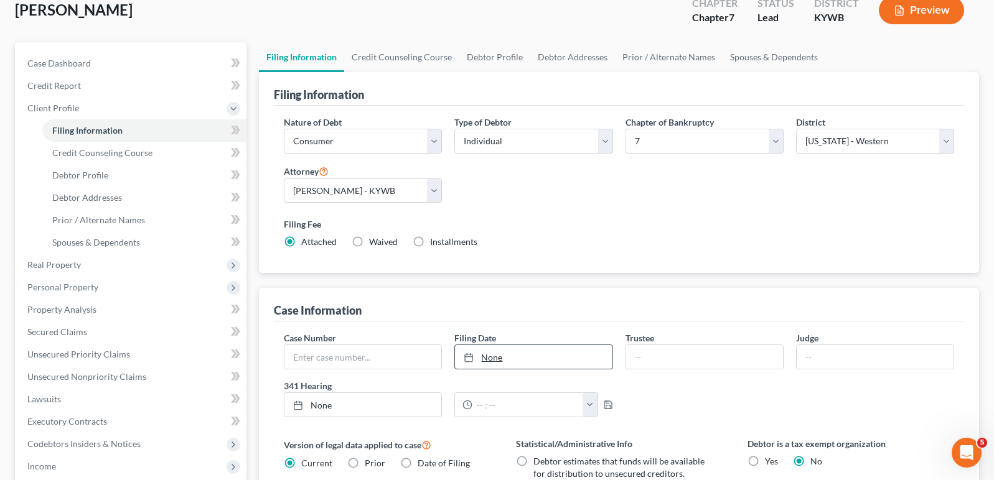
scroll to position [75, 0]
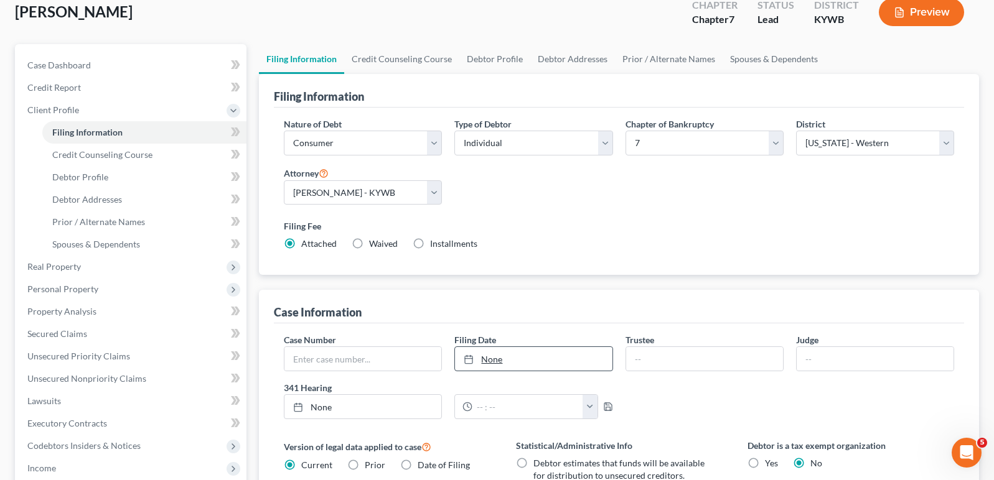
click at [497, 360] on link "None" at bounding box center [533, 359] width 157 height 24
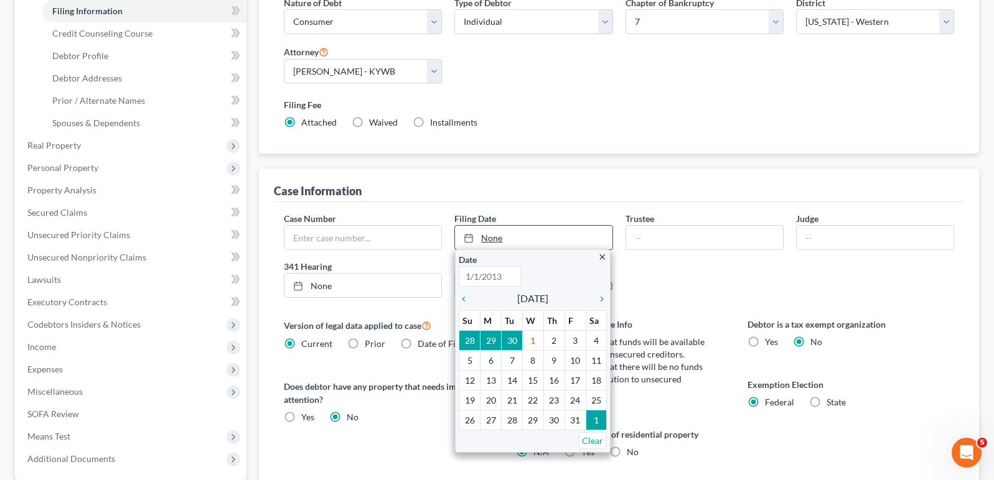
scroll to position [213, 0]
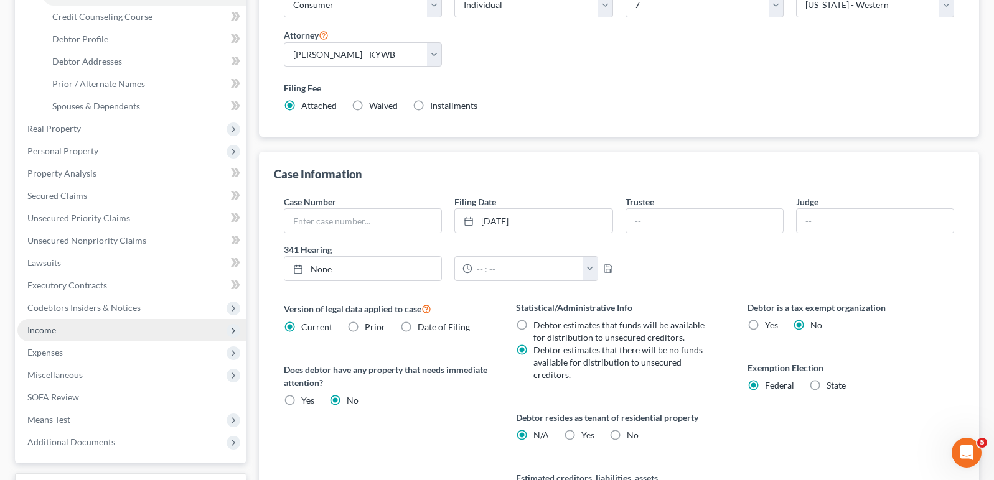
click at [100, 330] on span "Income" at bounding box center [131, 330] width 229 height 22
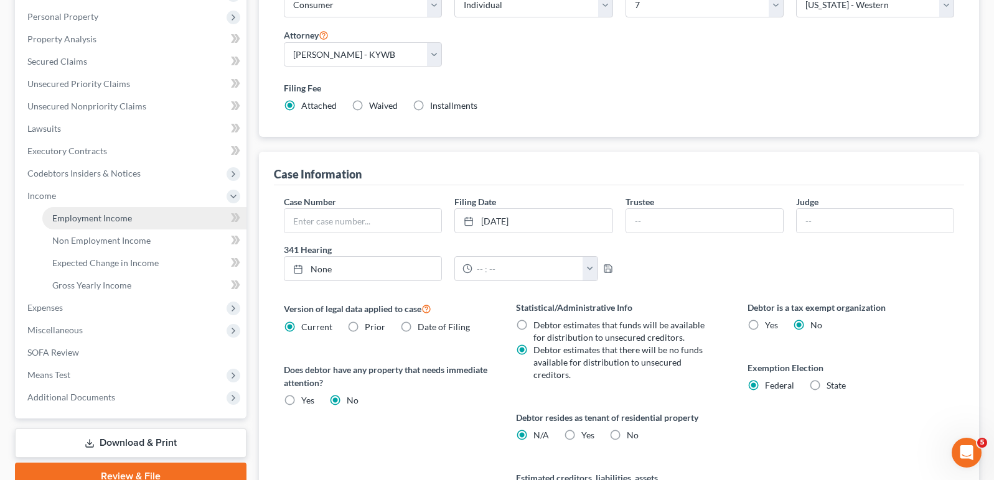
click at [109, 221] on span "Employment Income" at bounding box center [92, 218] width 80 height 11
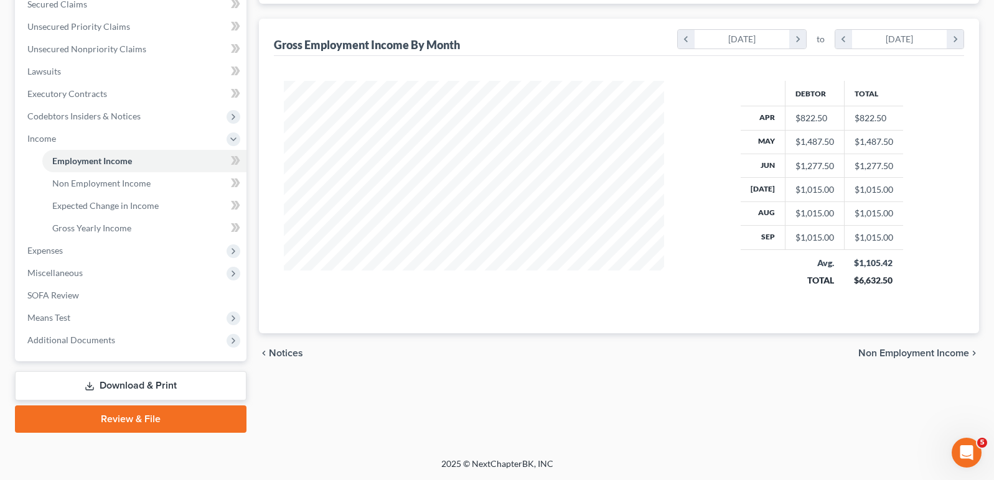
scroll to position [271, 0]
click at [65, 248] on span "Expenses" at bounding box center [131, 251] width 229 height 22
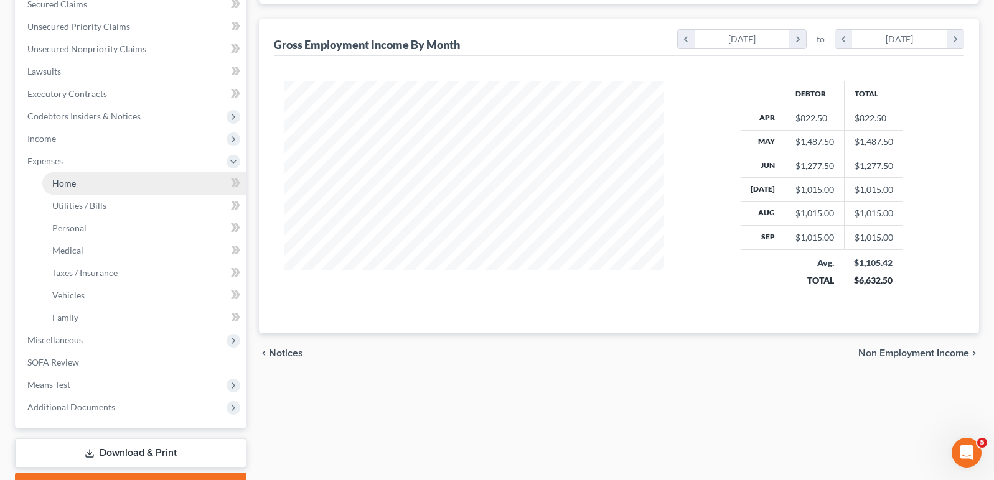
click at [121, 182] on link "Home" at bounding box center [144, 183] width 204 height 22
